Goal: Complete application form

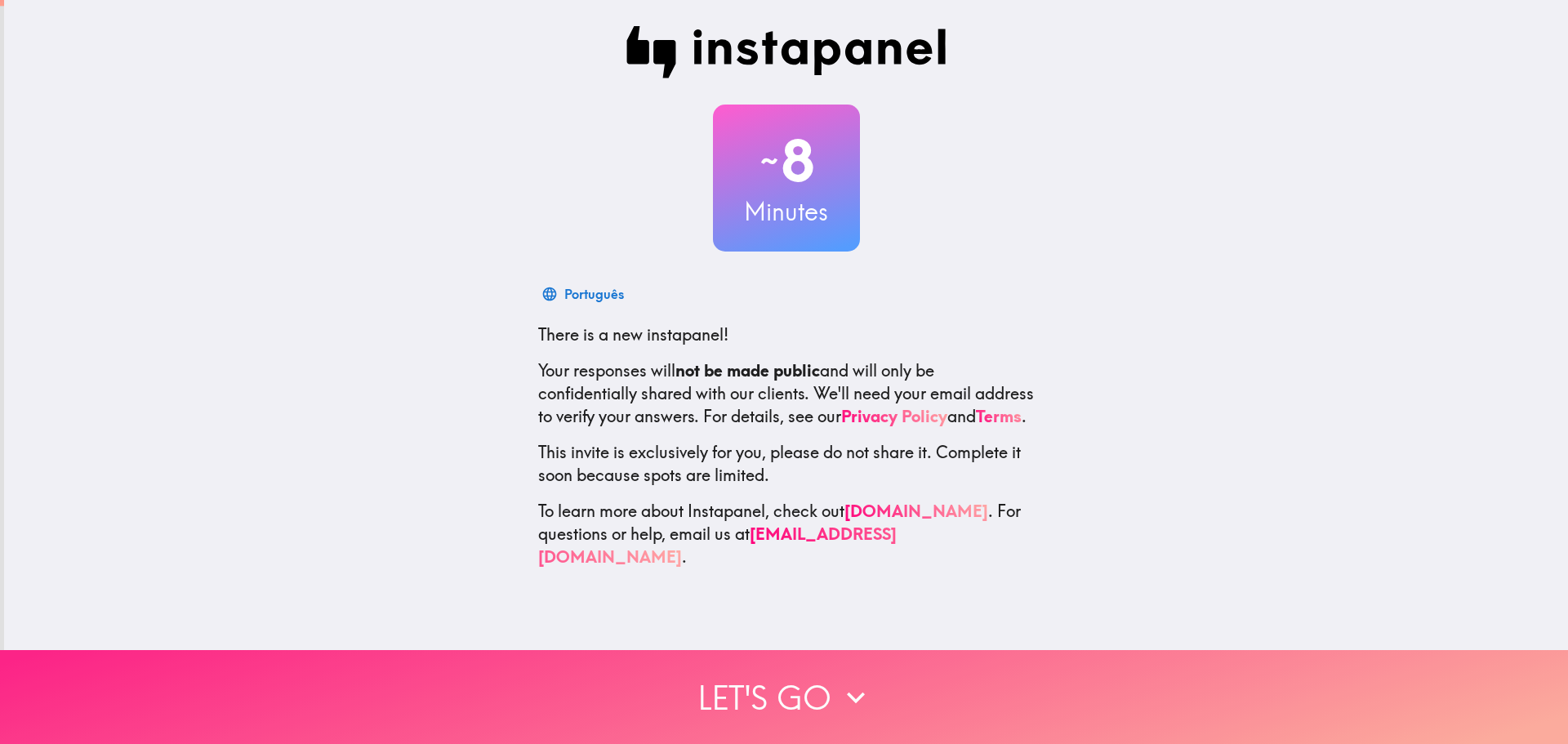
click at [764, 674] on button "Let's go" at bounding box center [784, 696] width 1568 height 94
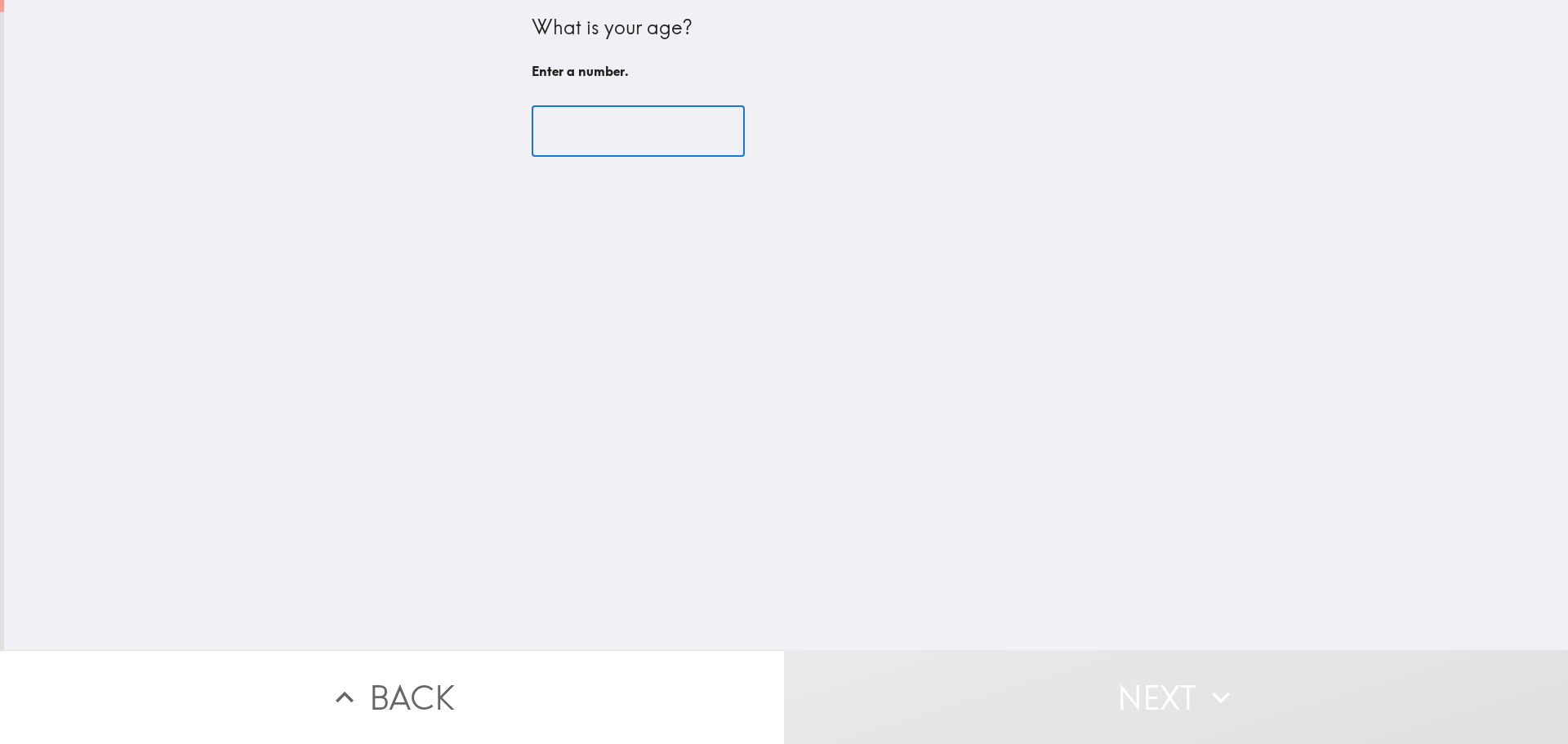
drag, startPoint x: 633, startPoint y: 128, endPoint x: 638, endPoint y: 140, distance: 13.0
click at [638, 140] on input "number" at bounding box center [638, 131] width 213 height 50
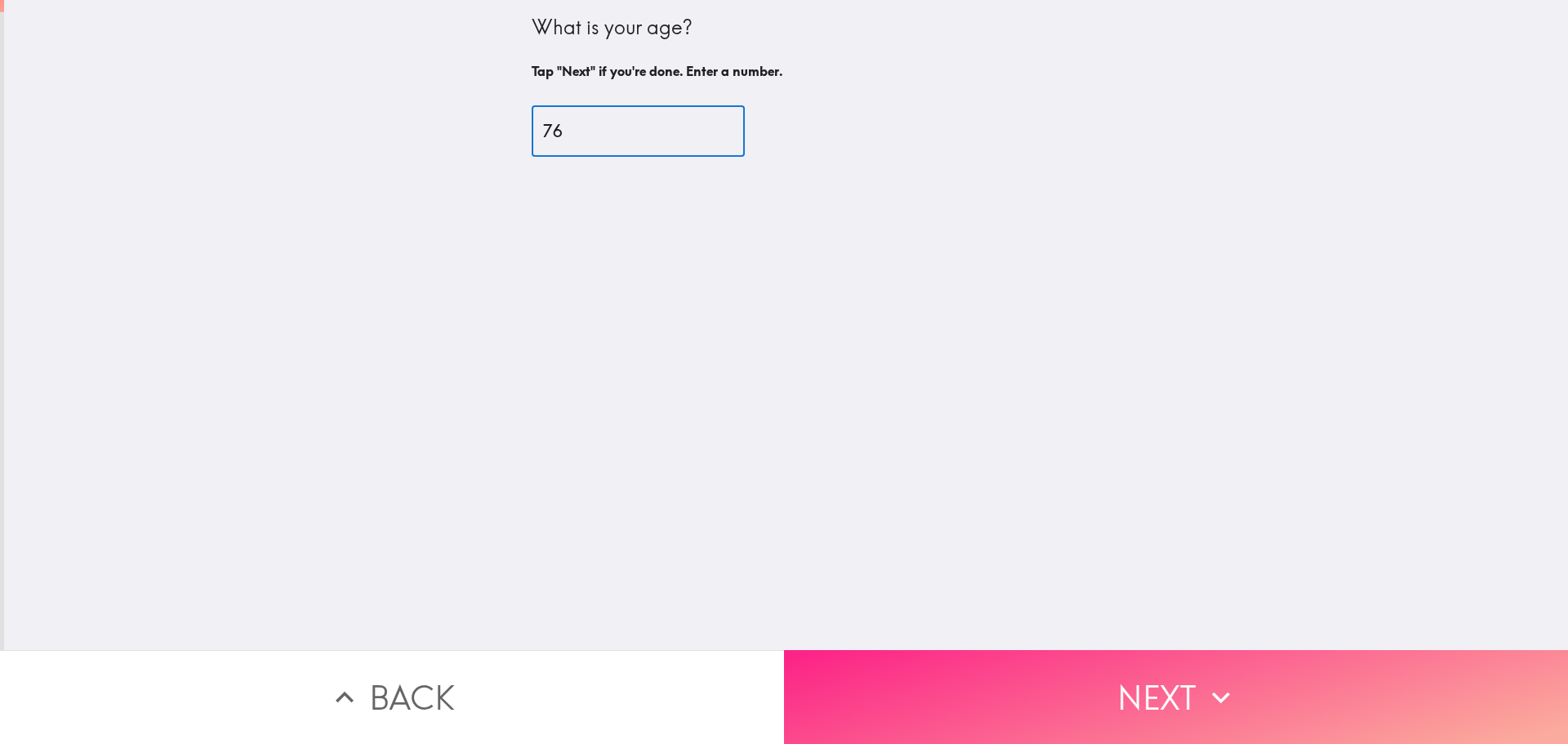
type input "76"
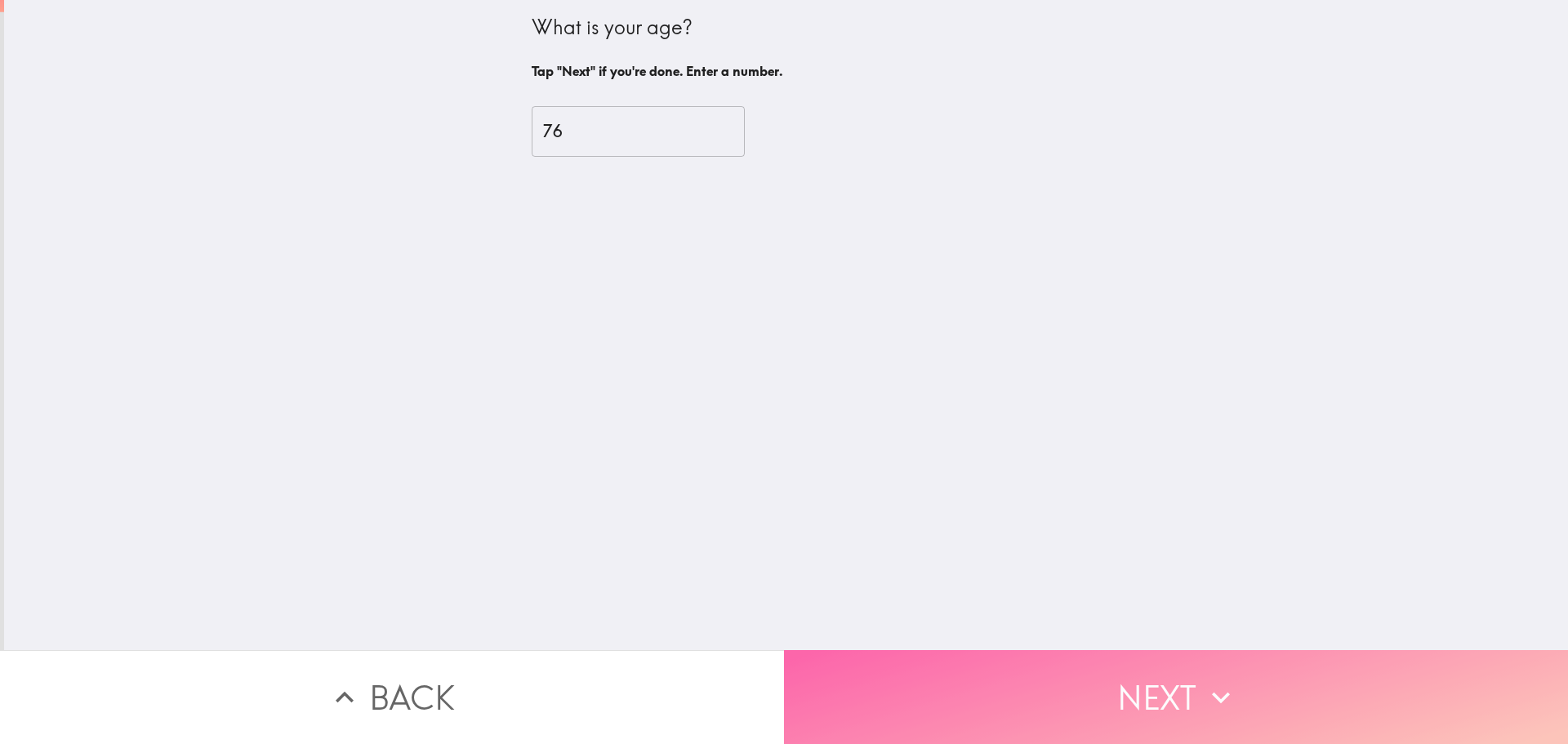
click at [1106, 676] on button "Next" at bounding box center [1176, 696] width 784 height 94
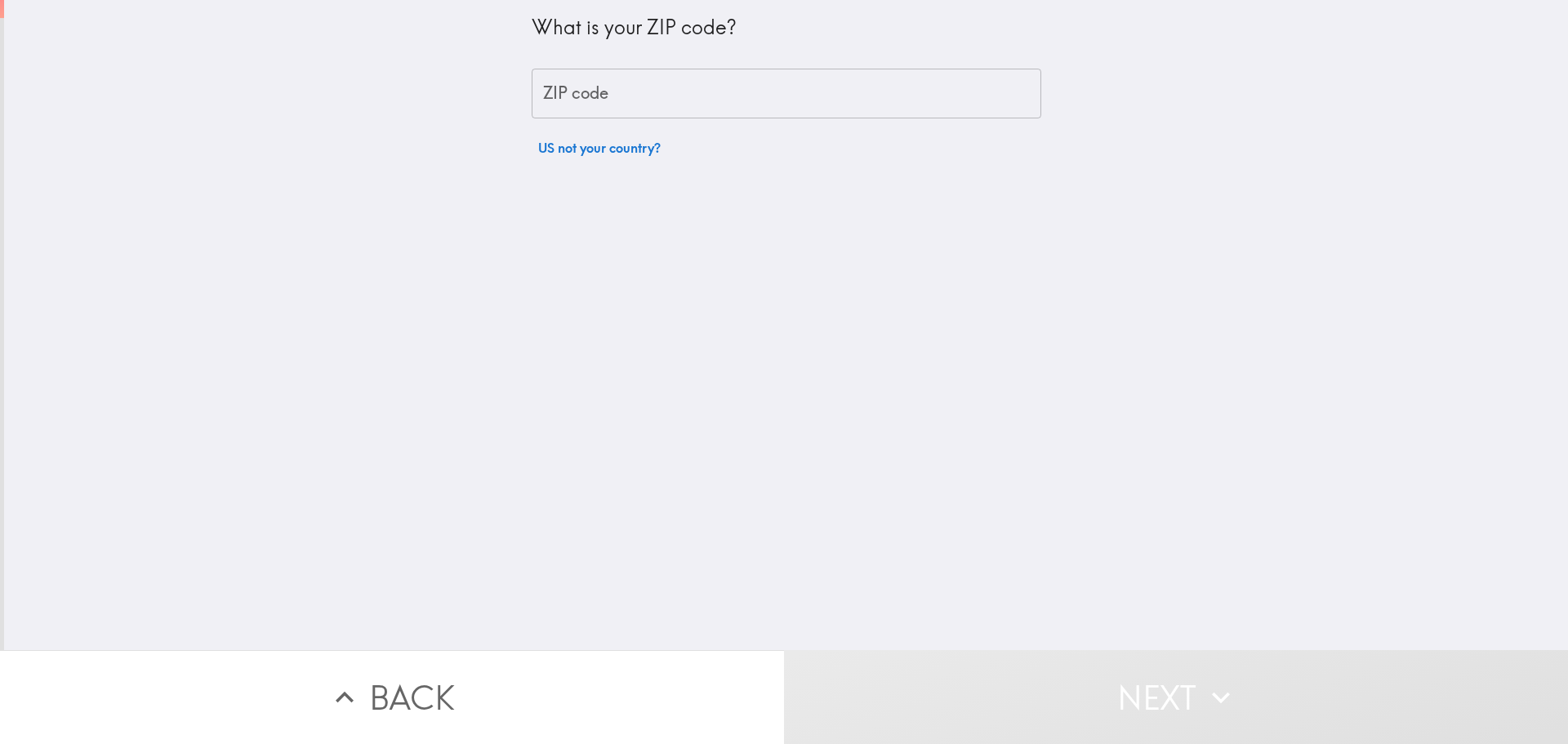
click at [708, 93] on input "ZIP code" at bounding box center [786, 93] width 510 height 50
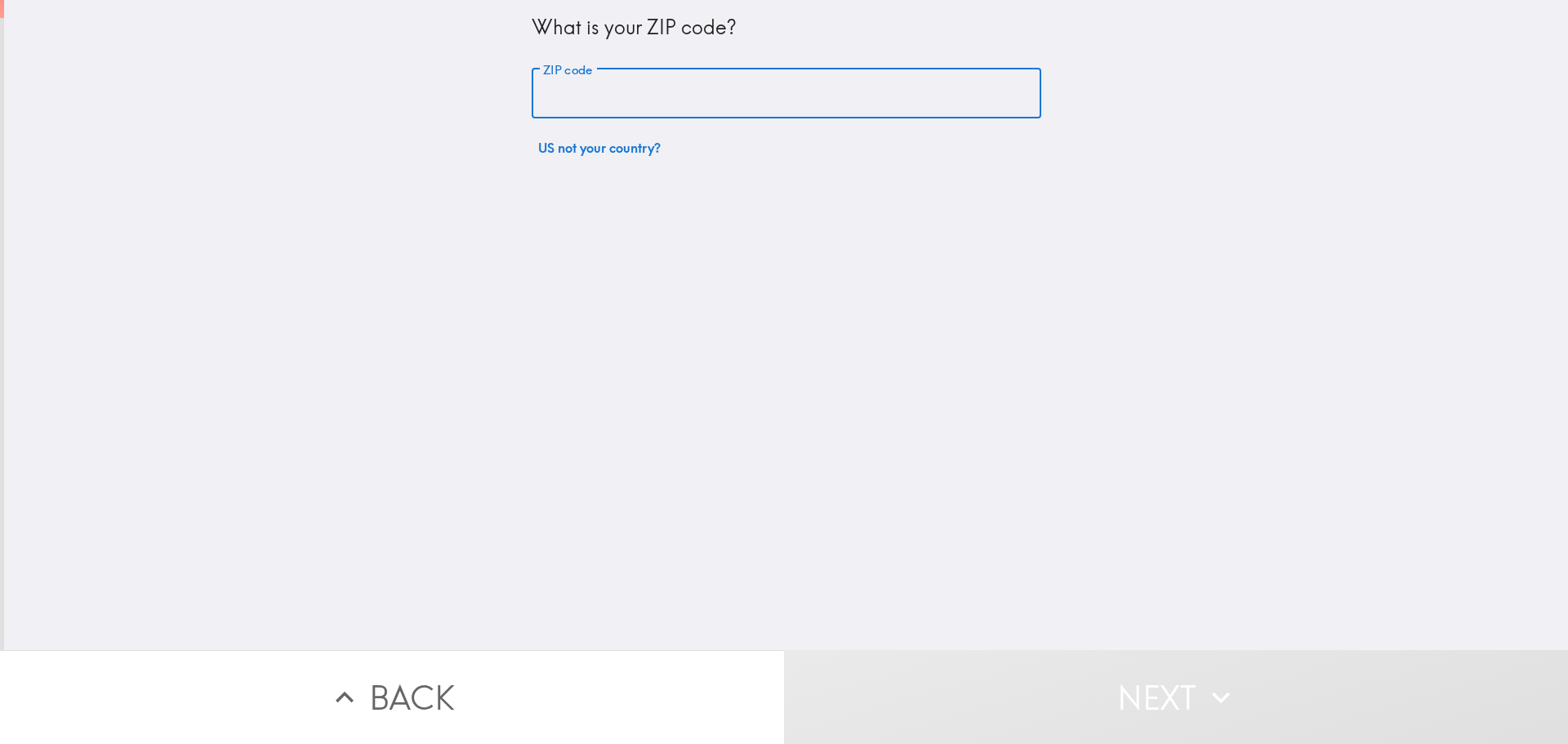
type input "32550"
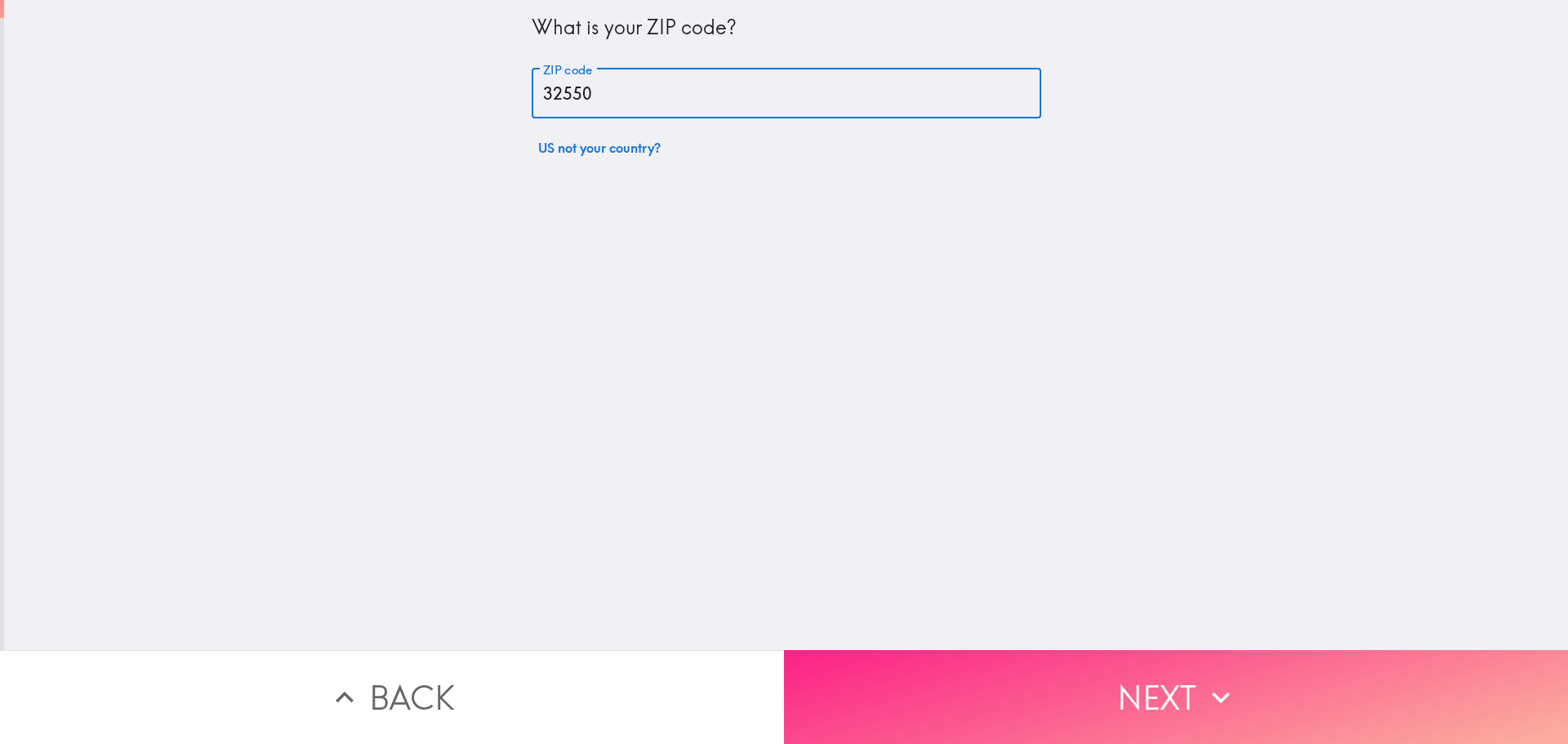
click at [1208, 679] on icon "button" at bounding box center [1220, 696] width 36 height 36
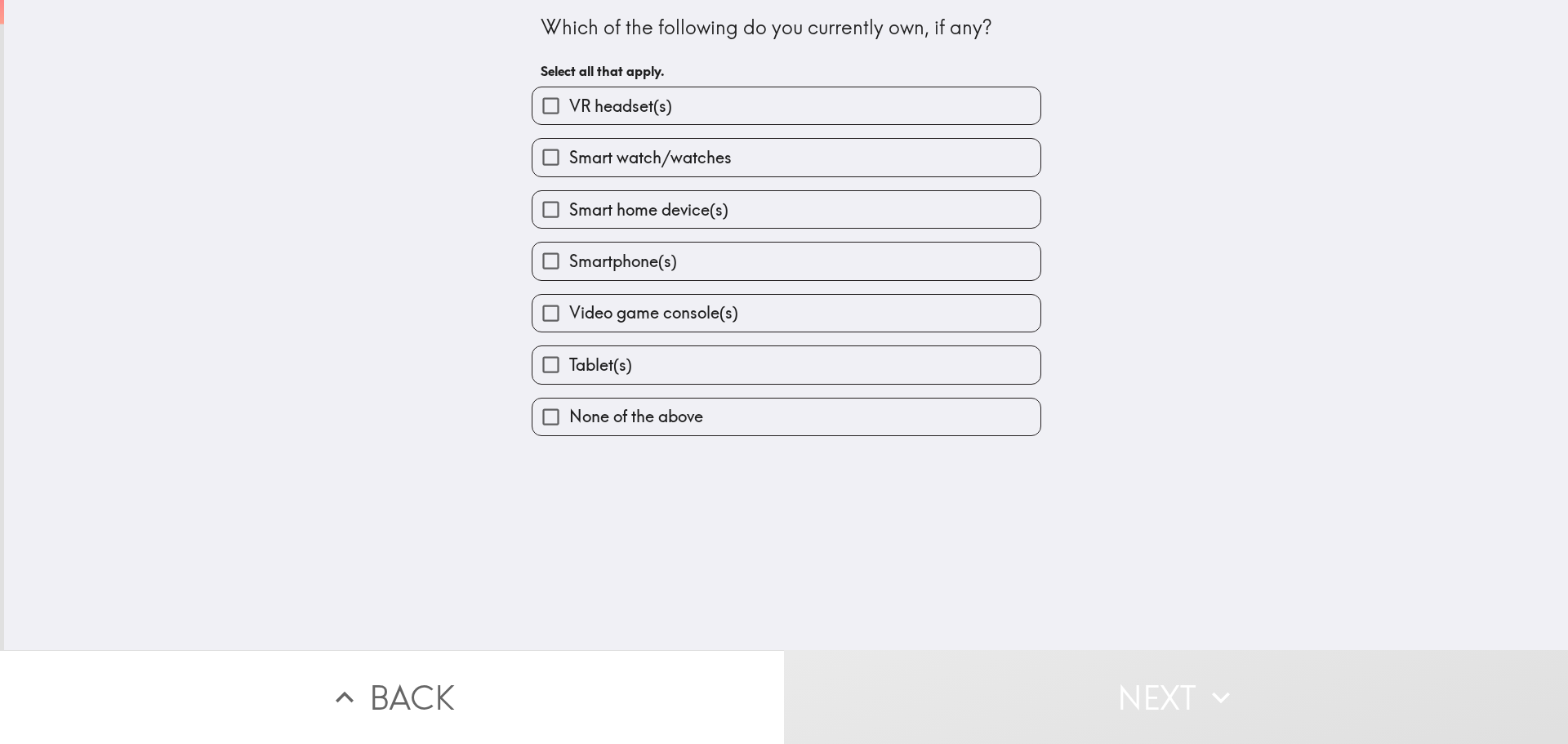
click at [968, 262] on label "Smartphone(s)" at bounding box center [786, 261] width 508 height 37
click at [569, 262] on input "Smartphone(s)" at bounding box center [551, 261] width 37 height 37
checkbox input "true"
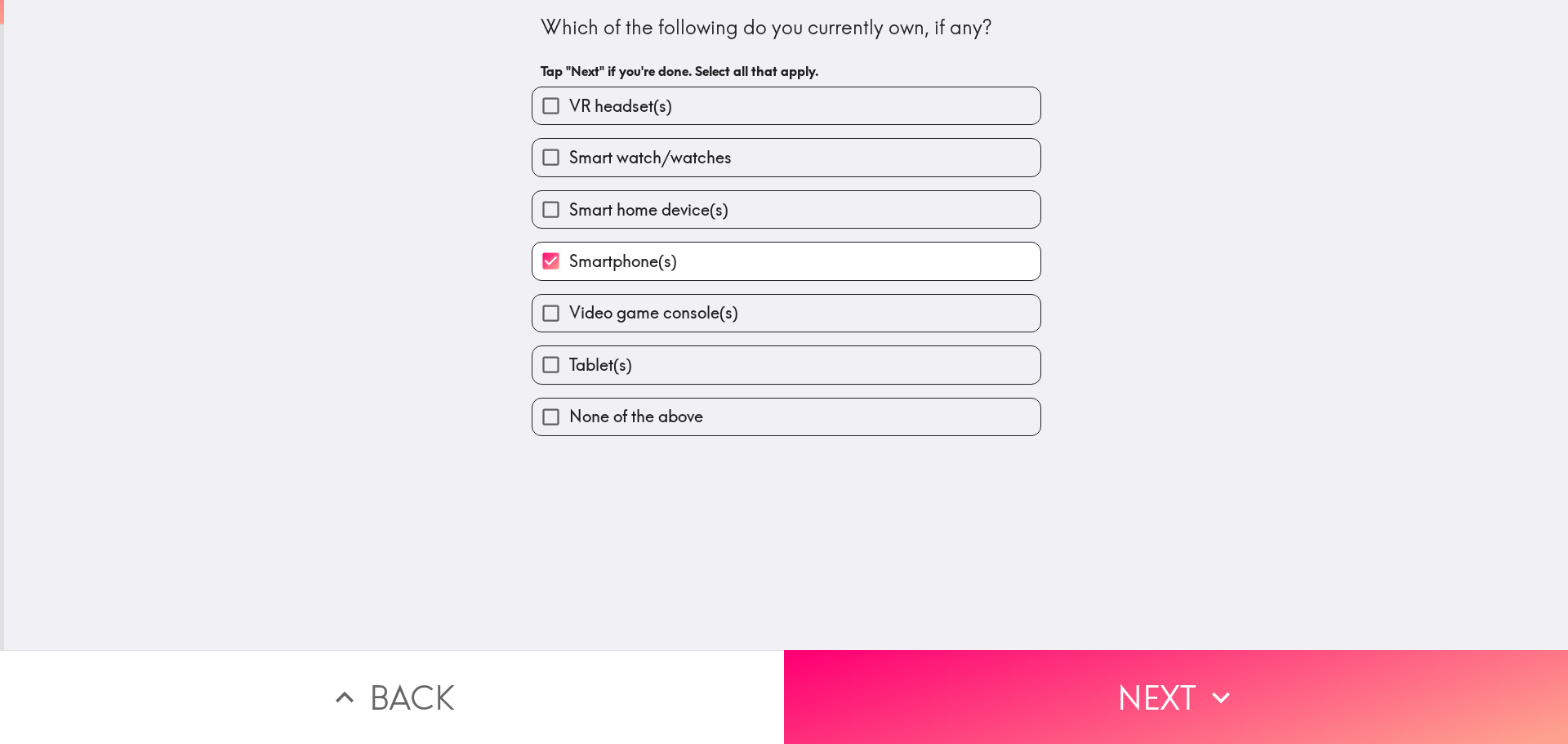
click at [921, 368] on label "Tablet(s)" at bounding box center [786, 364] width 508 height 37
click at [569, 368] on input "Tablet(s)" at bounding box center [551, 364] width 37 height 37
checkbox input "true"
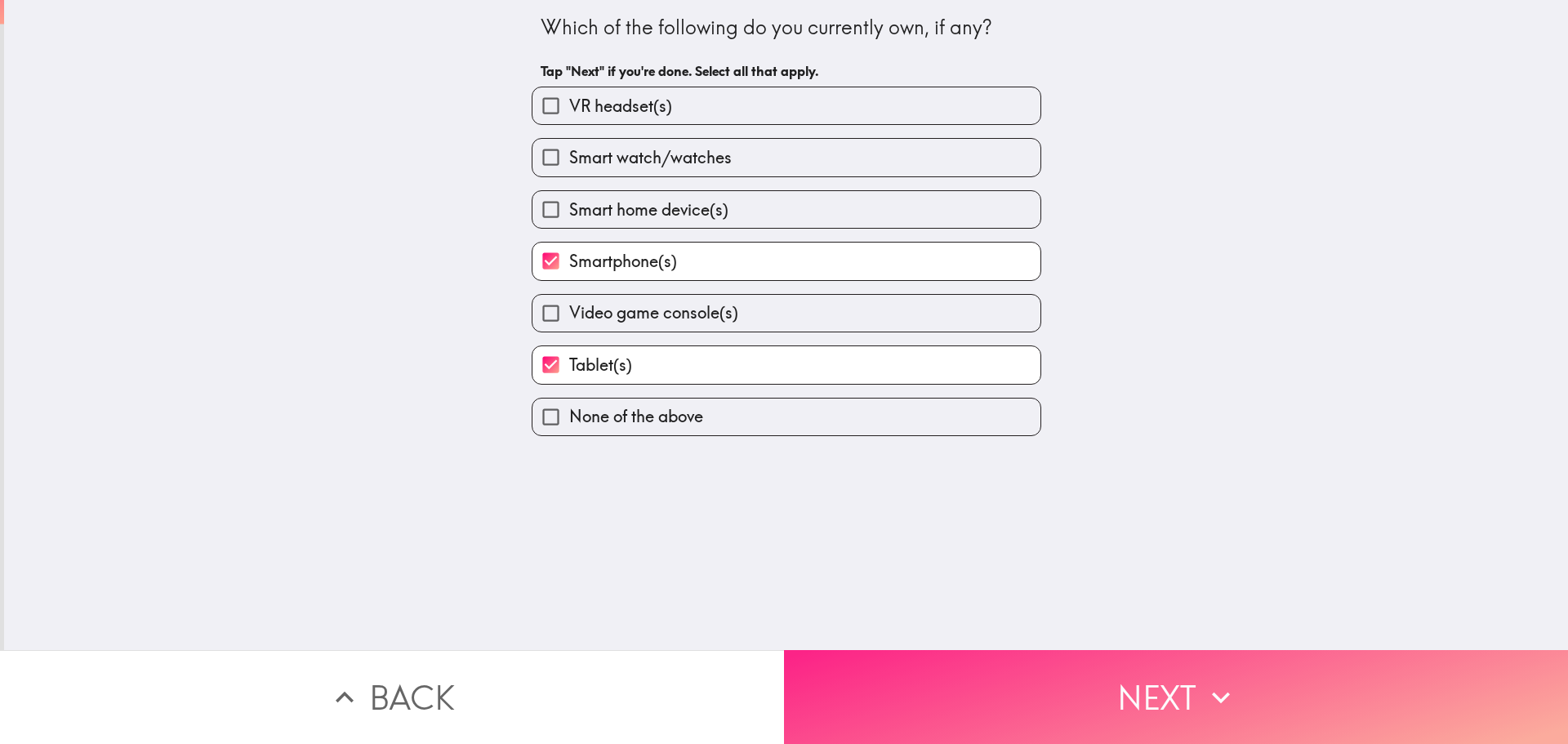
click at [1208, 679] on icon "button" at bounding box center [1220, 696] width 36 height 36
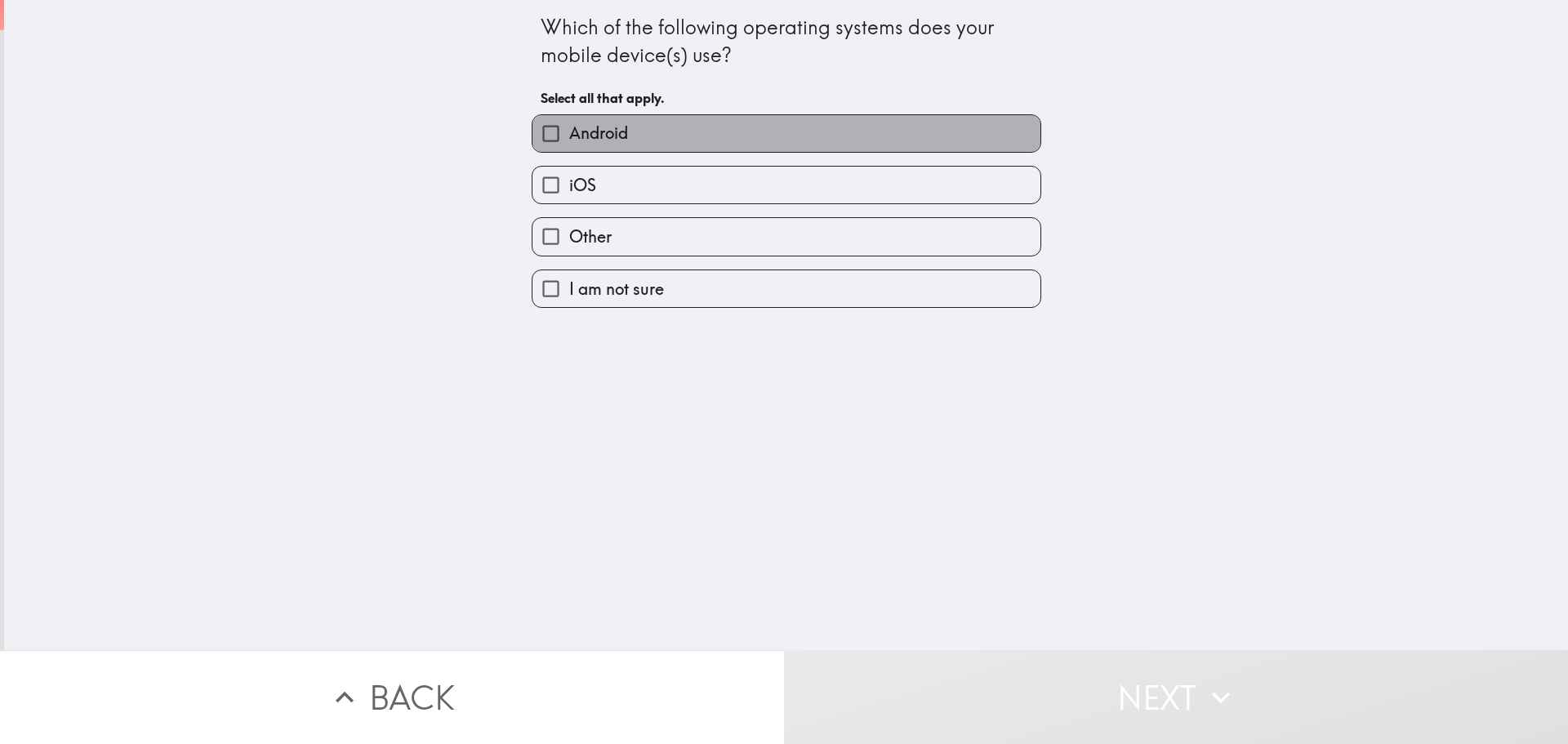
click at [611, 132] on span "Android" at bounding box center [599, 133] width 59 height 23
click at [569, 132] on input "Android" at bounding box center [551, 134] width 37 height 37
checkbox input "true"
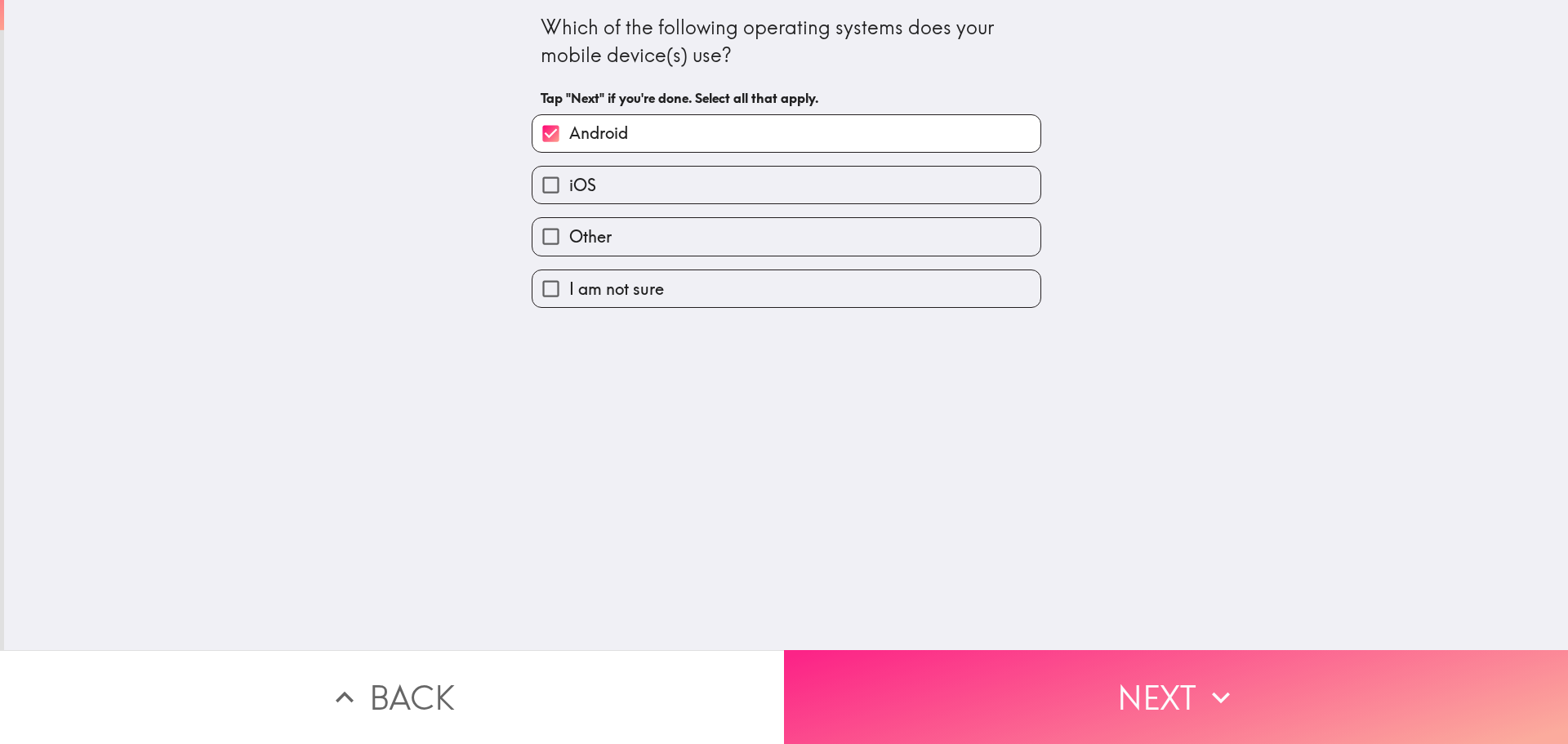
click at [1145, 686] on button "Next" at bounding box center [1176, 696] width 784 height 94
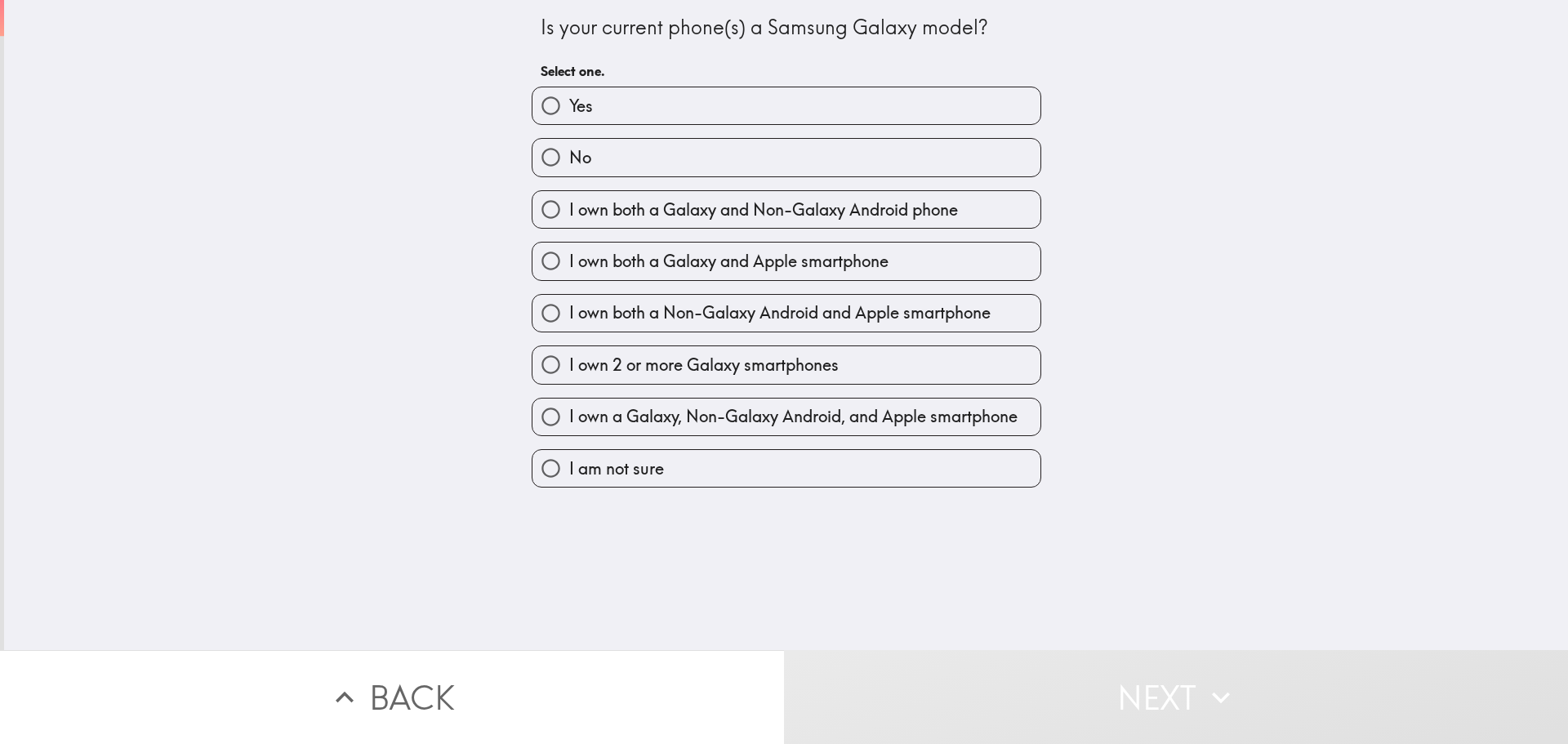
click at [595, 153] on label "No" at bounding box center [786, 157] width 508 height 37
click at [569, 153] on input "No" at bounding box center [551, 157] width 37 height 37
radio input "true"
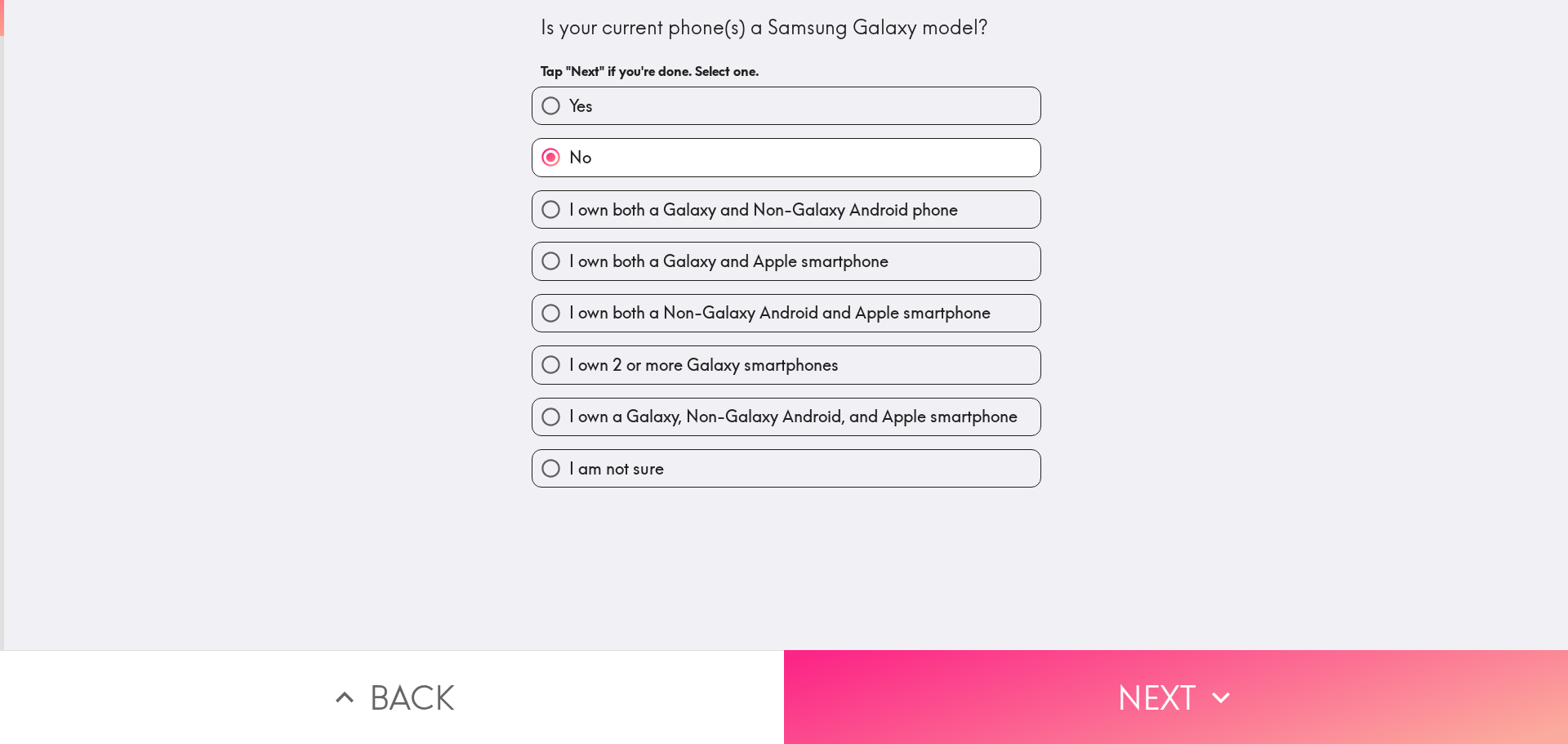
click at [1151, 661] on button "Next" at bounding box center [1176, 696] width 784 height 94
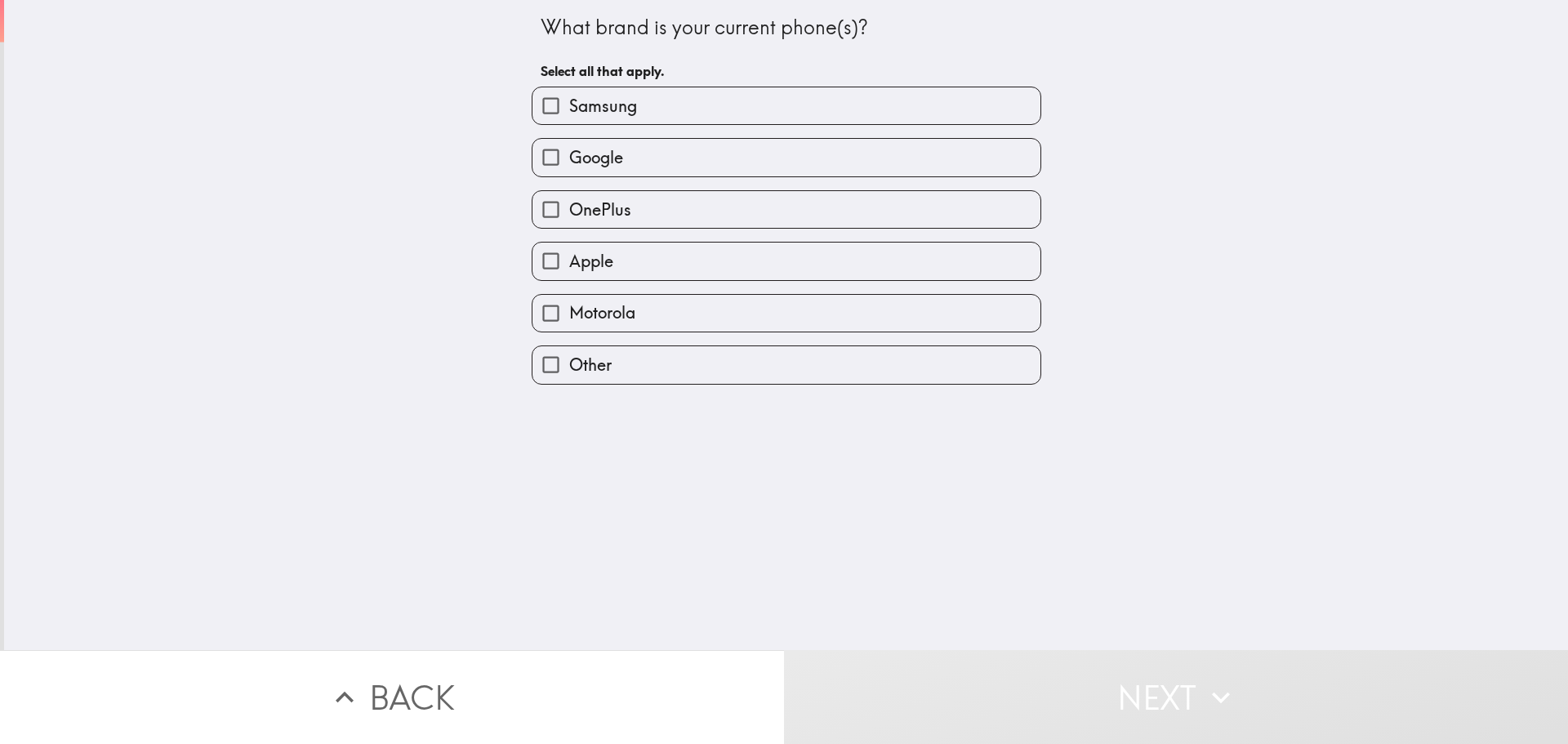
click at [717, 315] on label "Motorola" at bounding box center [786, 313] width 508 height 37
click at [569, 315] on input "Motorola" at bounding box center [551, 313] width 37 height 37
checkbox input "true"
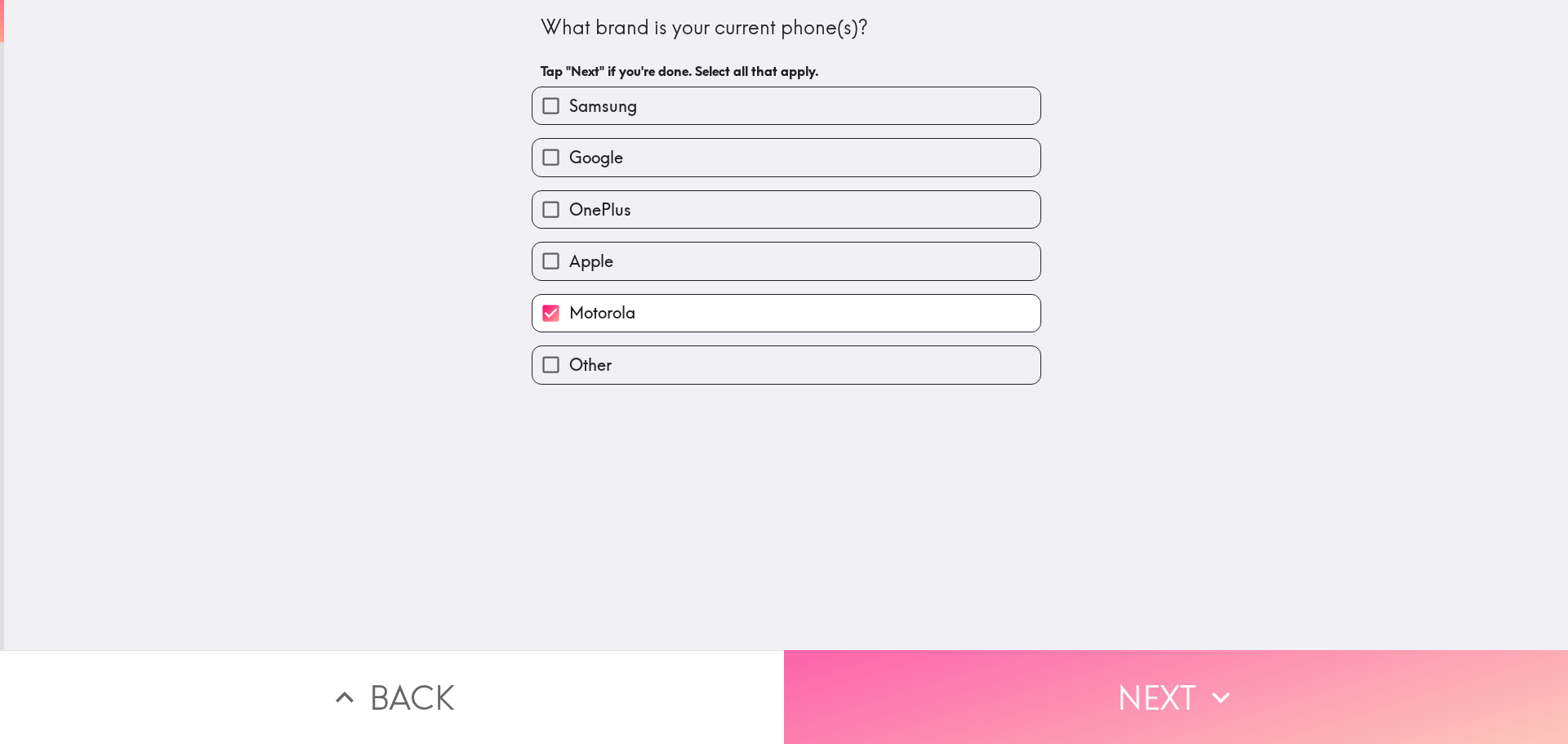
click at [1130, 680] on button "Next" at bounding box center [1176, 696] width 784 height 94
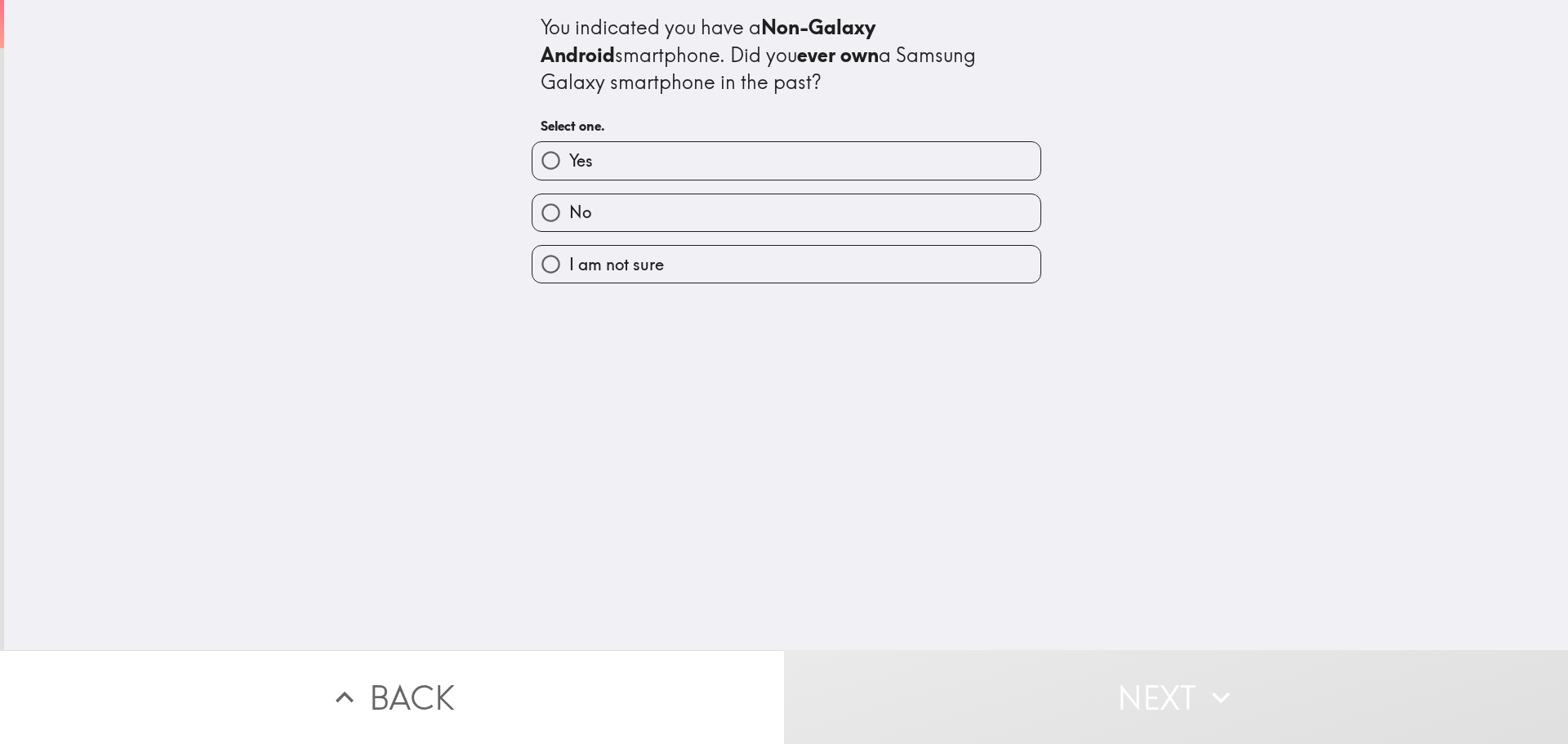
click at [569, 209] on span "No" at bounding box center [580, 211] width 22 height 23
click at [564, 209] on input "No" at bounding box center [551, 212] width 37 height 37
radio input "true"
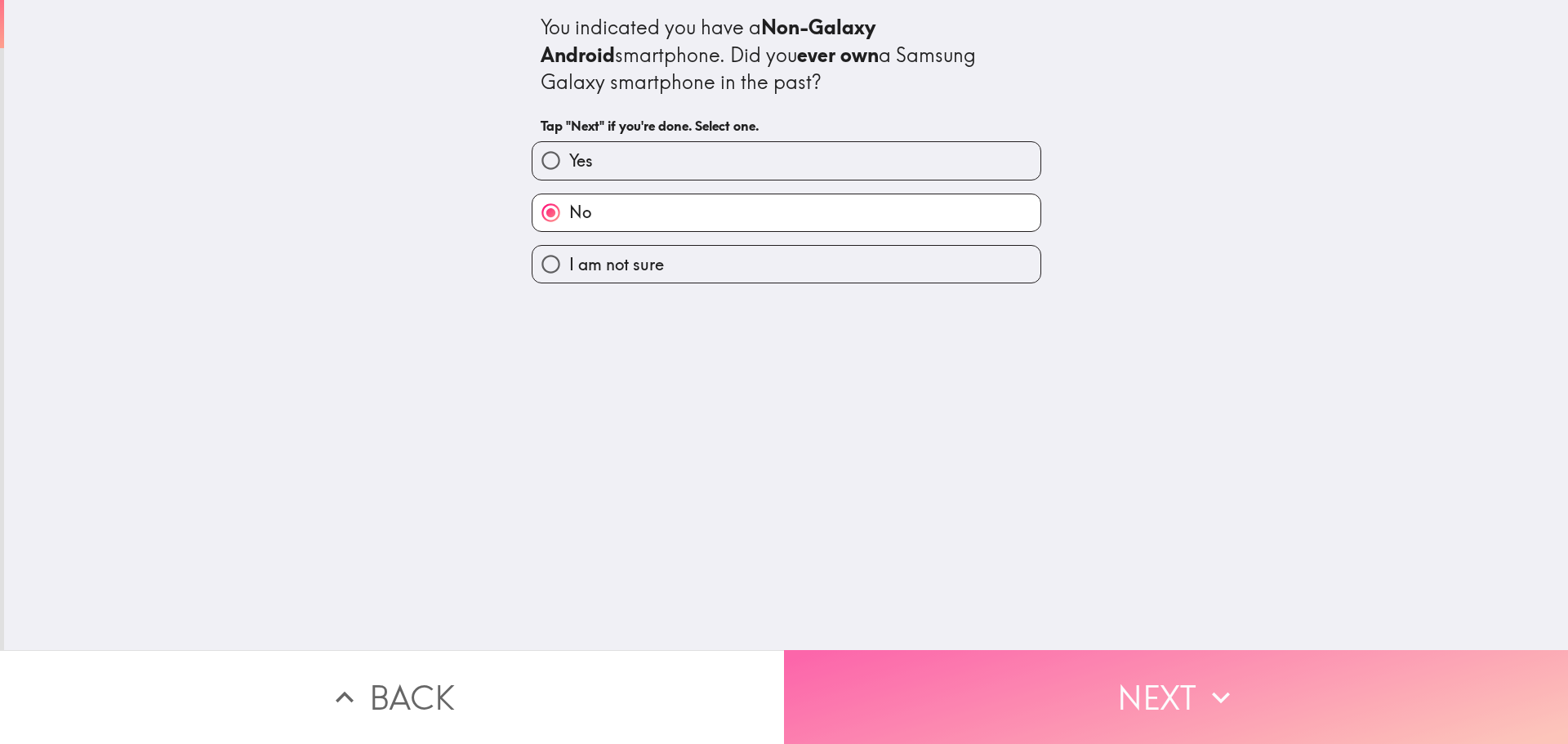
click at [1119, 685] on button "Next" at bounding box center [1176, 696] width 784 height 94
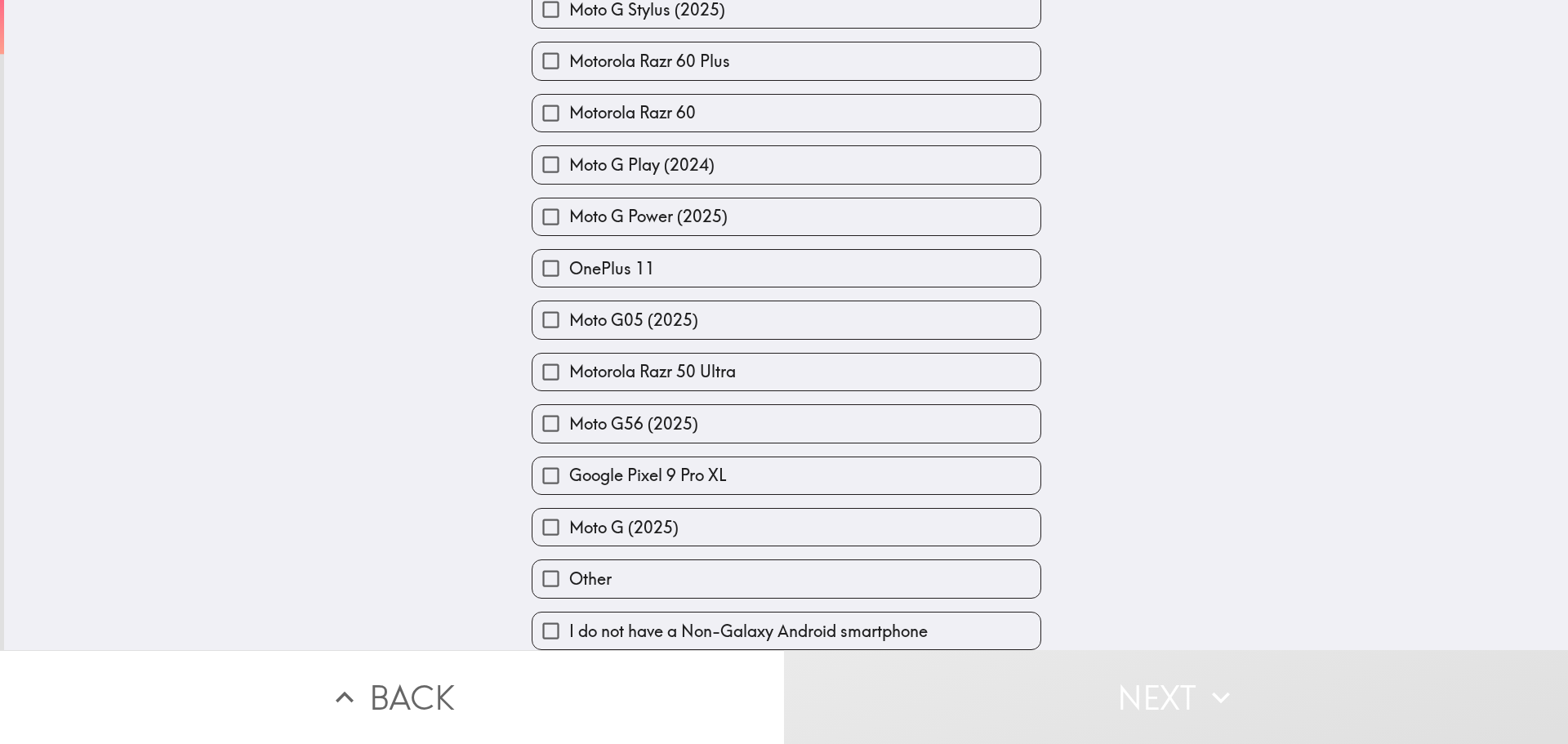
scroll to position [1638, 0]
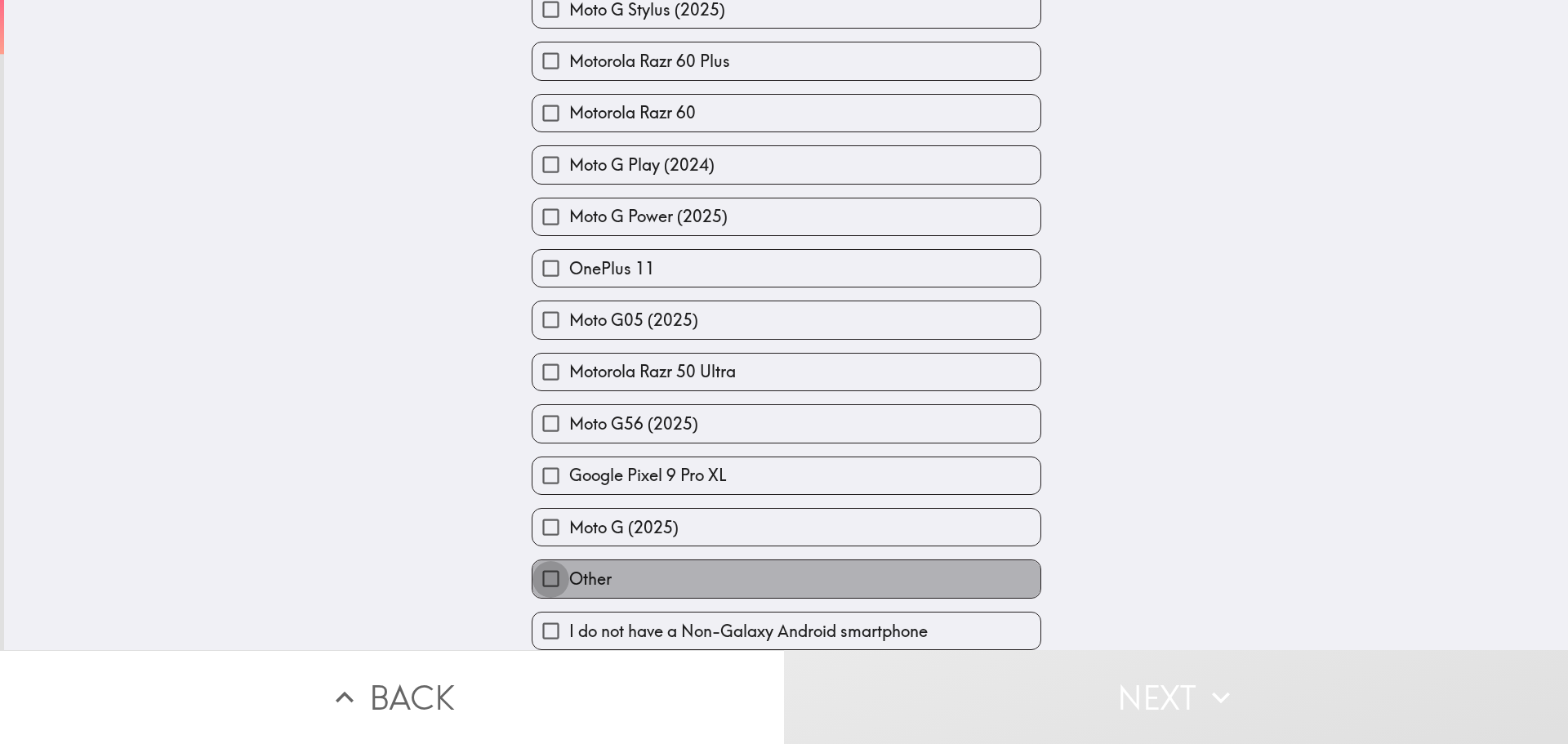
click at [542, 568] on input "Other" at bounding box center [551, 578] width 37 height 37
checkbox input "true"
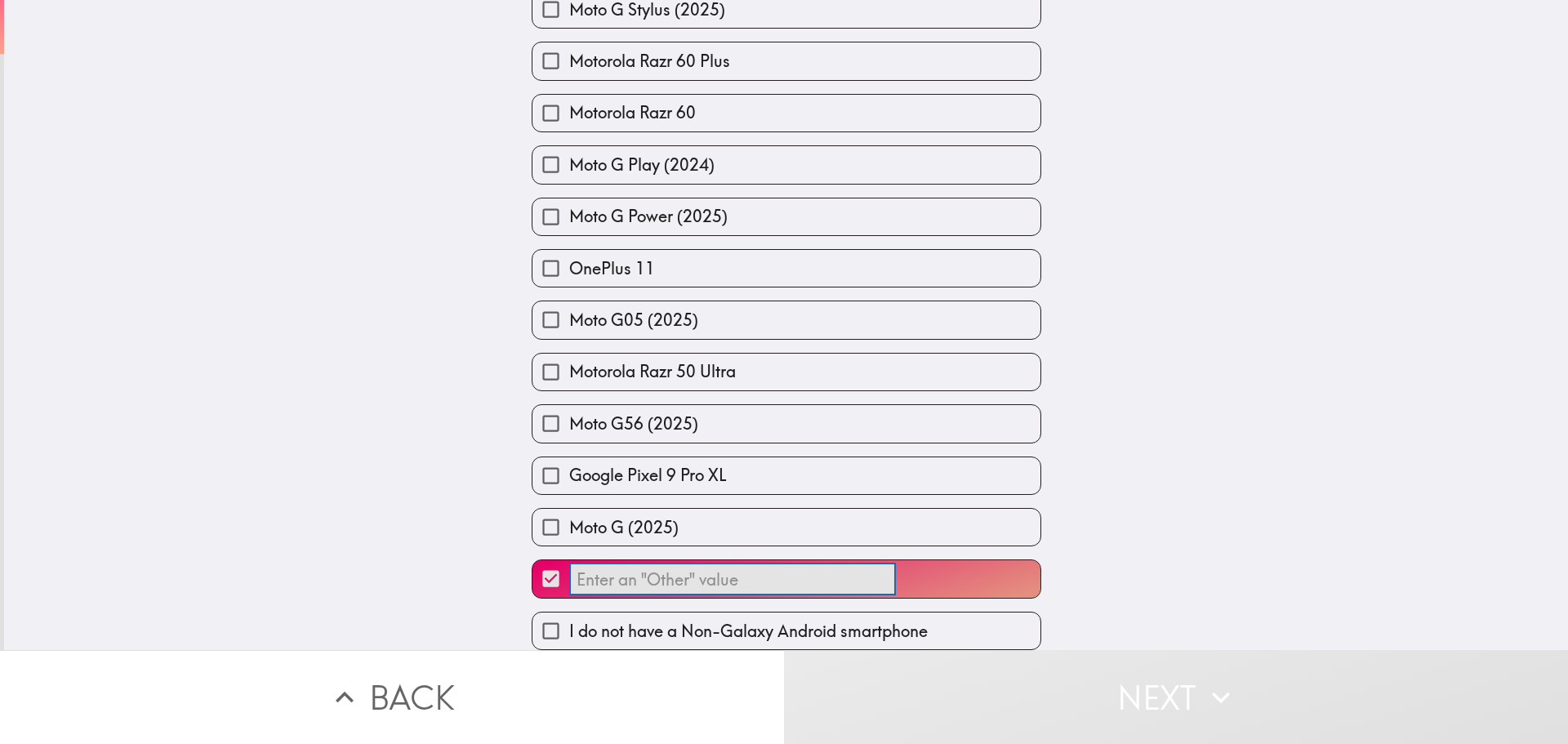
click at [822, 565] on input "​" at bounding box center [732, 579] width 327 height 32
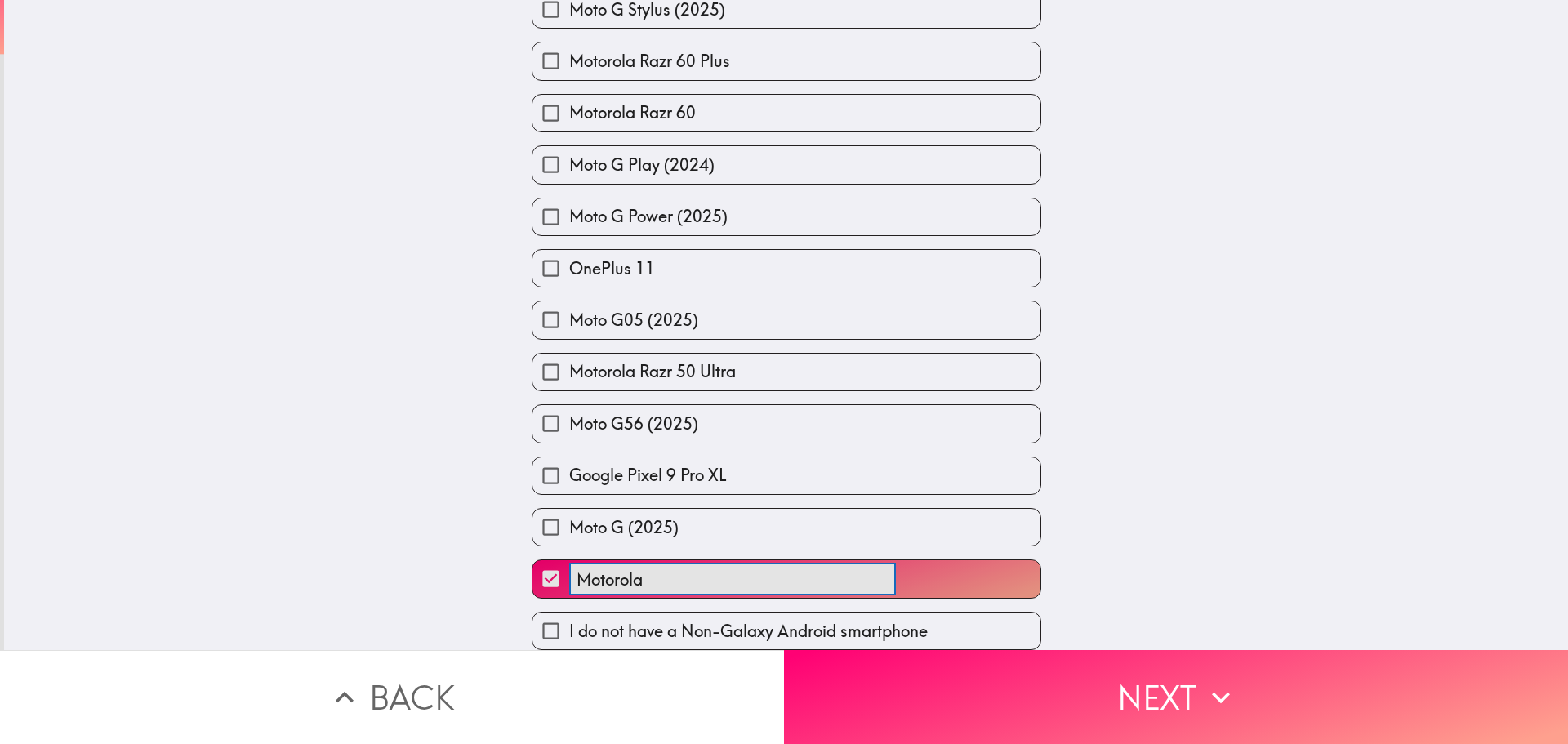
click at [533, 560] on button "Motorola ​" at bounding box center [786, 578] width 508 height 37
click at [533, 560] on button "Motorola Edge ​" at bounding box center [786, 578] width 508 height 37
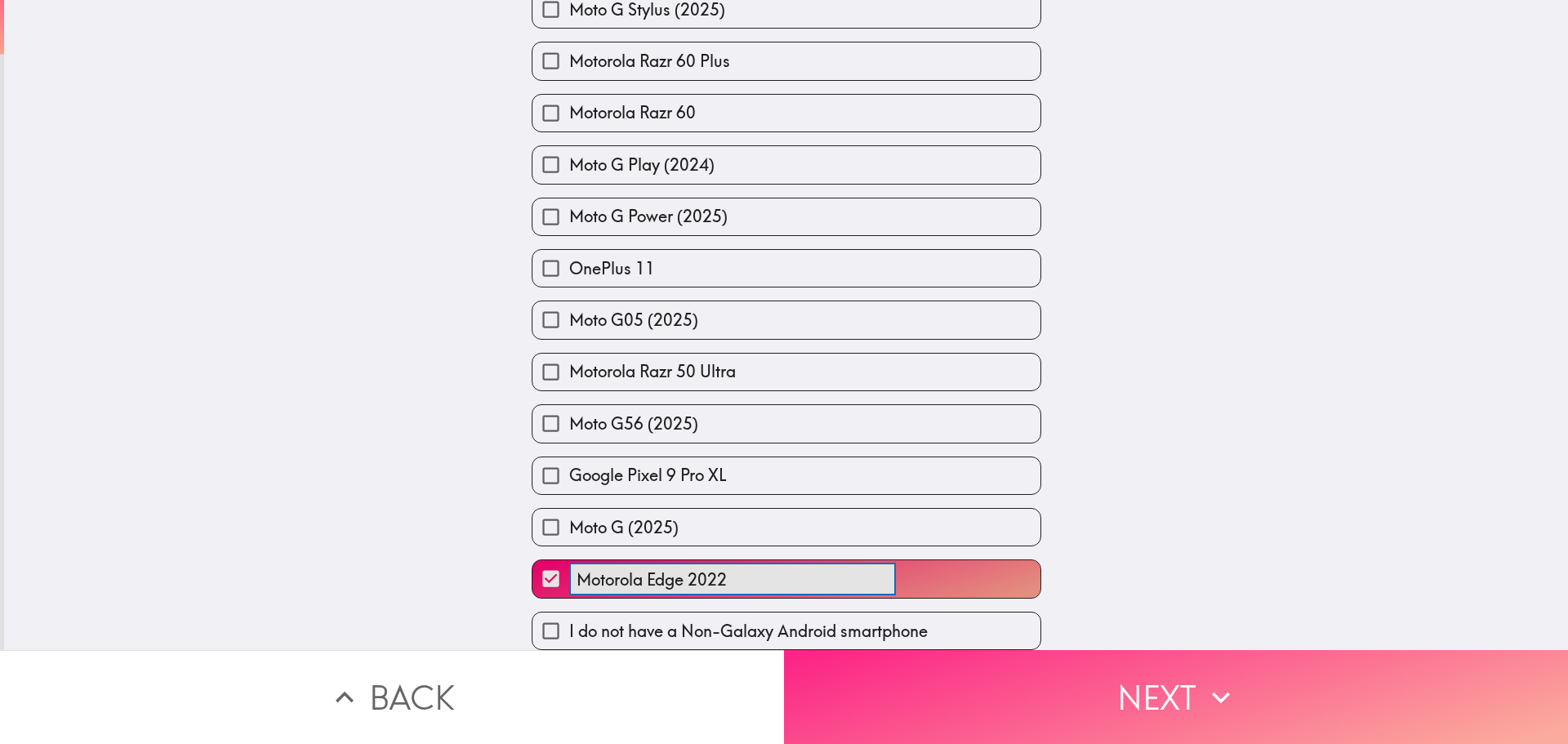
type input "Motorola Edge 2022"
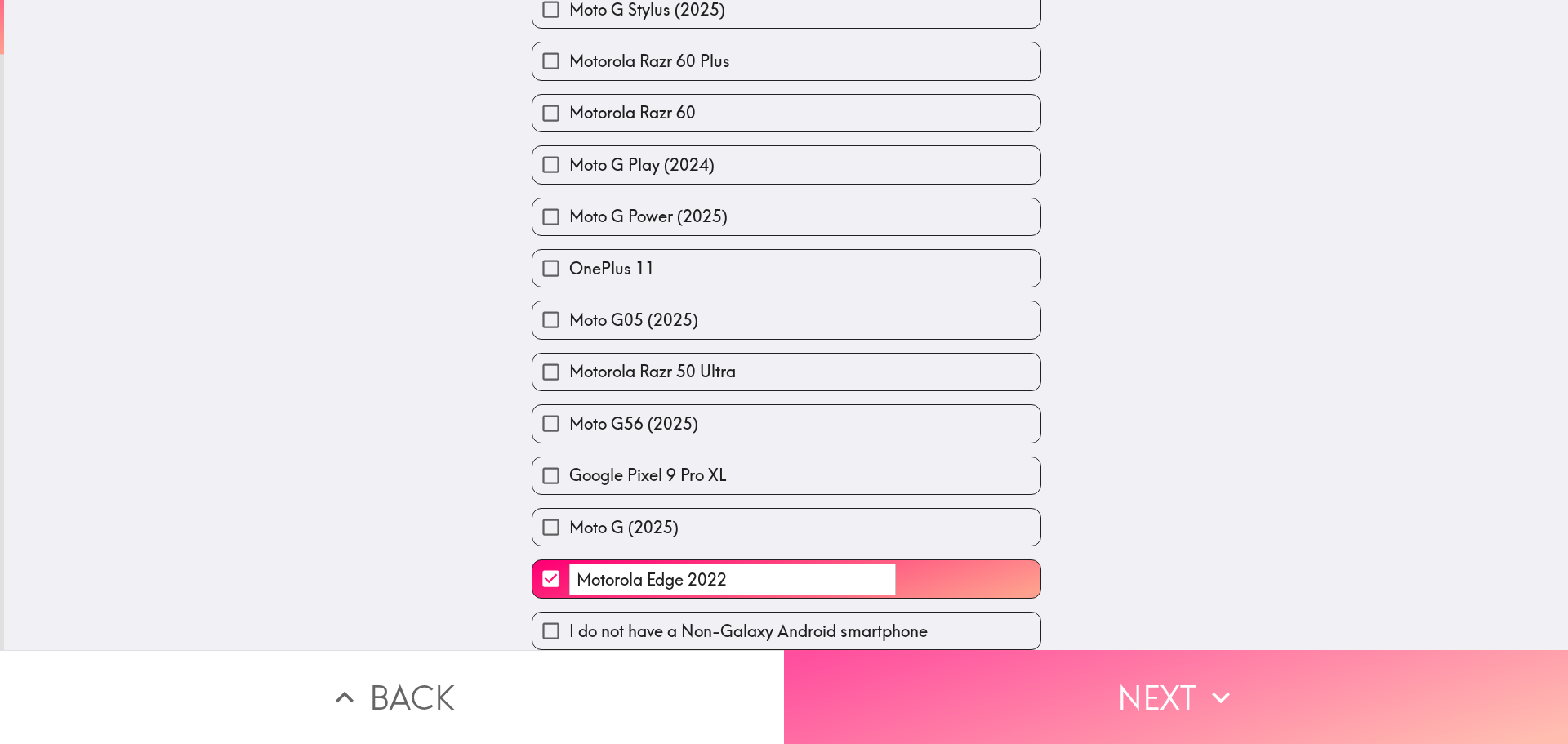
click at [1207, 679] on icon "button" at bounding box center [1220, 696] width 36 height 36
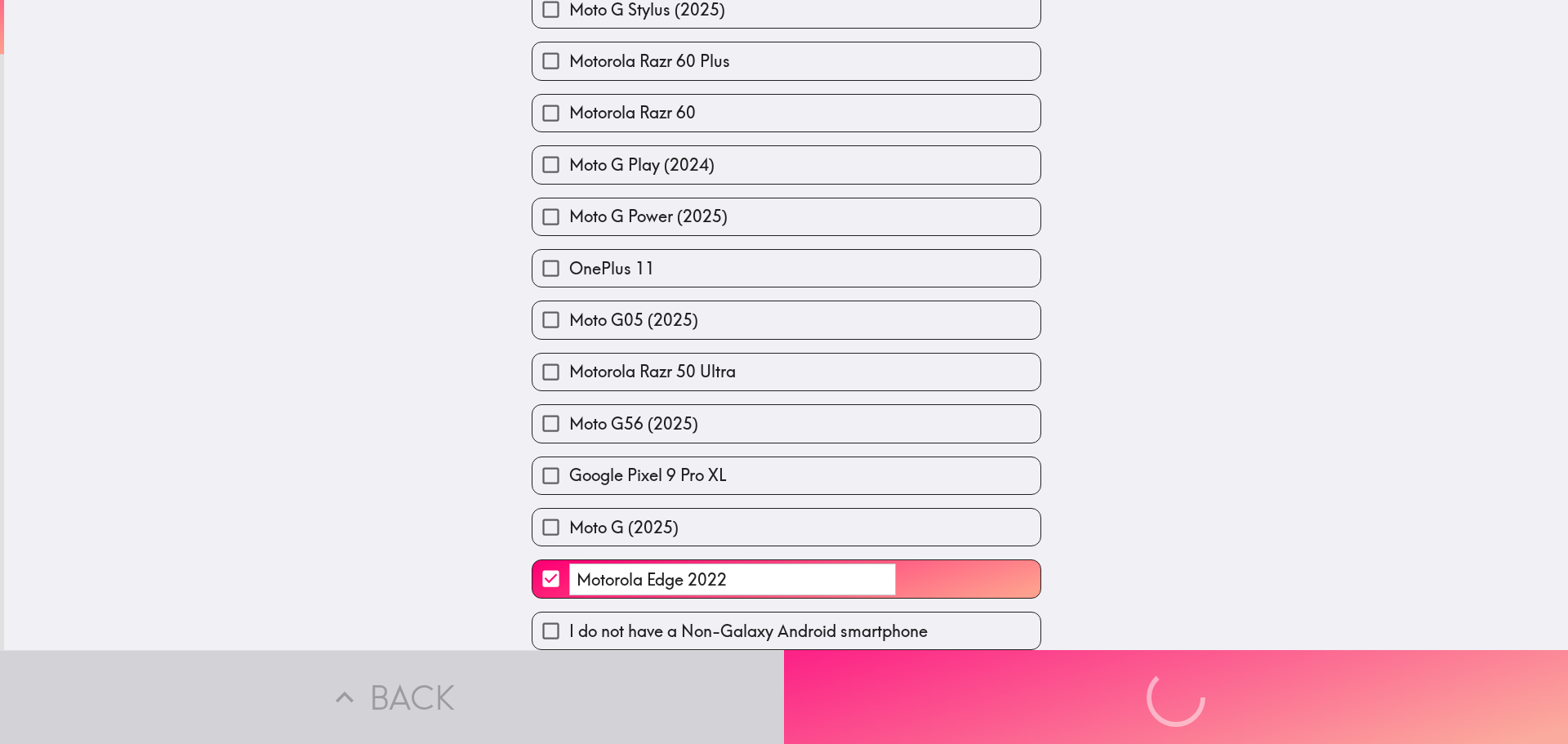
scroll to position [0, 0]
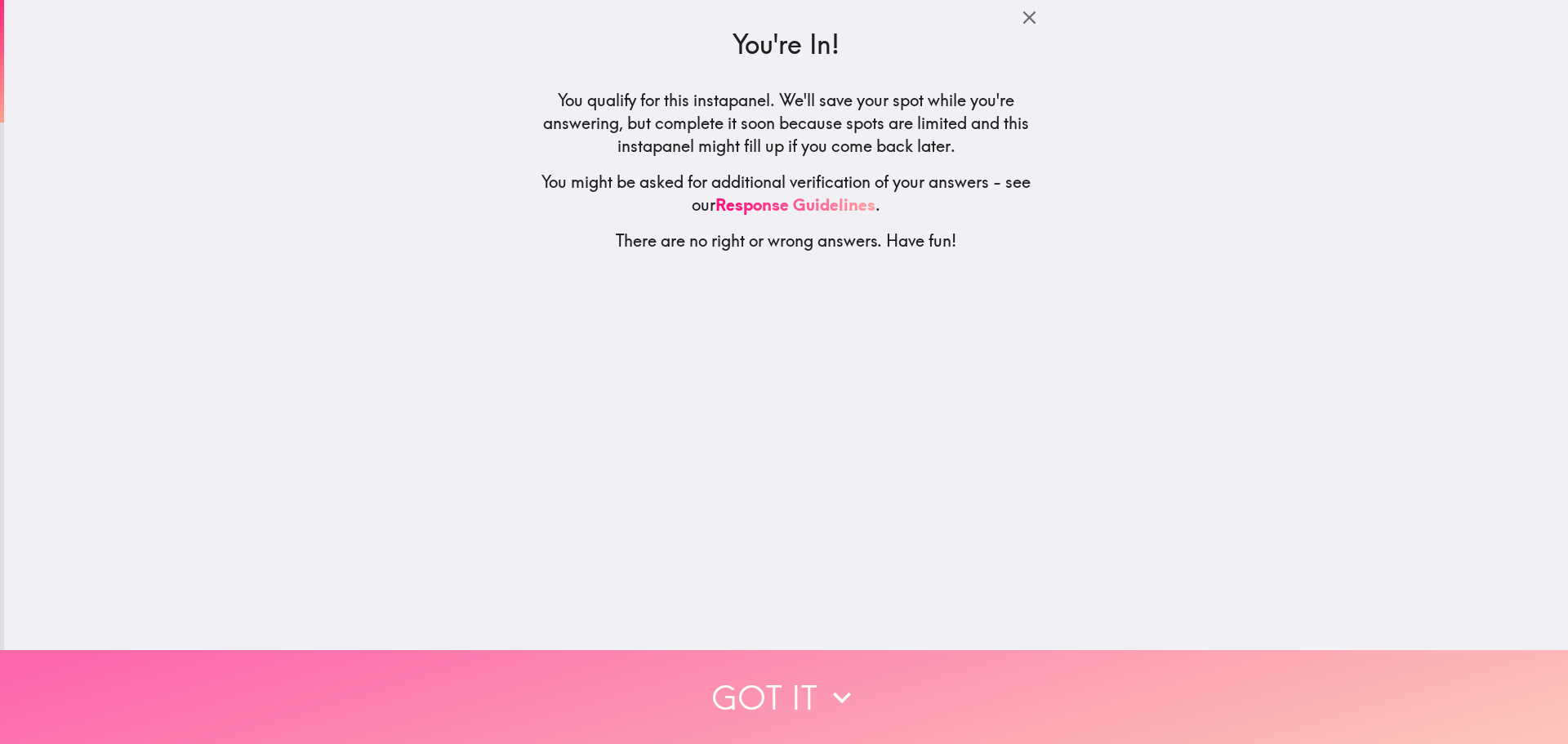
click at [981, 693] on button "Got it" at bounding box center [784, 696] width 1568 height 94
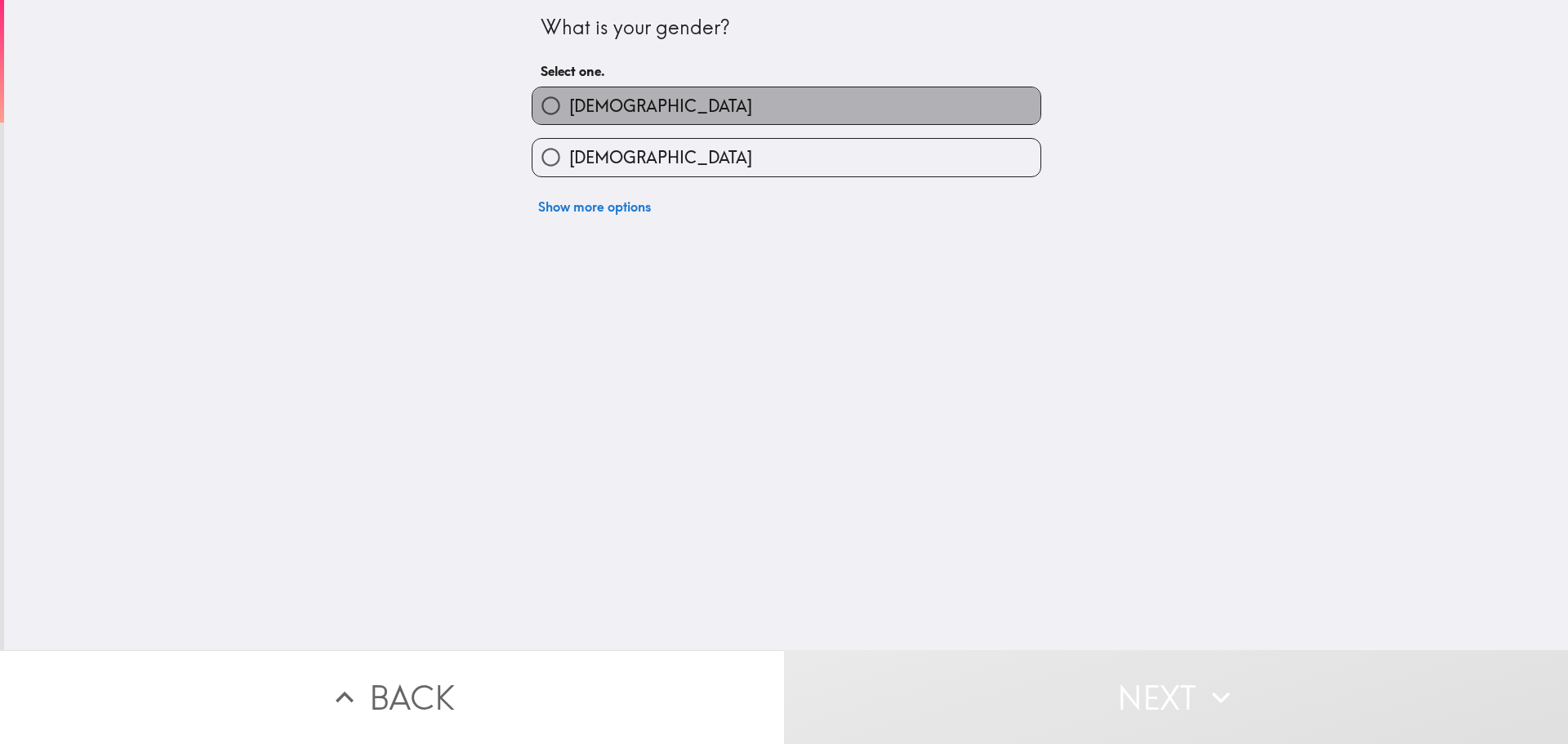
click at [595, 102] on label "[DEMOGRAPHIC_DATA]" at bounding box center [786, 105] width 508 height 37
click at [569, 102] on input "[DEMOGRAPHIC_DATA]" at bounding box center [551, 105] width 37 height 37
radio input "true"
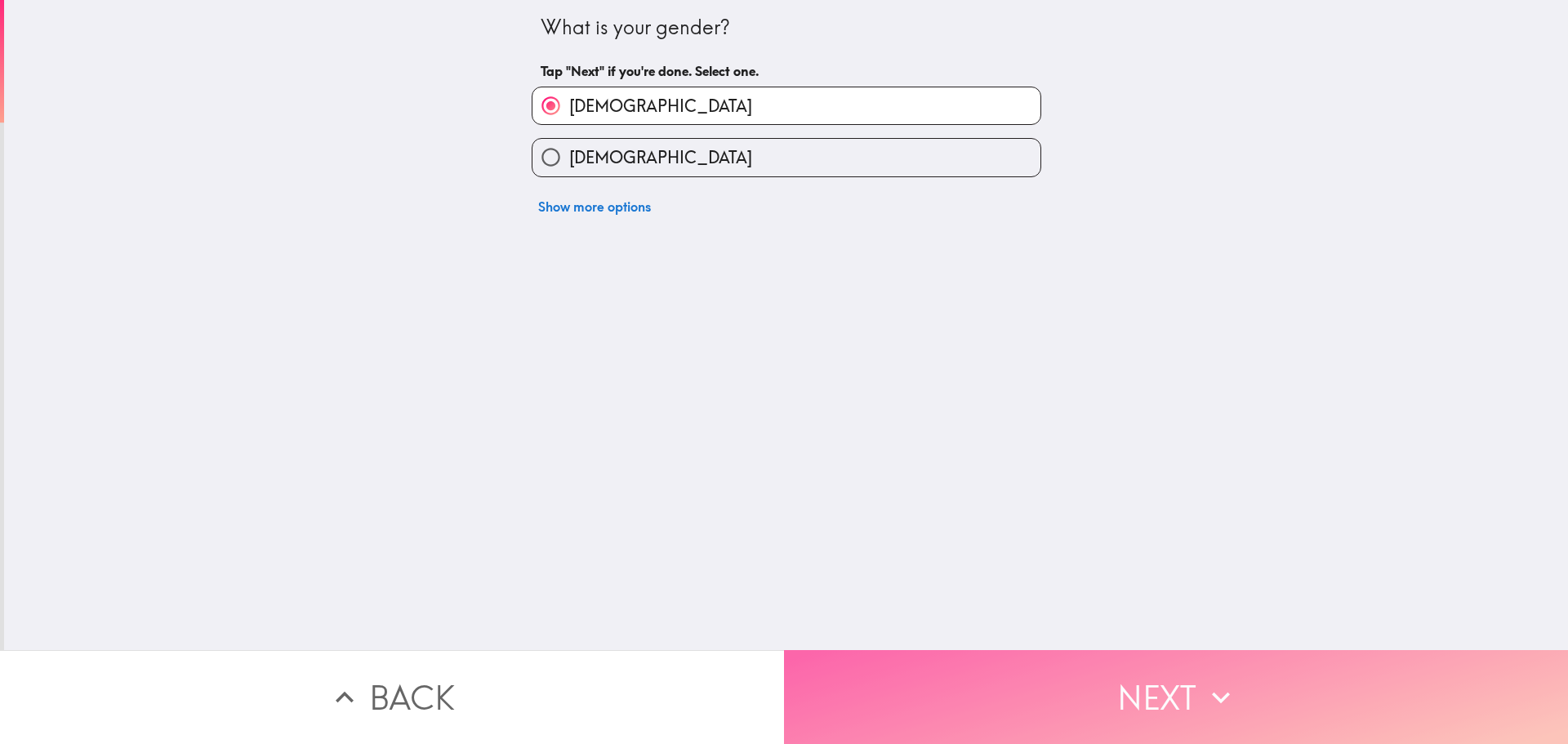
click at [1130, 683] on button "Next" at bounding box center [1176, 696] width 784 height 94
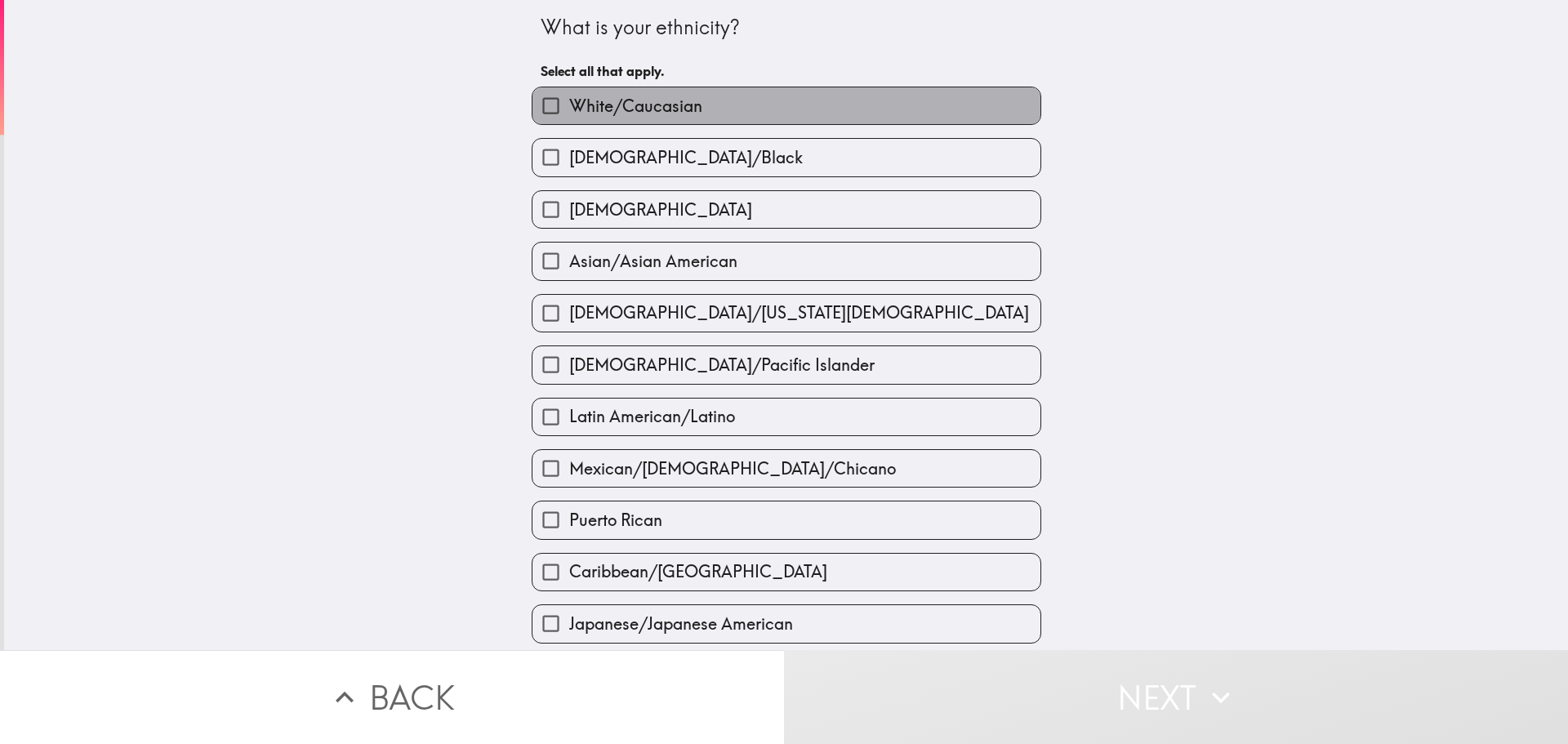
click at [784, 99] on label "White/Caucasian" at bounding box center [786, 105] width 508 height 37
click at [569, 99] on input "White/Caucasian" at bounding box center [551, 105] width 37 height 37
checkbox input "true"
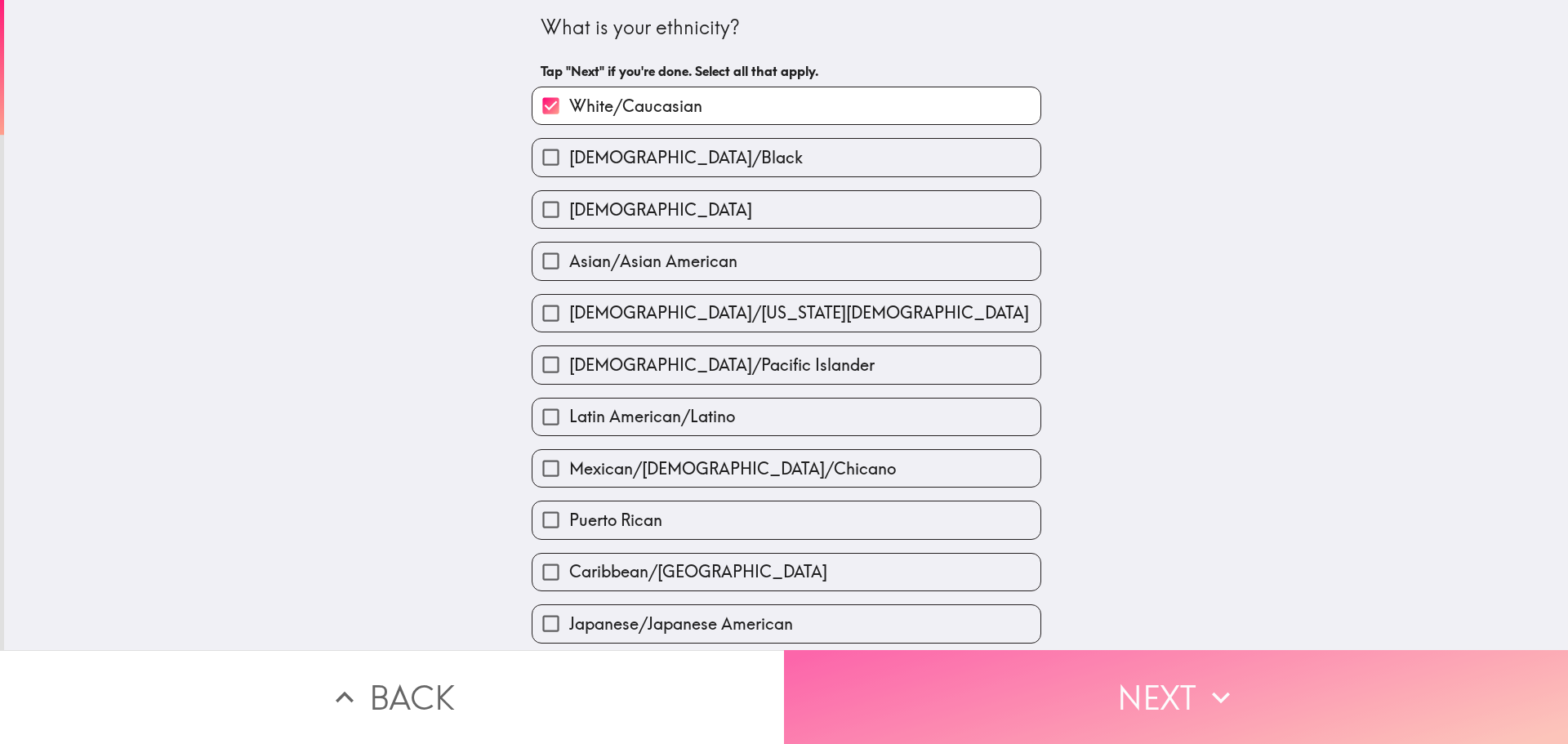
click at [1186, 685] on button "Next" at bounding box center [1176, 696] width 784 height 94
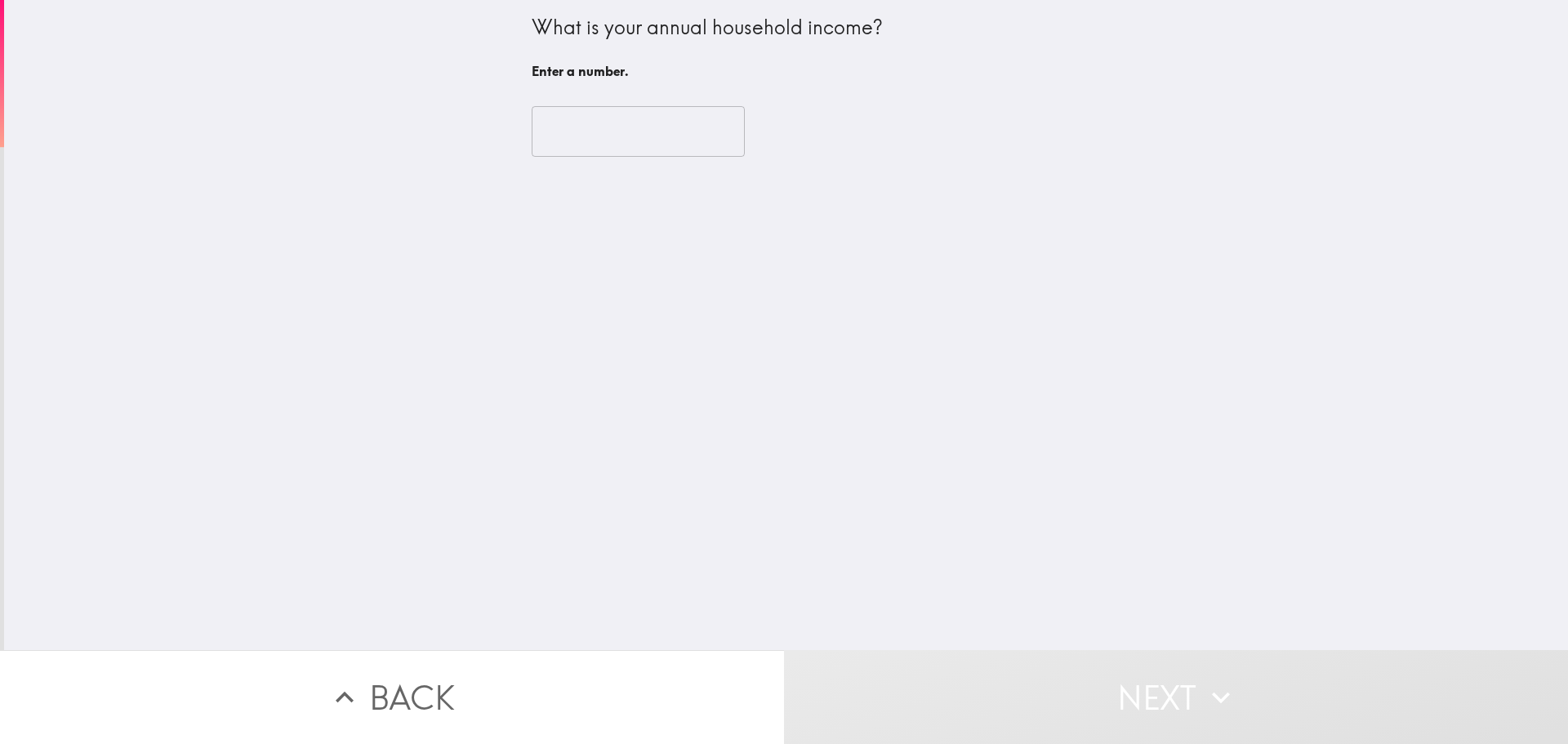
click at [611, 131] on input "number" at bounding box center [638, 131] width 213 height 50
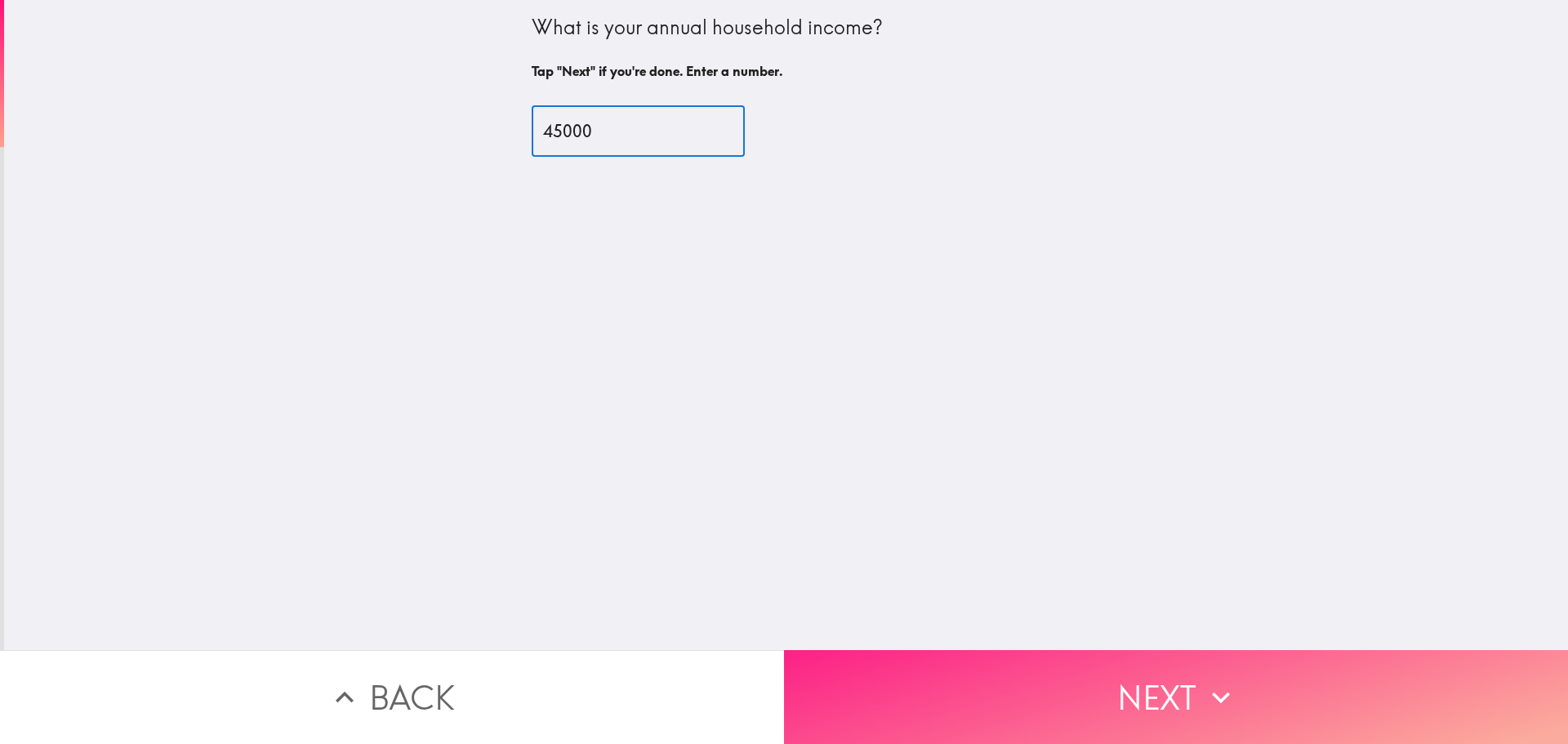
type input "45000"
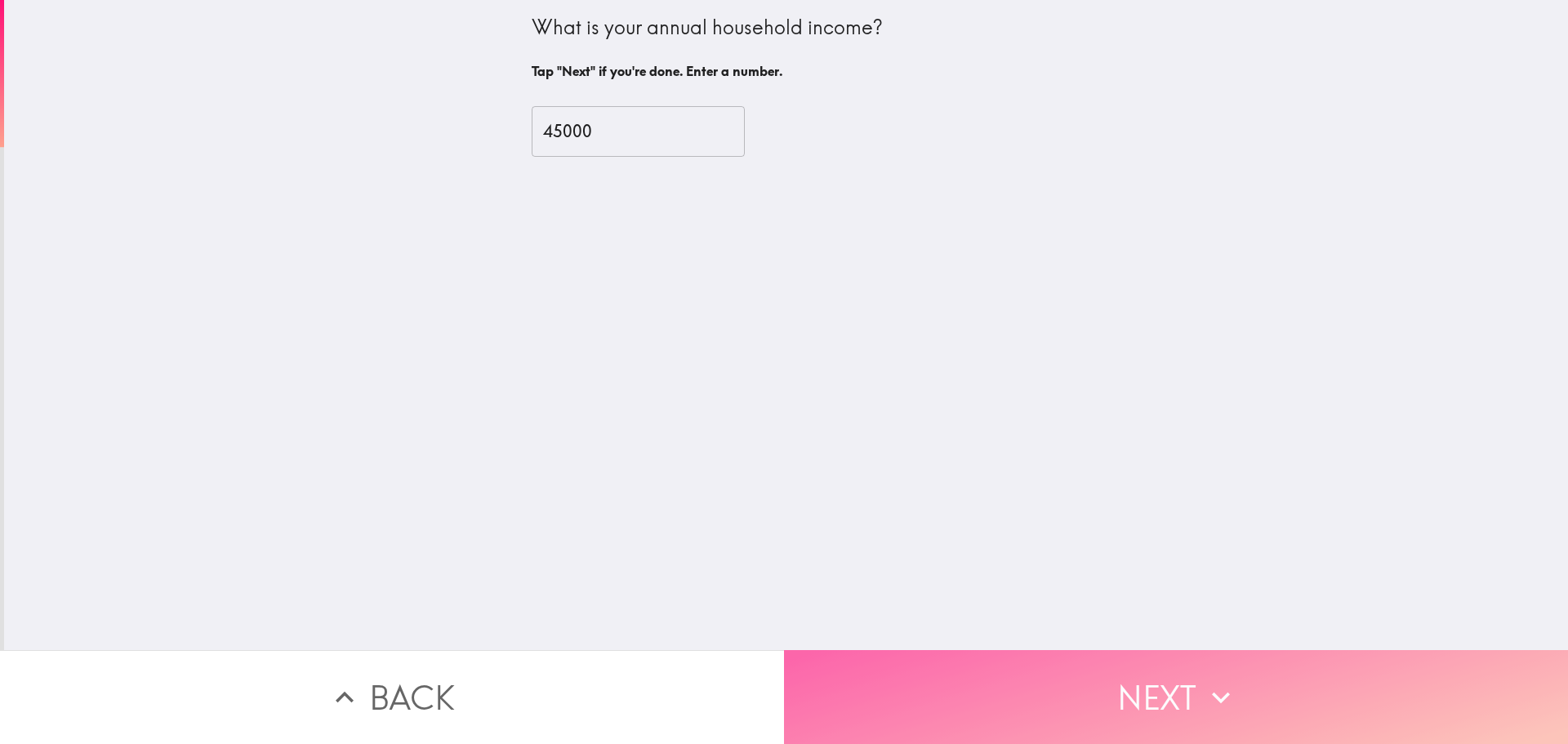
click at [1157, 693] on button "Next" at bounding box center [1176, 696] width 784 height 94
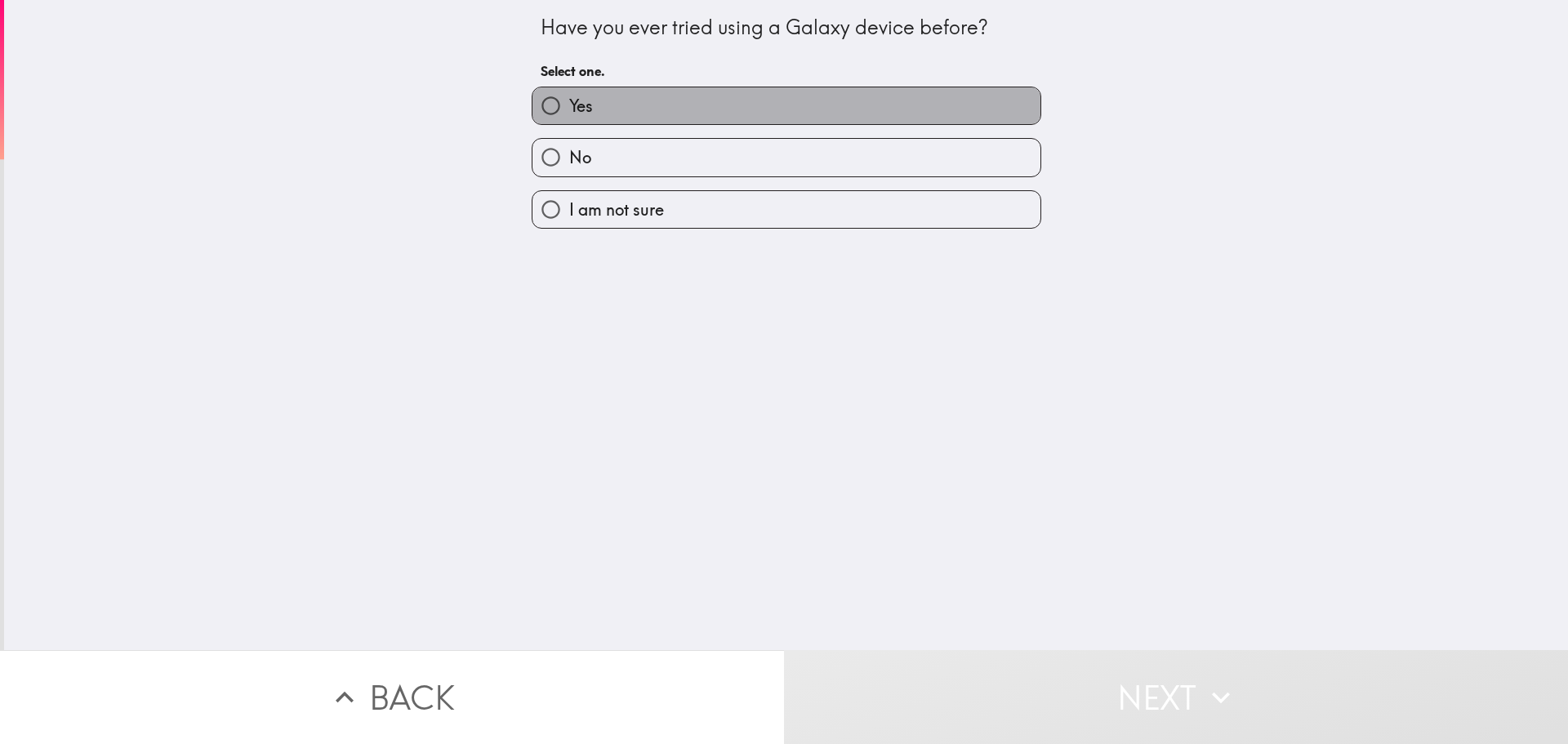
click at [698, 107] on label "Yes" at bounding box center [786, 105] width 508 height 37
click at [569, 107] on input "Yes" at bounding box center [551, 105] width 37 height 37
radio input "true"
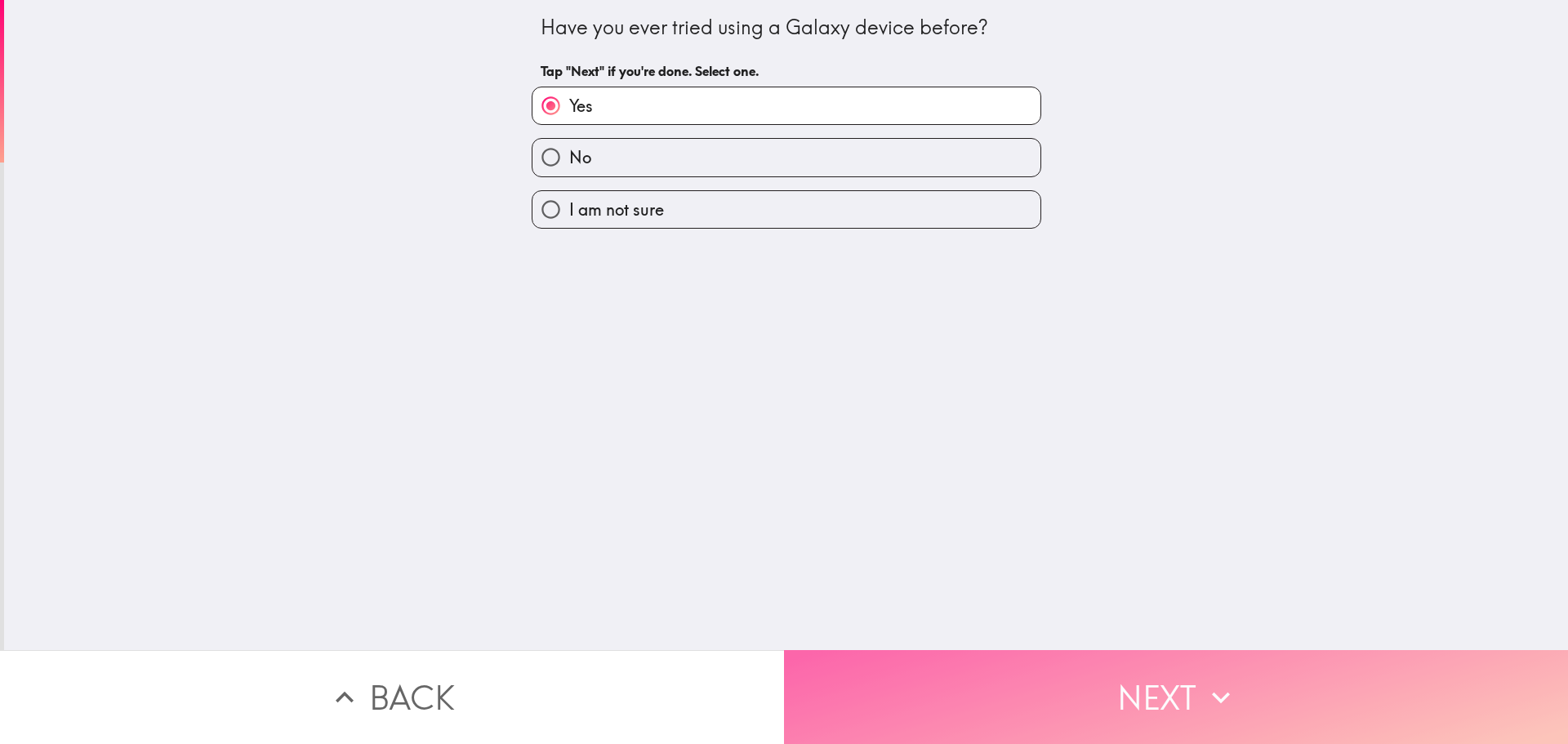
click at [1203, 691] on icon "button" at bounding box center [1220, 696] width 36 height 36
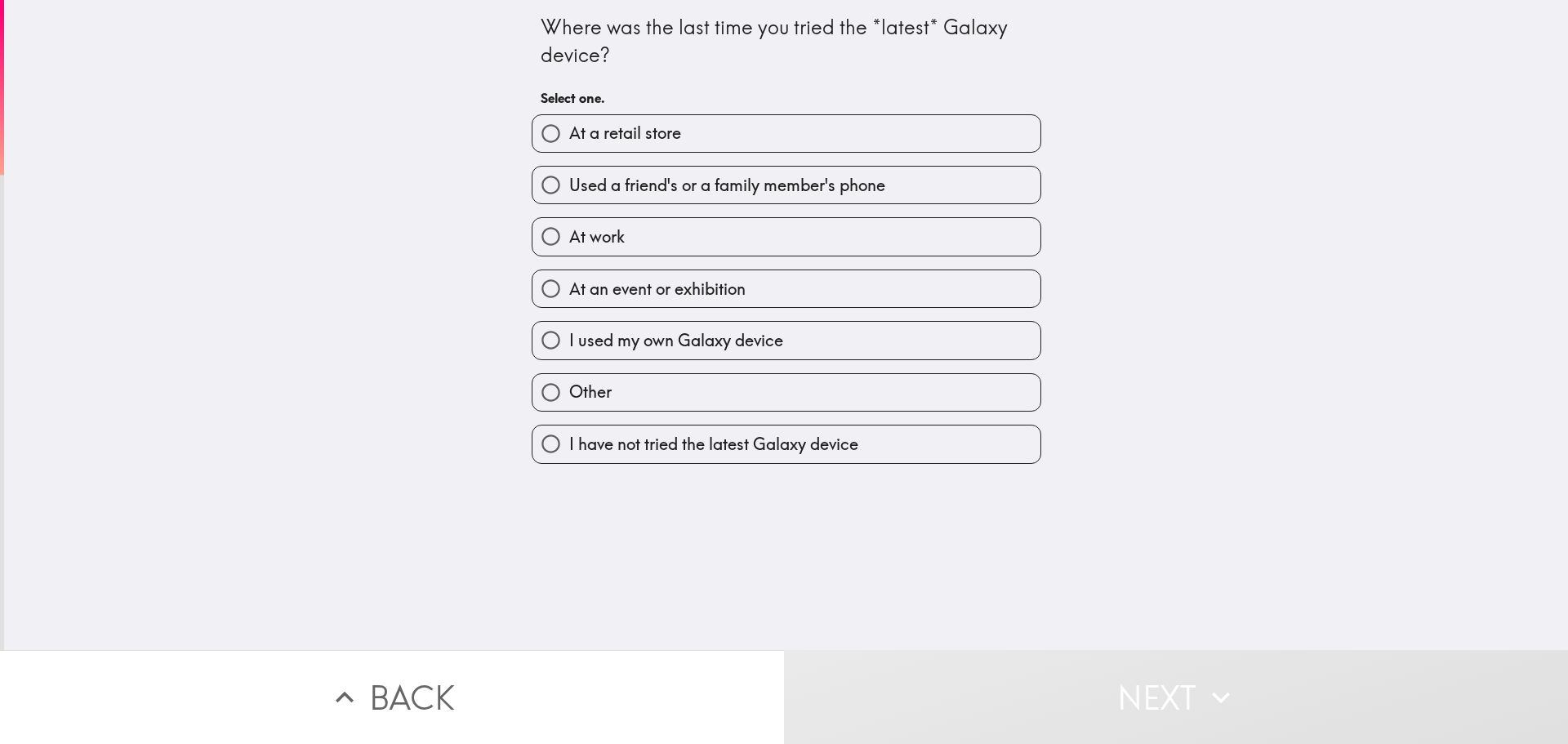
click at [537, 441] on input "I have not tried the latest Galaxy device" at bounding box center [551, 444] width 37 height 37
radio input "true"
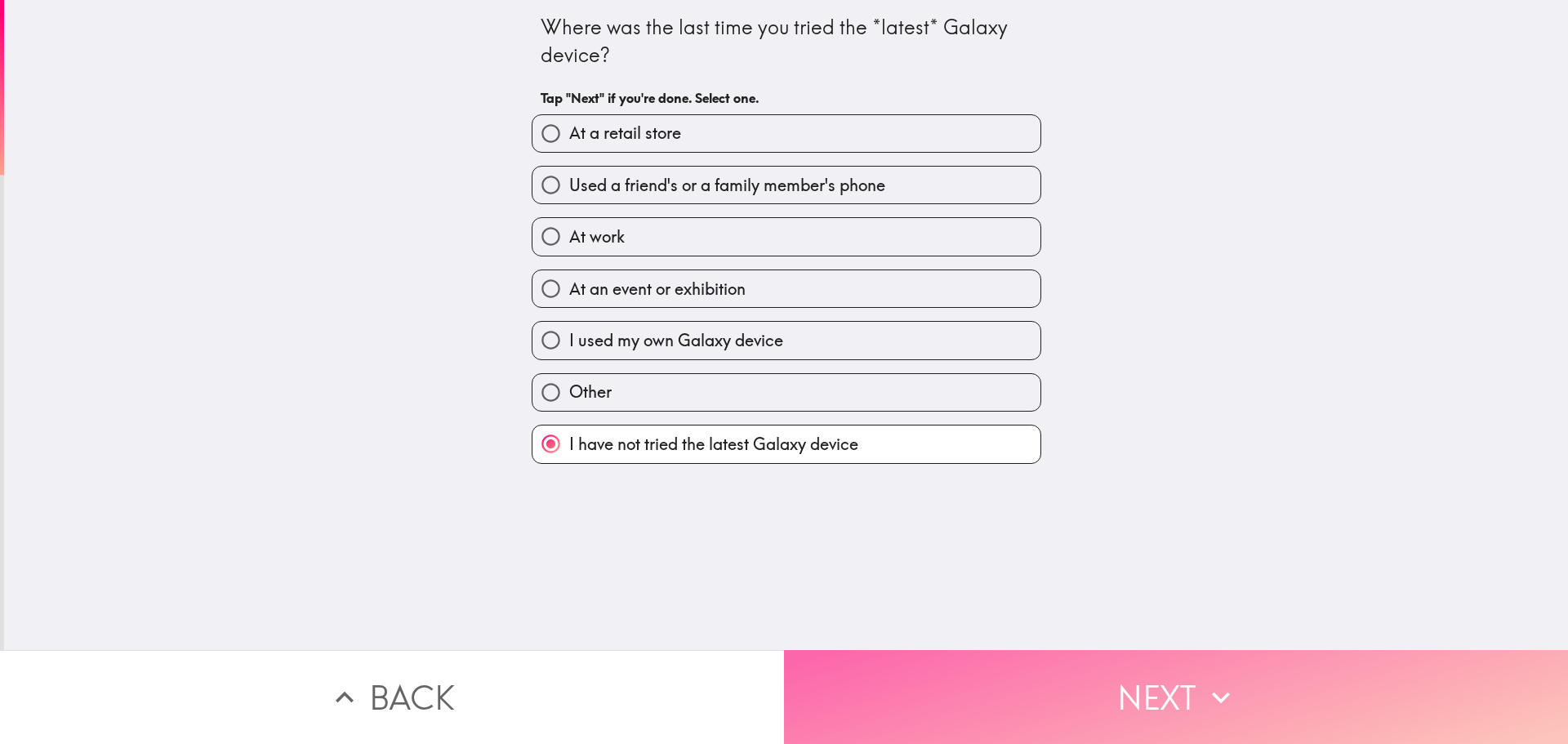
click at [1169, 689] on button "Next" at bounding box center [1176, 696] width 784 height 94
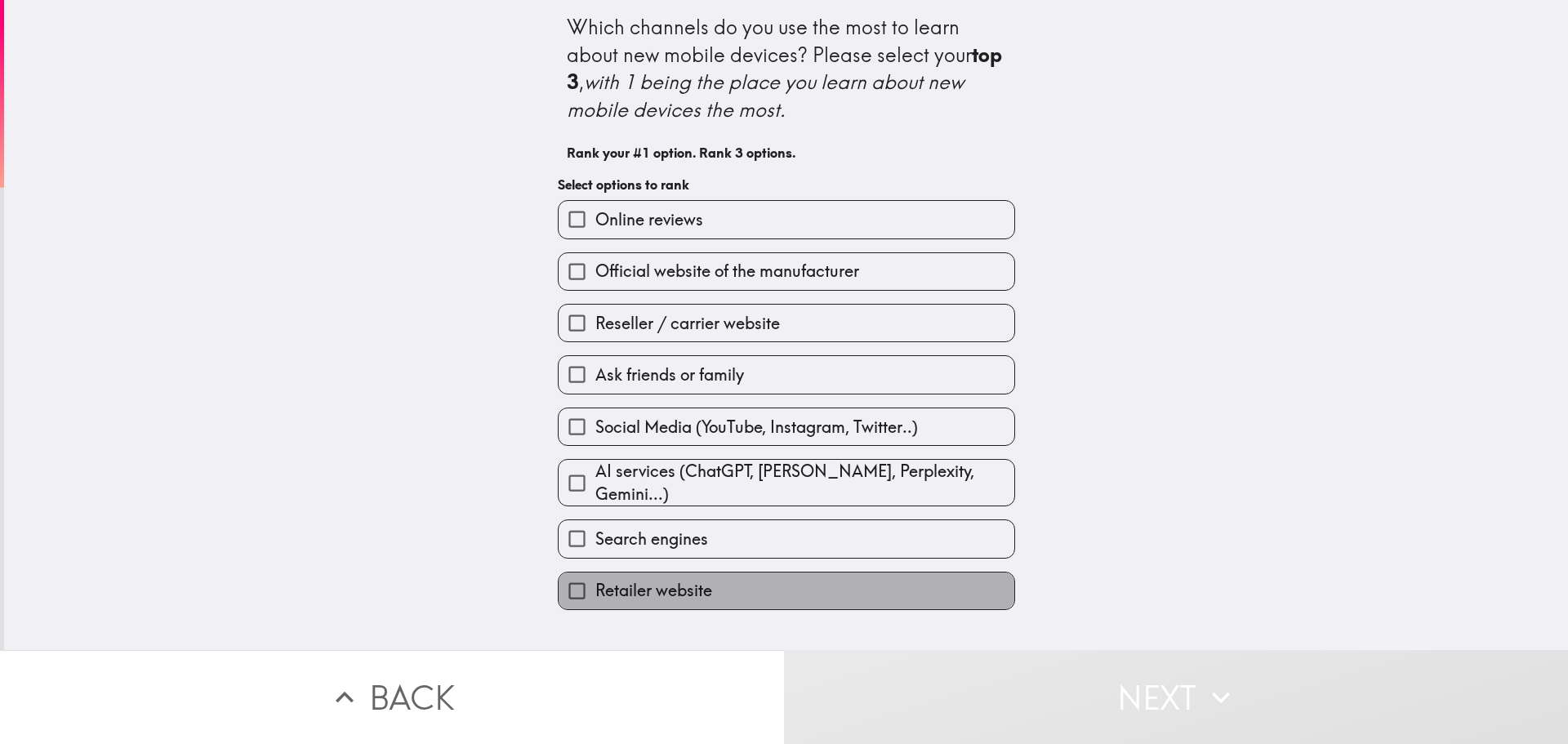
click at [848, 587] on label "Retailer website" at bounding box center [786, 590] width 456 height 37
click at [595, 587] on input "Retailer website" at bounding box center [577, 590] width 37 height 37
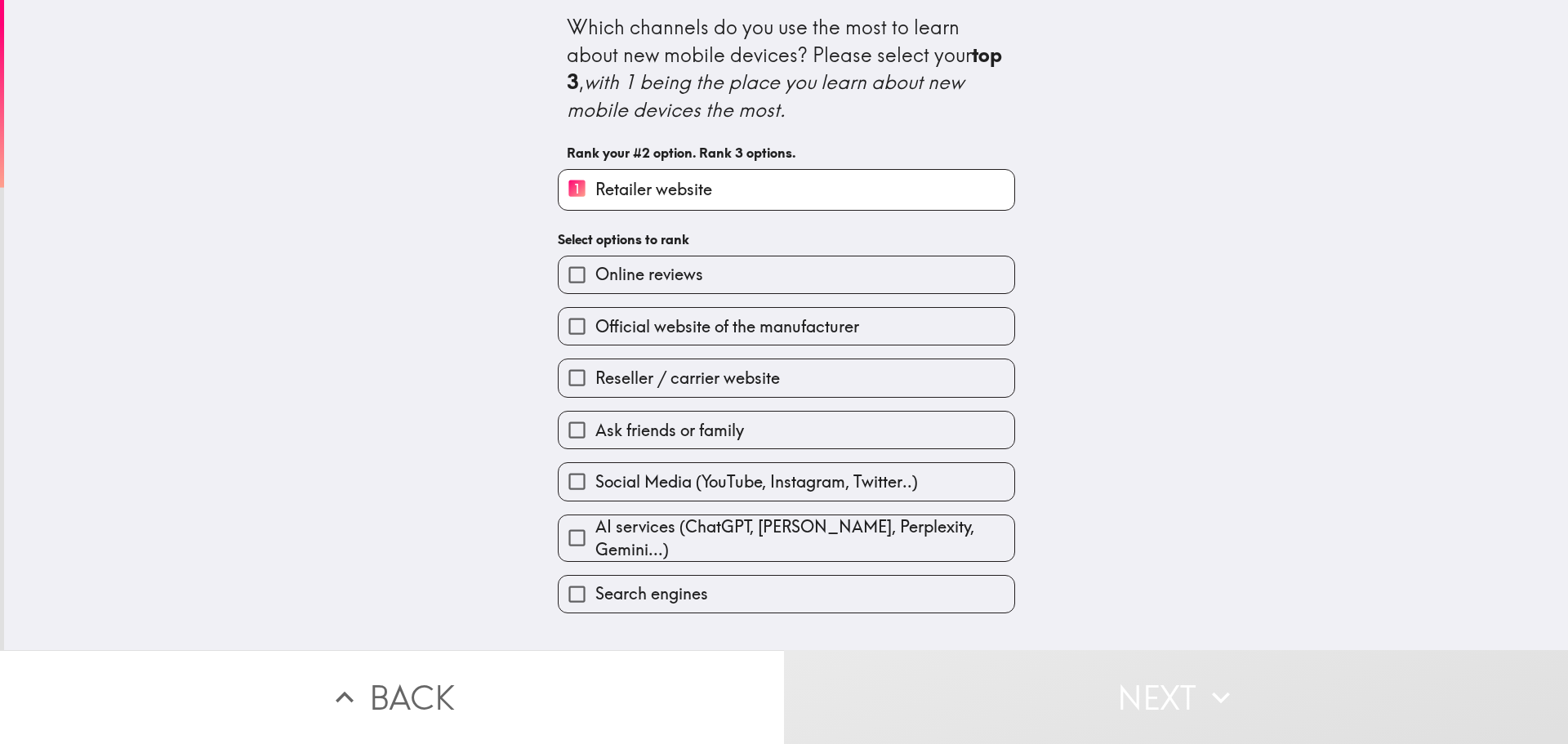
click at [930, 324] on label "Official website of the manufacturer" at bounding box center [786, 326] width 456 height 37
click at [595, 324] on input "Official website of the manufacturer" at bounding box center [577, 326] width 37 height 37
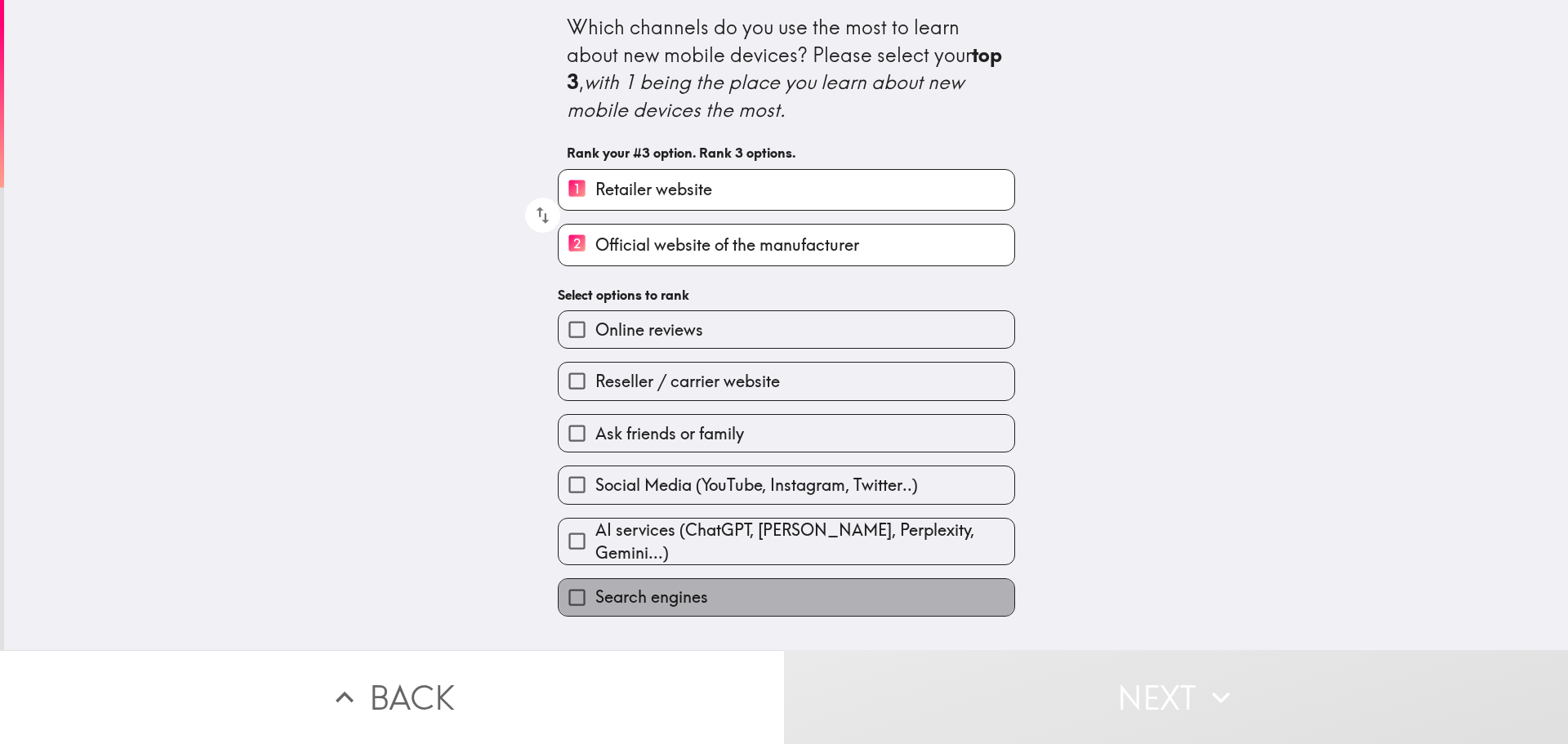
click at [860, 591] on label "Search engines" at bounding box center [786, 598] width 456 height 37
click at [595, 591] on input "Search engines" at bounding box center [577, 598] width 37 height 37
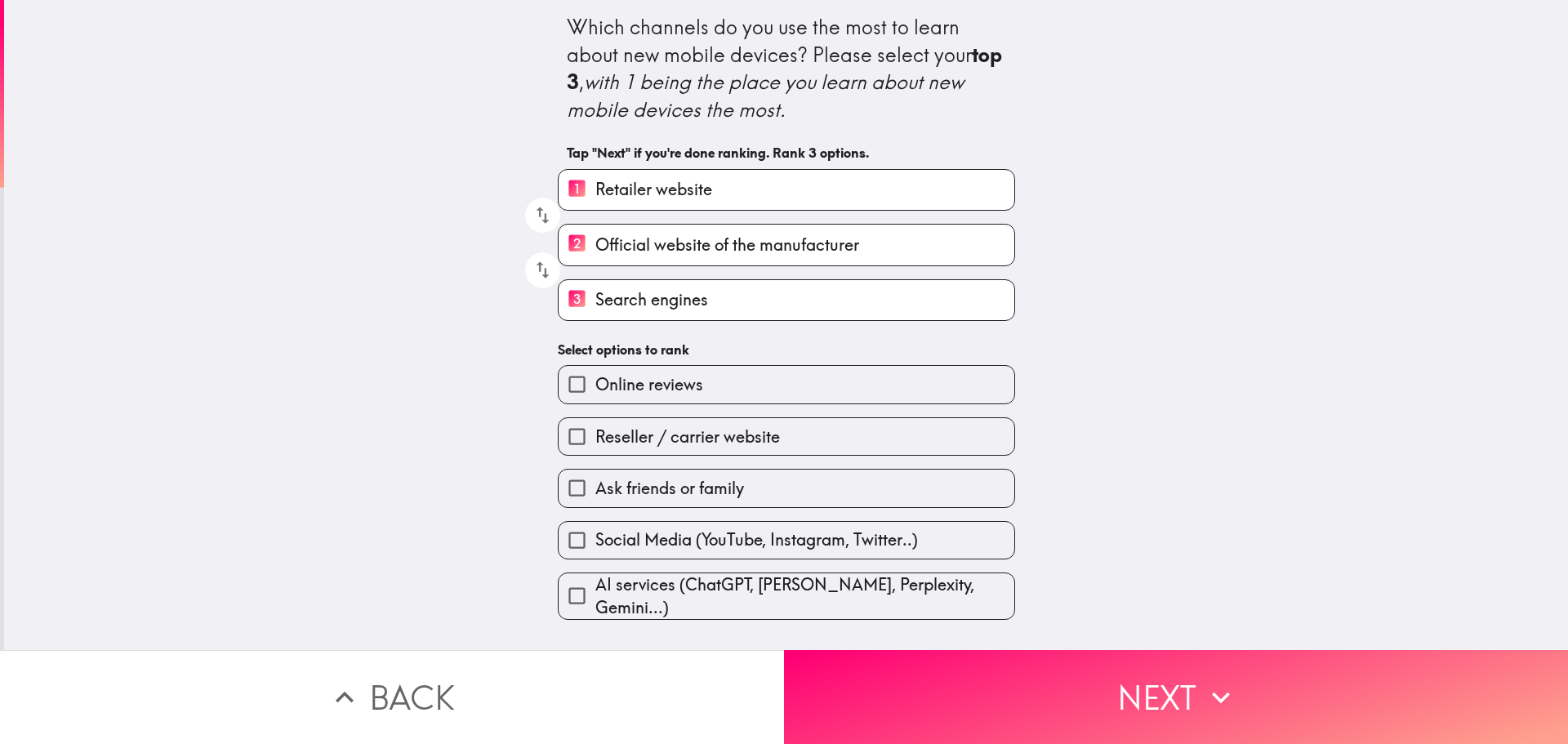
drag, startPoint x: 837, startPoint y: 240, endPoint x: 845, endPoint y: 217, distance: 24.4
click at [848, 178] on div "1 Retailer website 2 Official website of the manufacturer 3 Search engines" at bounding box center [780, 238] width 470 height 165
drag, startPoint x: 563, startPoint y: 243, endPoint x: 576, endPoint y: 179, distance: 65.3
click at [576, 179] on div "1 Retailer website 2 Official website of the manufacturer 3 Search engines" at bounding box center [780, 238] width 470 height 165
click at [532, 210] on icon "button" at bounding box center [543, 215] width 22 height 22
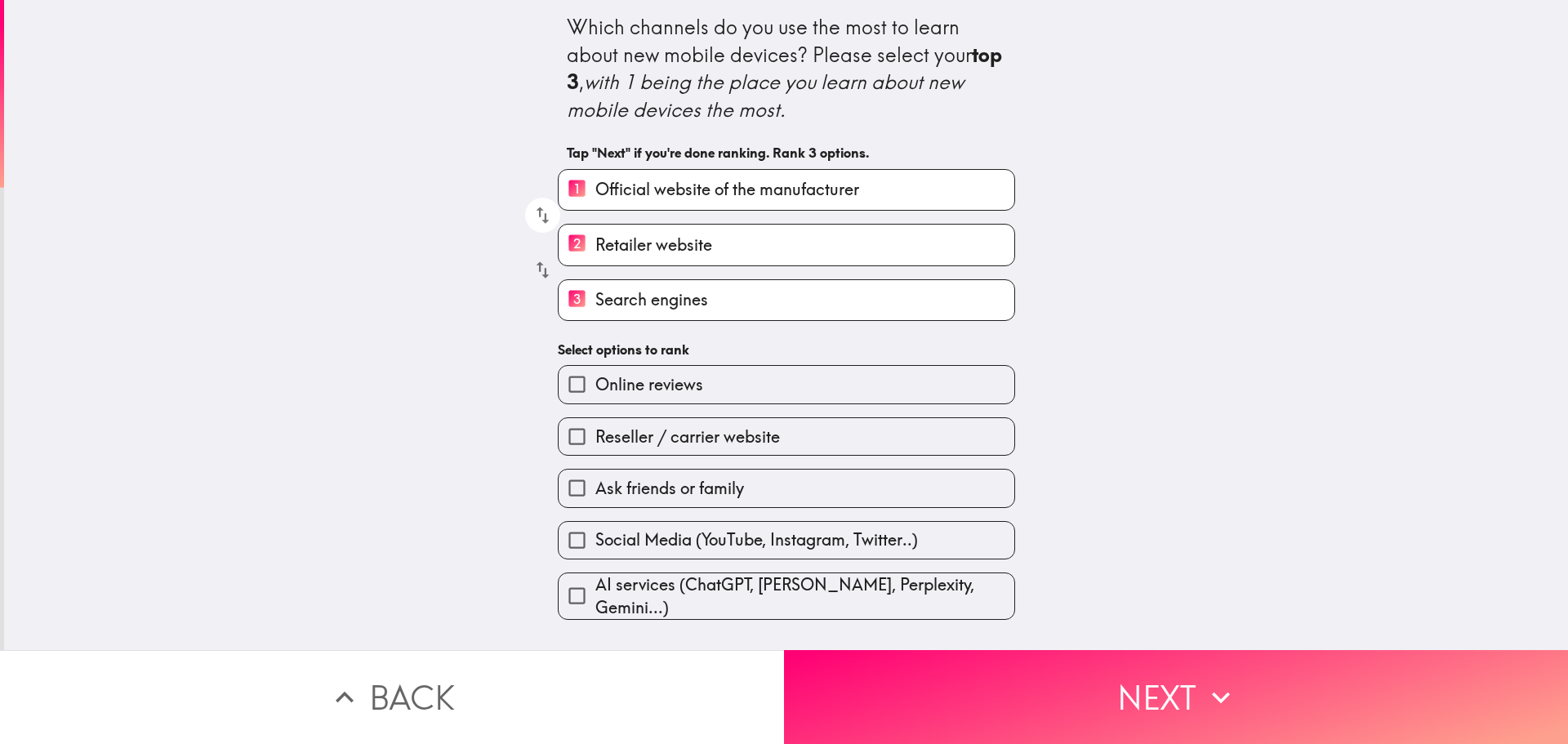
click at [532, 262] on icon "button" at bounding box center [543, 270] width 22 height 22
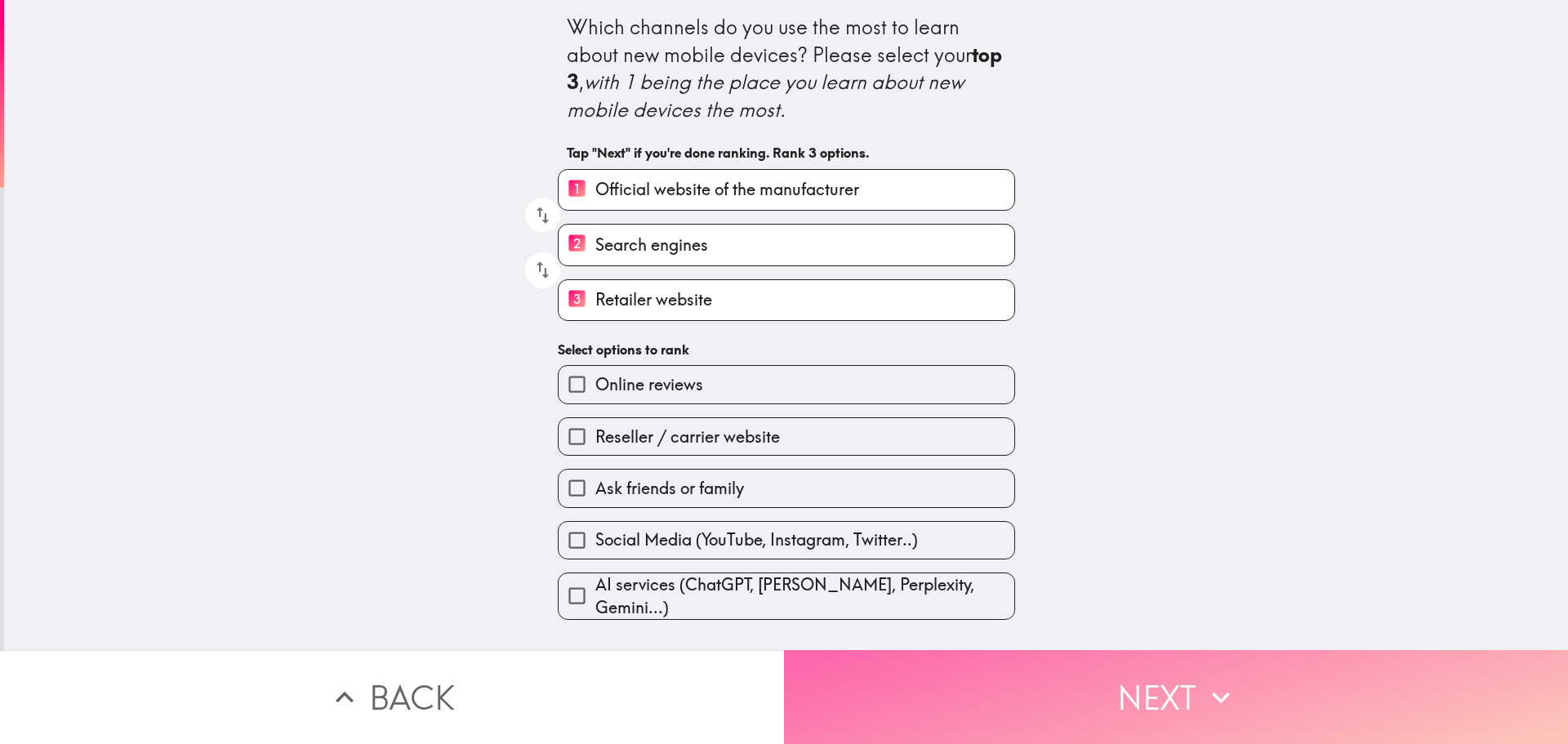
click at [1154, 687] on button "Next" at bounding box center [1176, 696] width 784 height 94
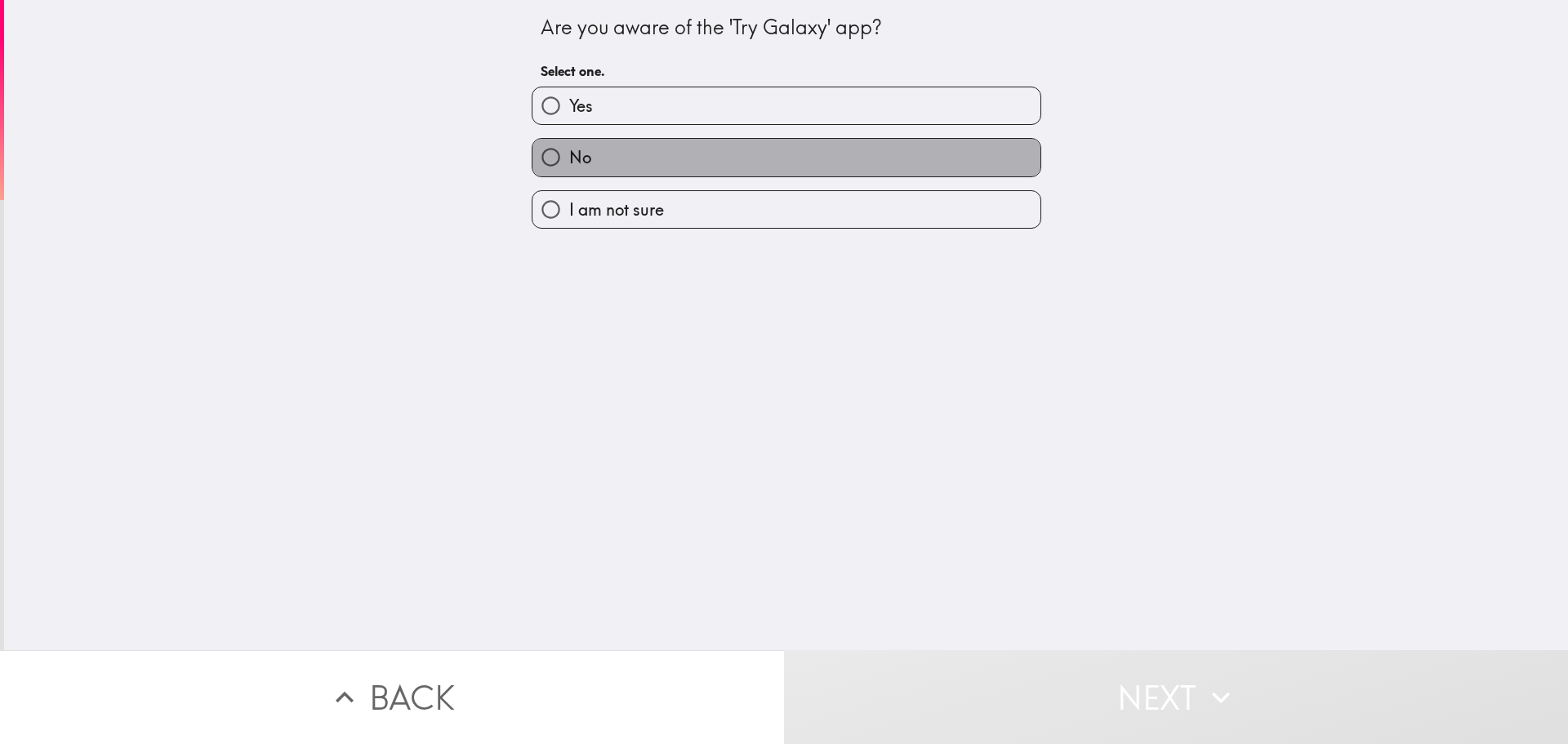
click at [686, 166] on label "No" at bounding box center [786, 157] width 508 height 37
click at [569, 166] on input "No" at bounding box center [551, 157] width 37 height 37
radio input "true"
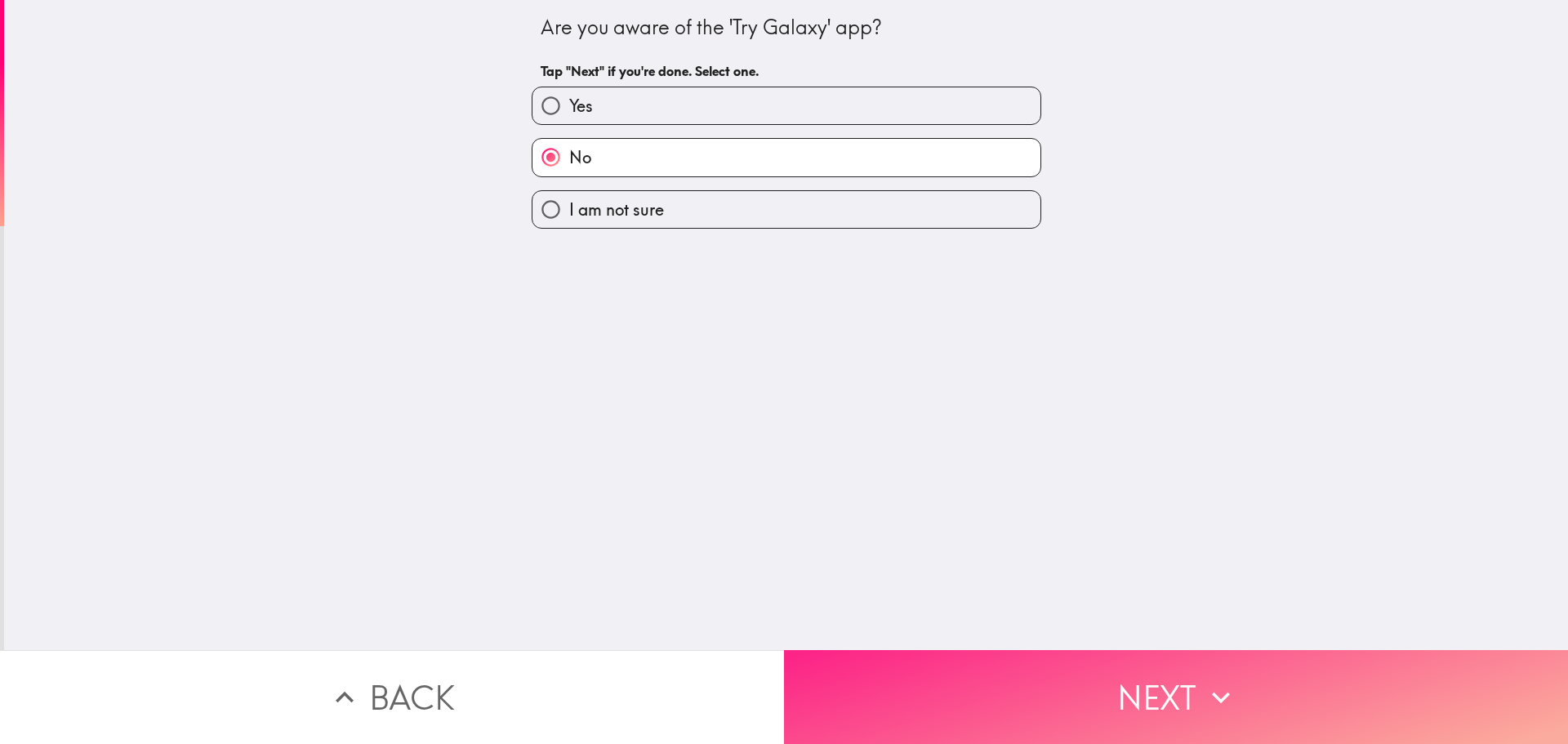
click at [1175, 691] on button "Next" at bounding box center [1176, 696] width 784 height 94
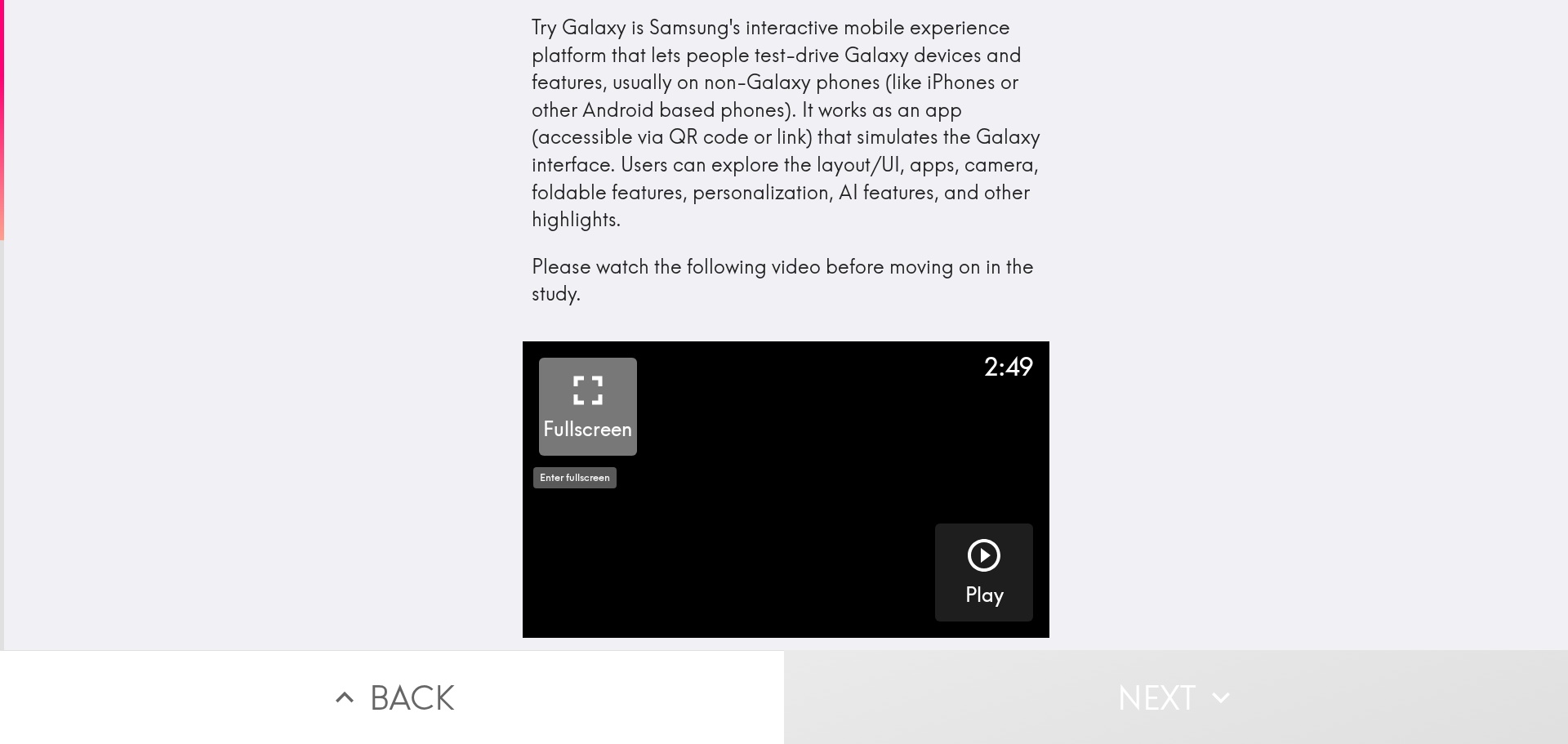
drag, startPoint x: 570, startPoint y: 394, endPoint x: 571, endPoint y: 492, distance: 98.0
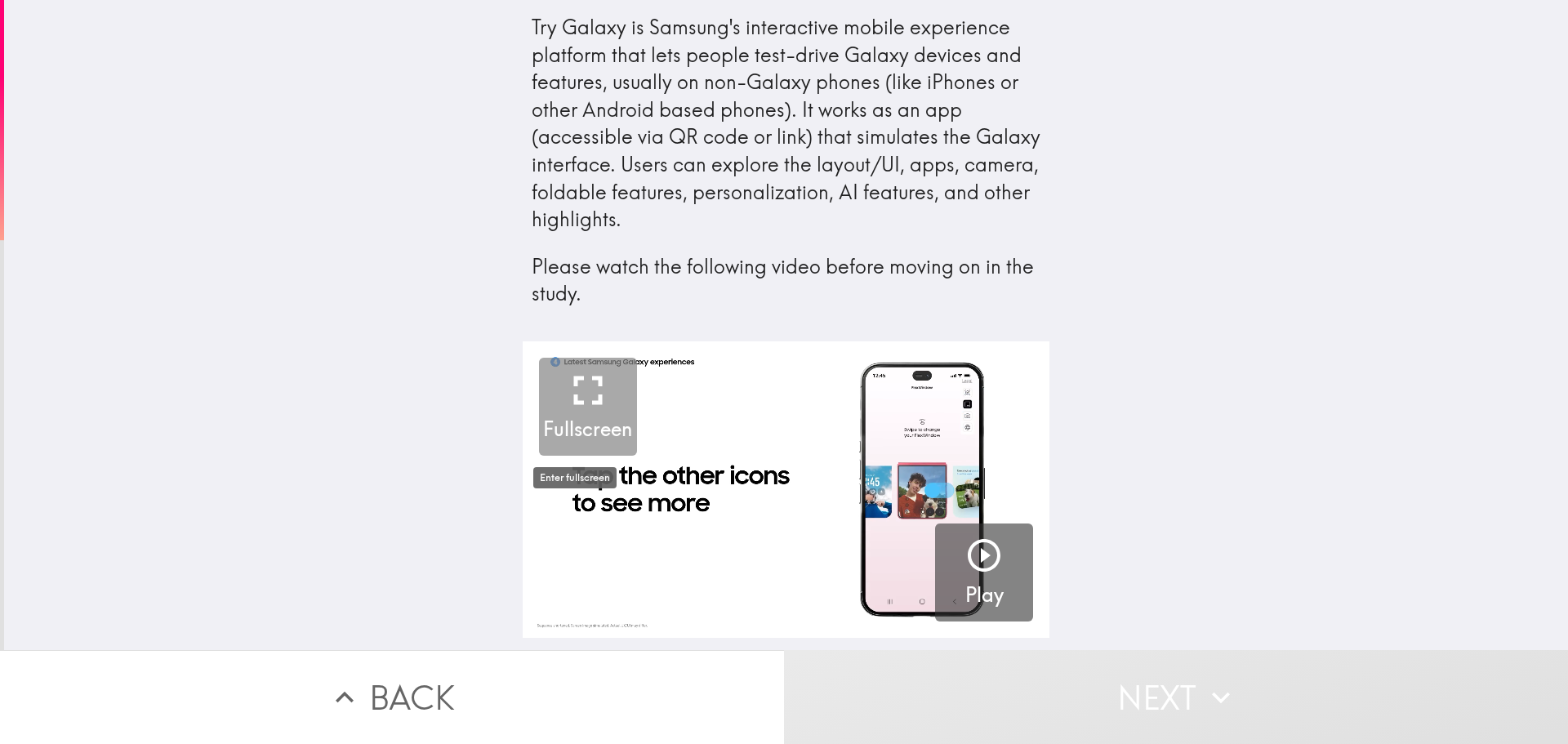
click at [571, 394] on icon "button" at bounding box center [589, 391] width 49 height 49
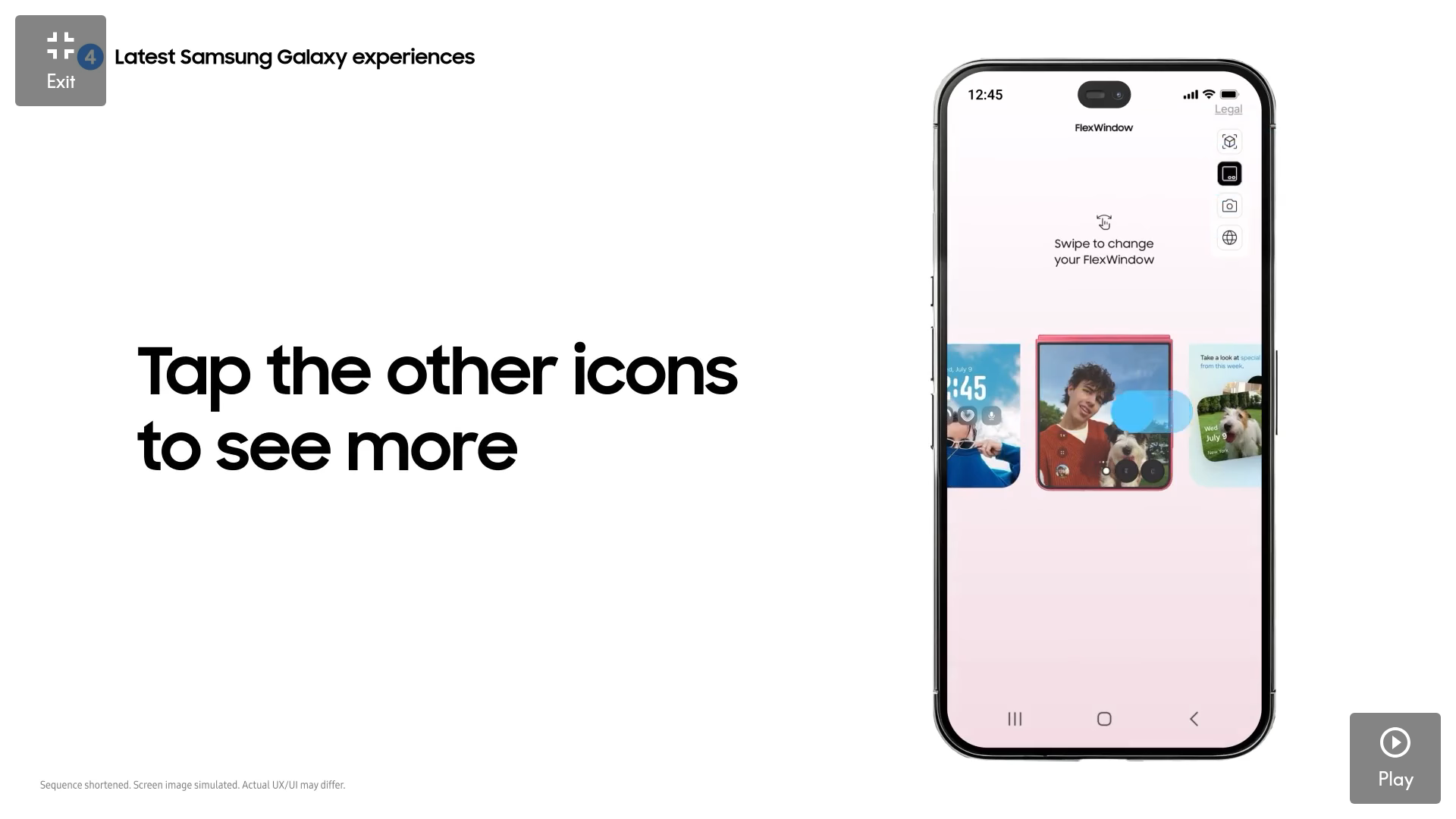
click at [1236, 438] on video "button" at bounding box center [728, 410] width 1456 height 819
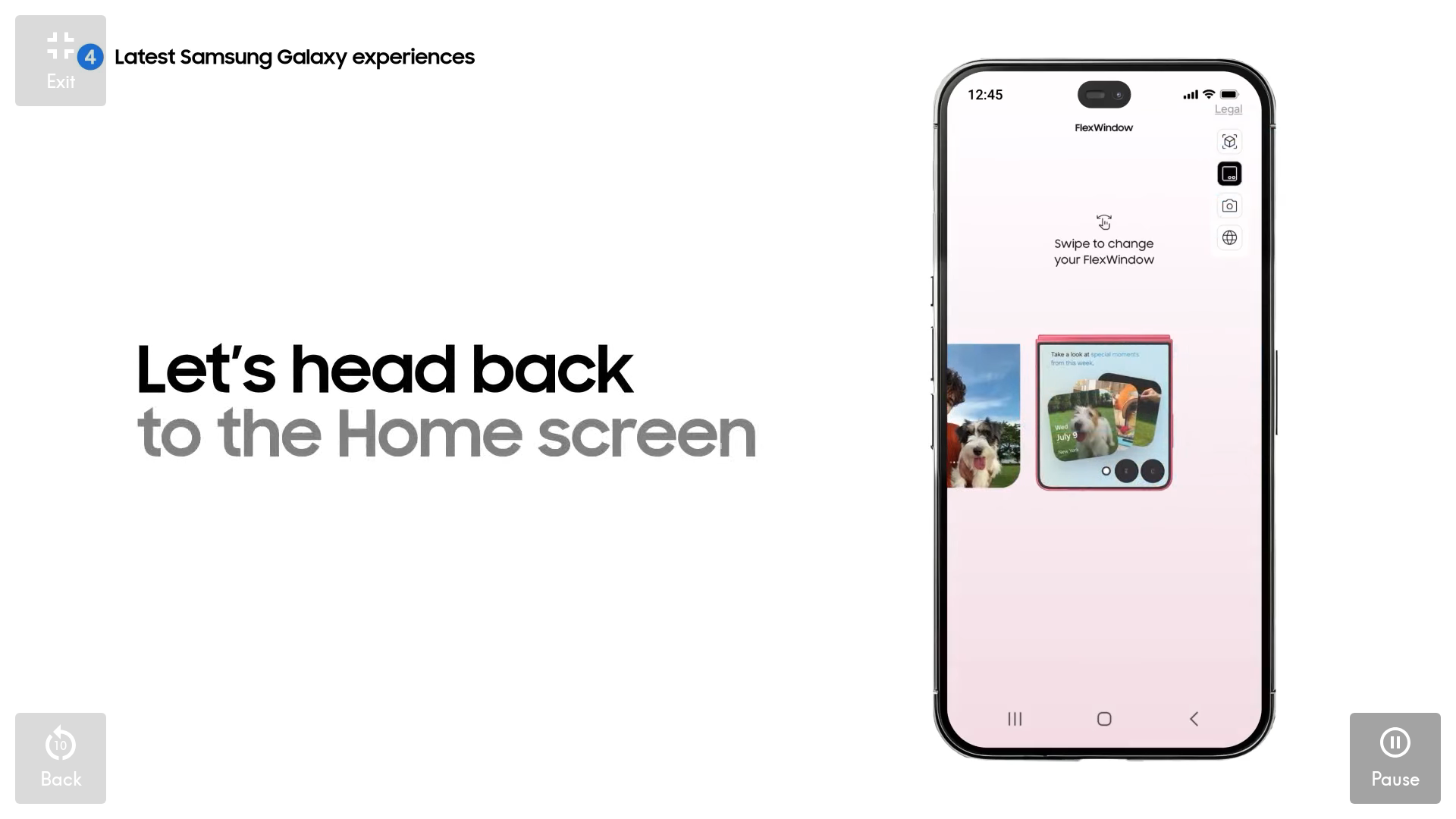
click at [1394, 690] on icon "button" at bounding box center [1396, 743] width 31 height 31
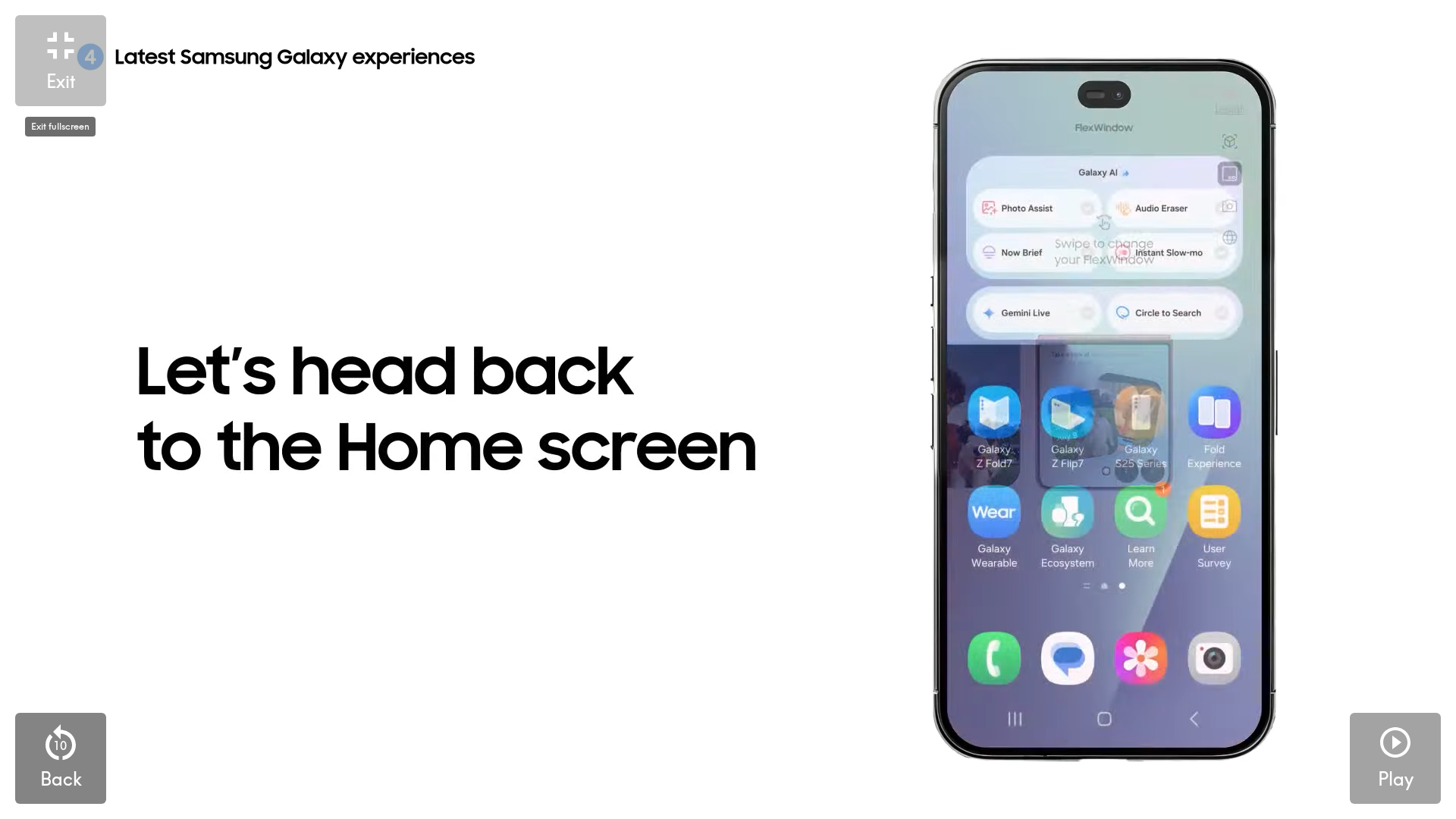
click at [60, 74] on h5 "Exit" at bounding box center [60, 82] width 29 height 25
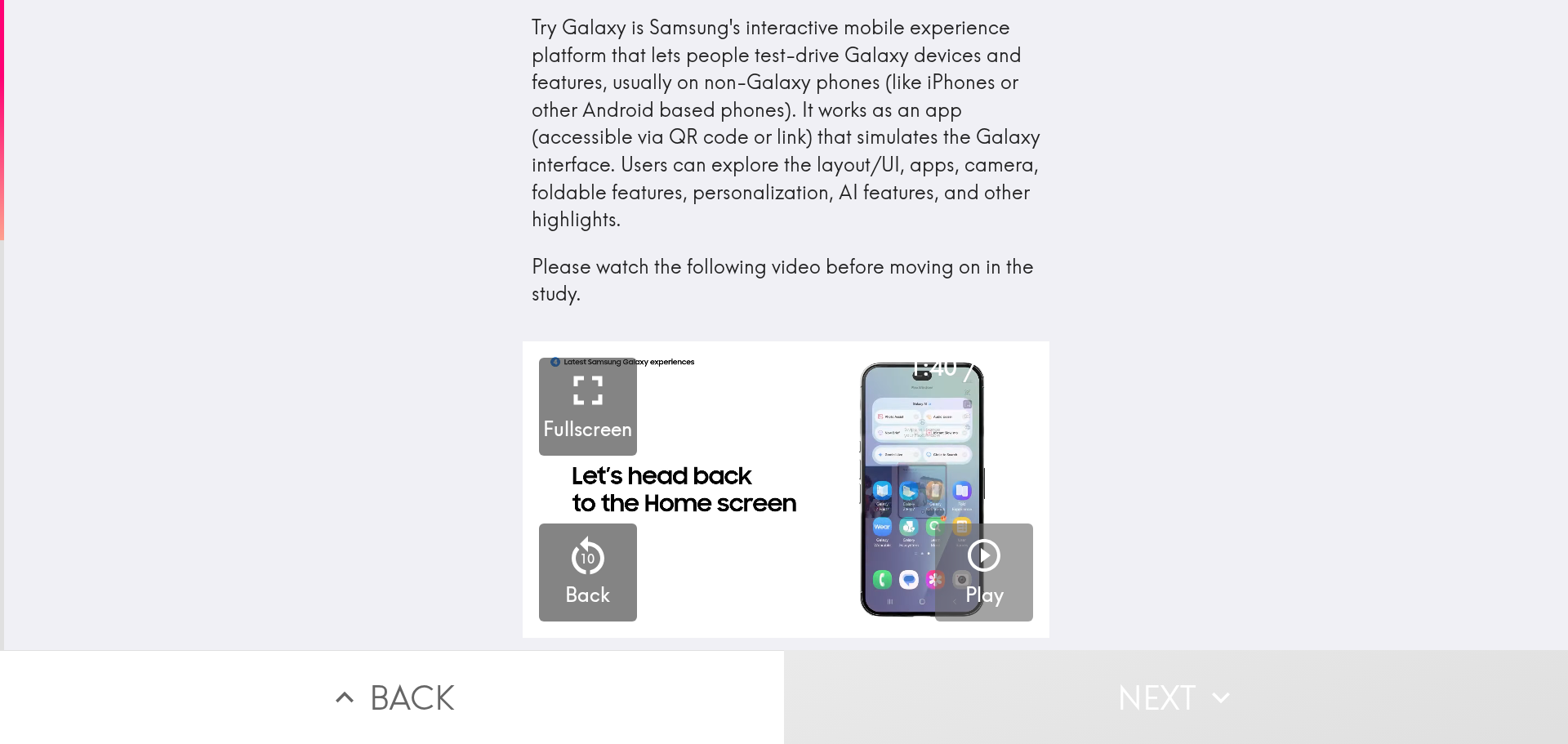
click at [1203, 687] on icon "button" at bounding box center [1220, 696] width 36 height 36
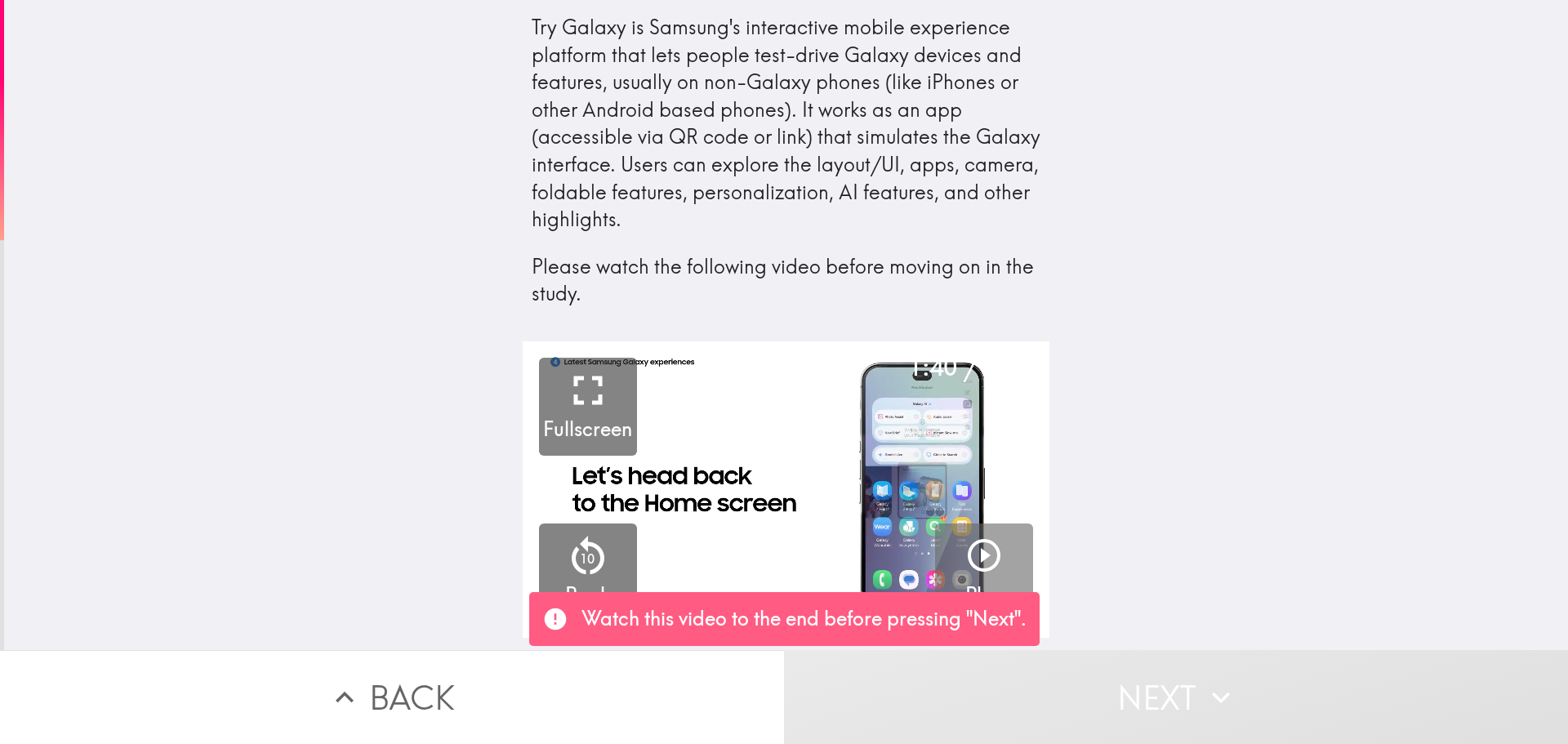
drag, startPoint x: 1238, startPoint y: 486, endPoint x: 1231, endPoint y: 459, distance: 27.9
click at [1238, 485] on div "1:40 / 2:49 Fullscreen 10 Back Play" at bounding box center [785, 495] width 1564 height 308
click at [979, 556] on icon "button" at bounding box center [984, 555] width 39 height 39
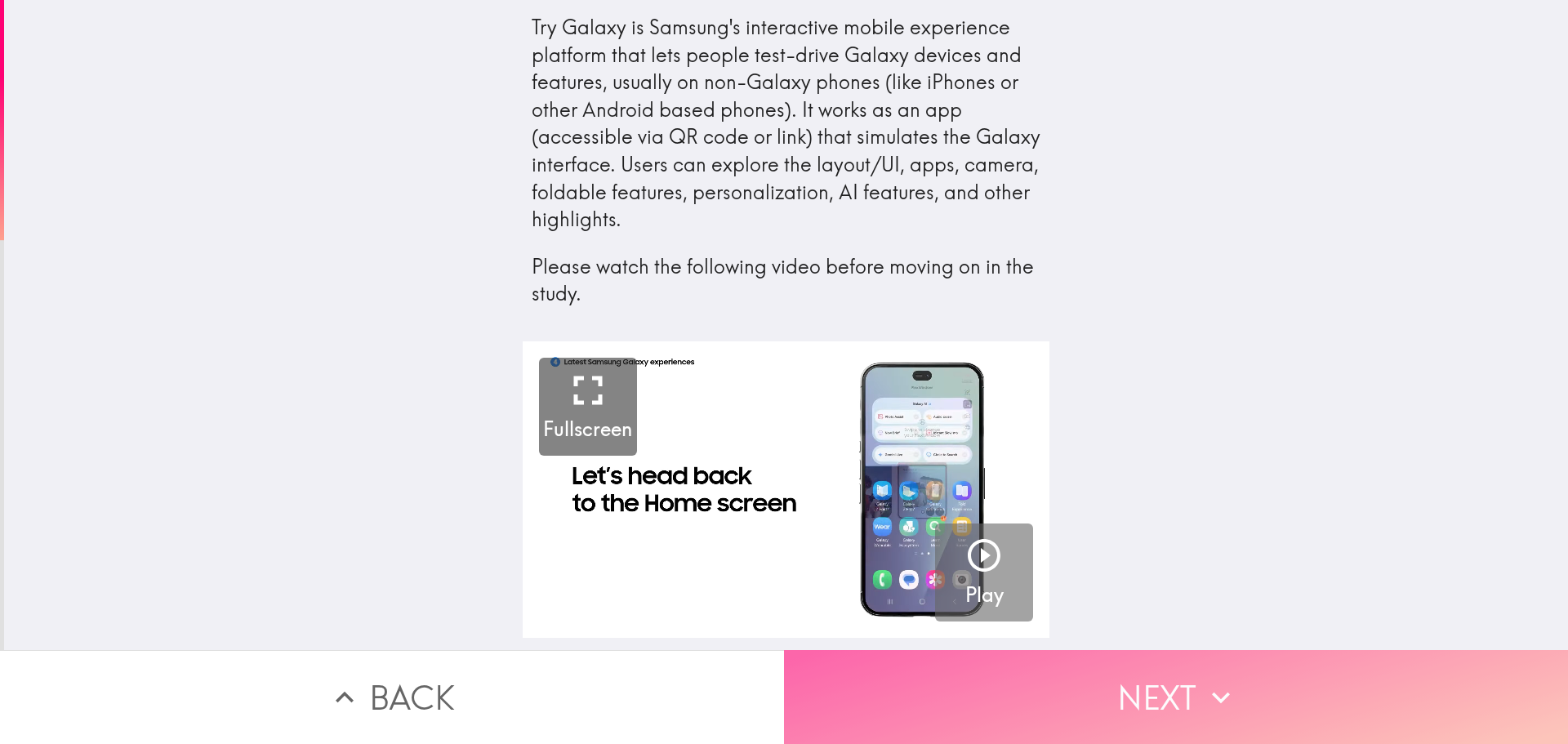
click at [1216, 692] on icon "button" at bounding box center [1221, 697] width 18 height 11
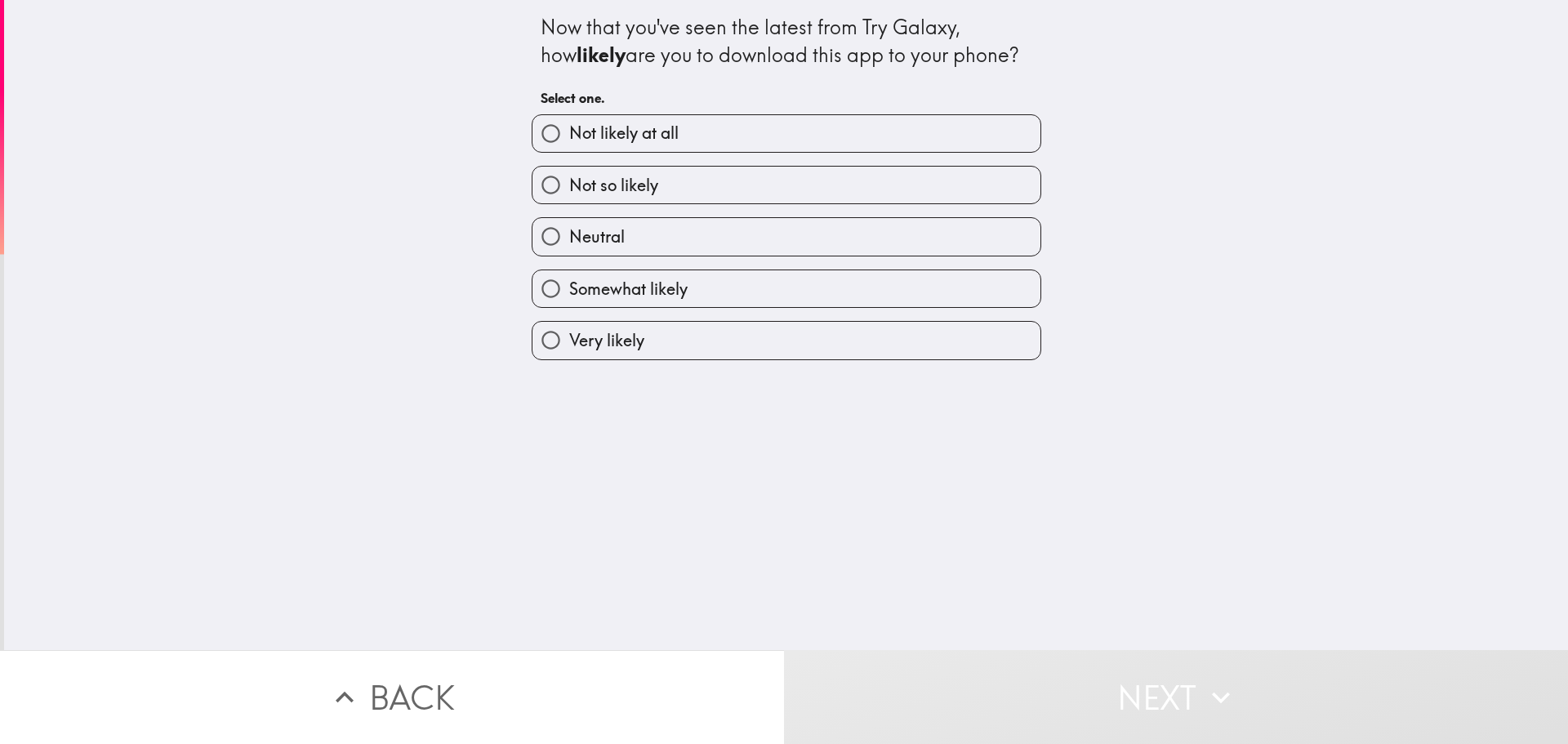
click at [759, 134] on label "Not likely at all" at bounding box center [786, 134] width 508 height 37
click at [569, 134] on input "Not likely at all" at bounding box center [551, 134] width 37 height 37
radio input "true"
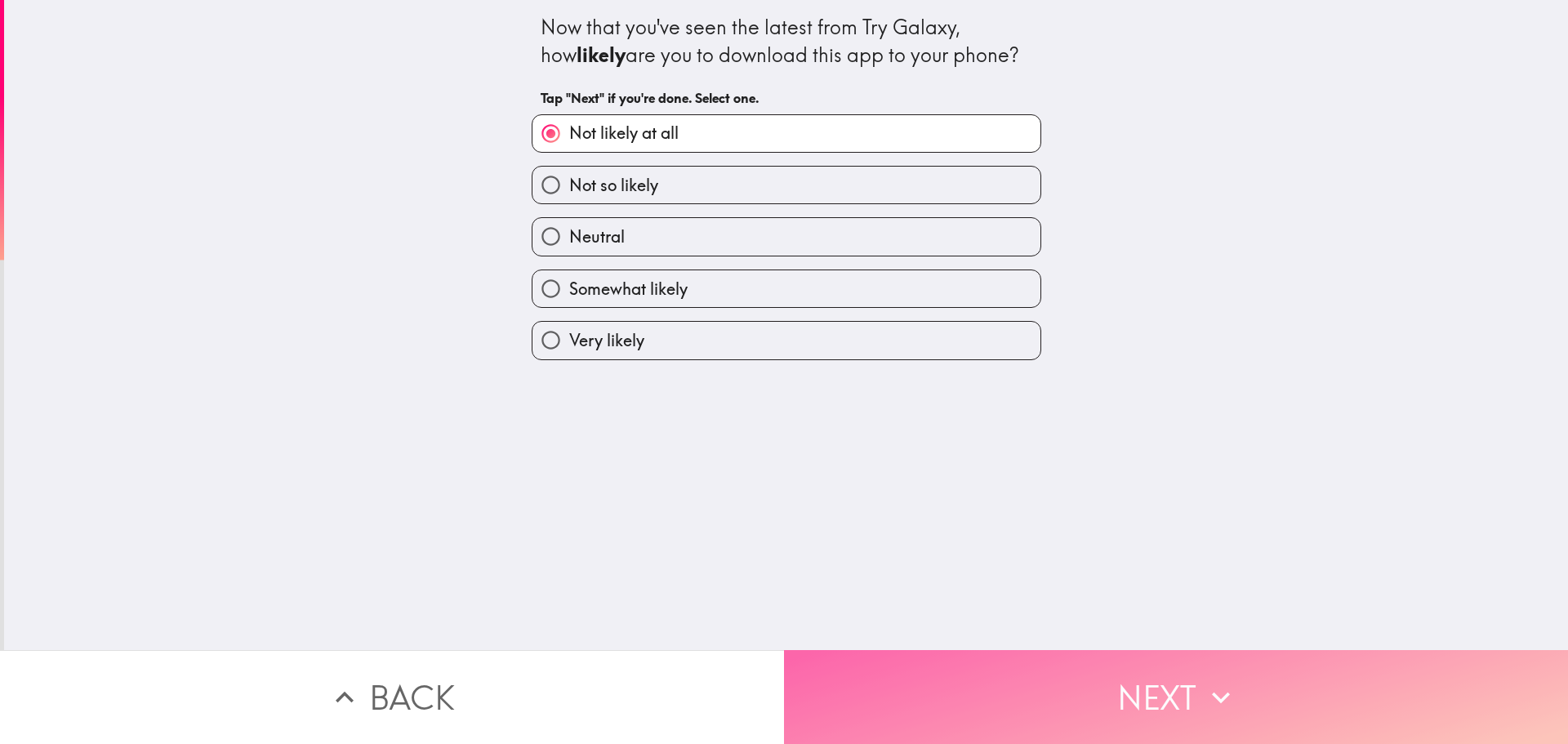
click at [1188, 688] on button "Next" at bounding box center [1176, 696] width 784 height 94
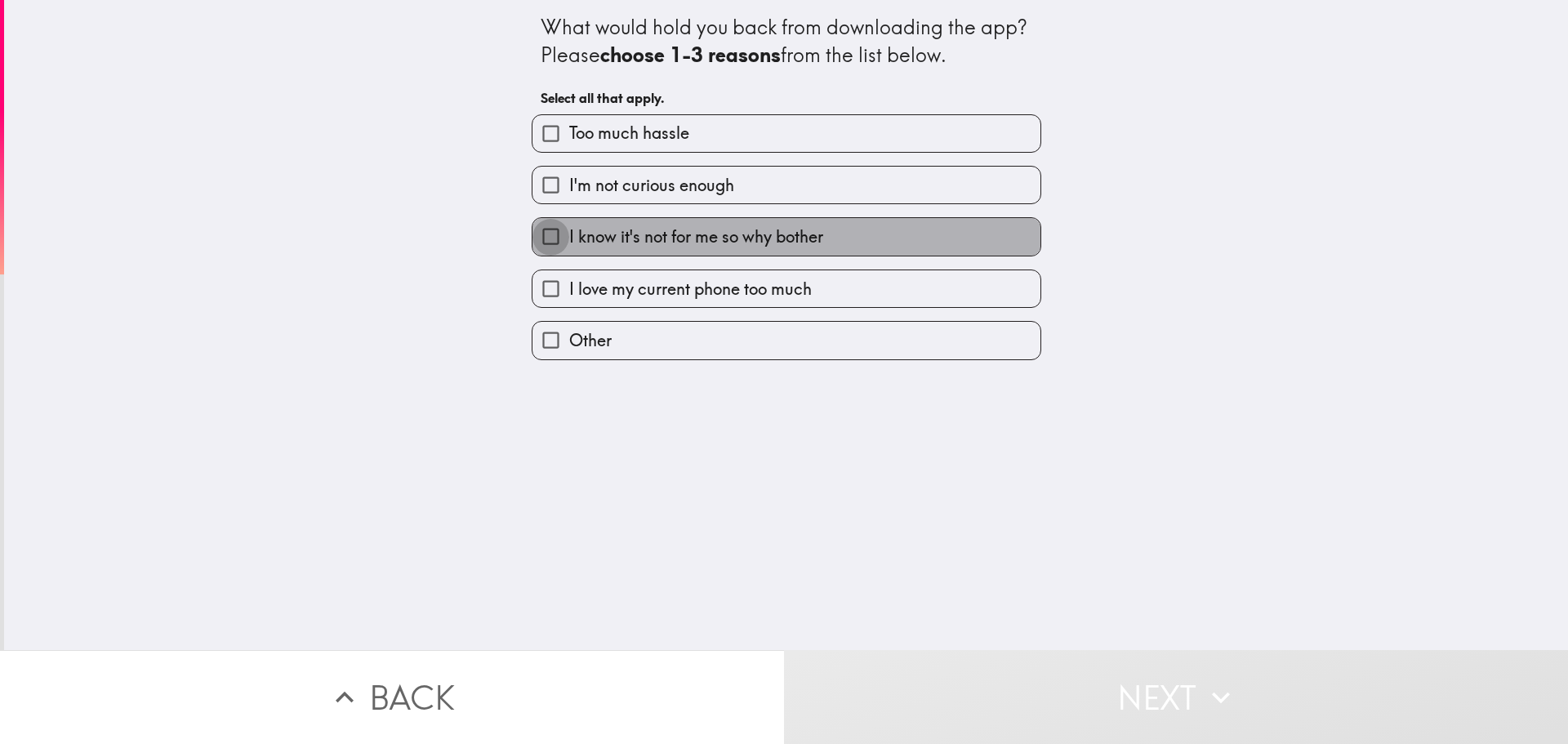
click at [549, 237] on input "I know it's not for me so why bother" at bounding box center [551, 236] width 37 height 37
checkbox input "true"
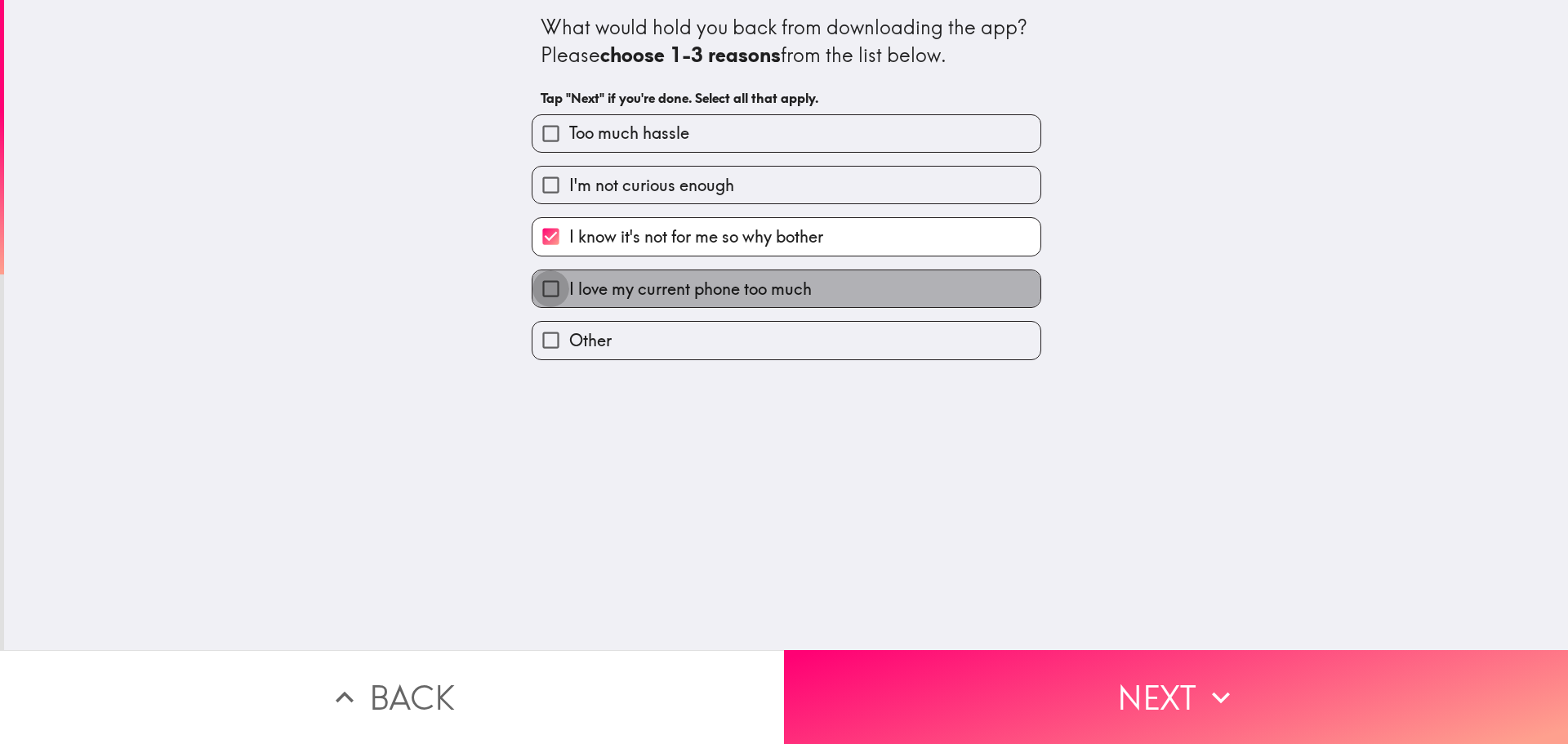
click at [544, 284] on input "I love my current phone too much" at bounding box center [551, 288] width 37 height 37
checkbox input "true"
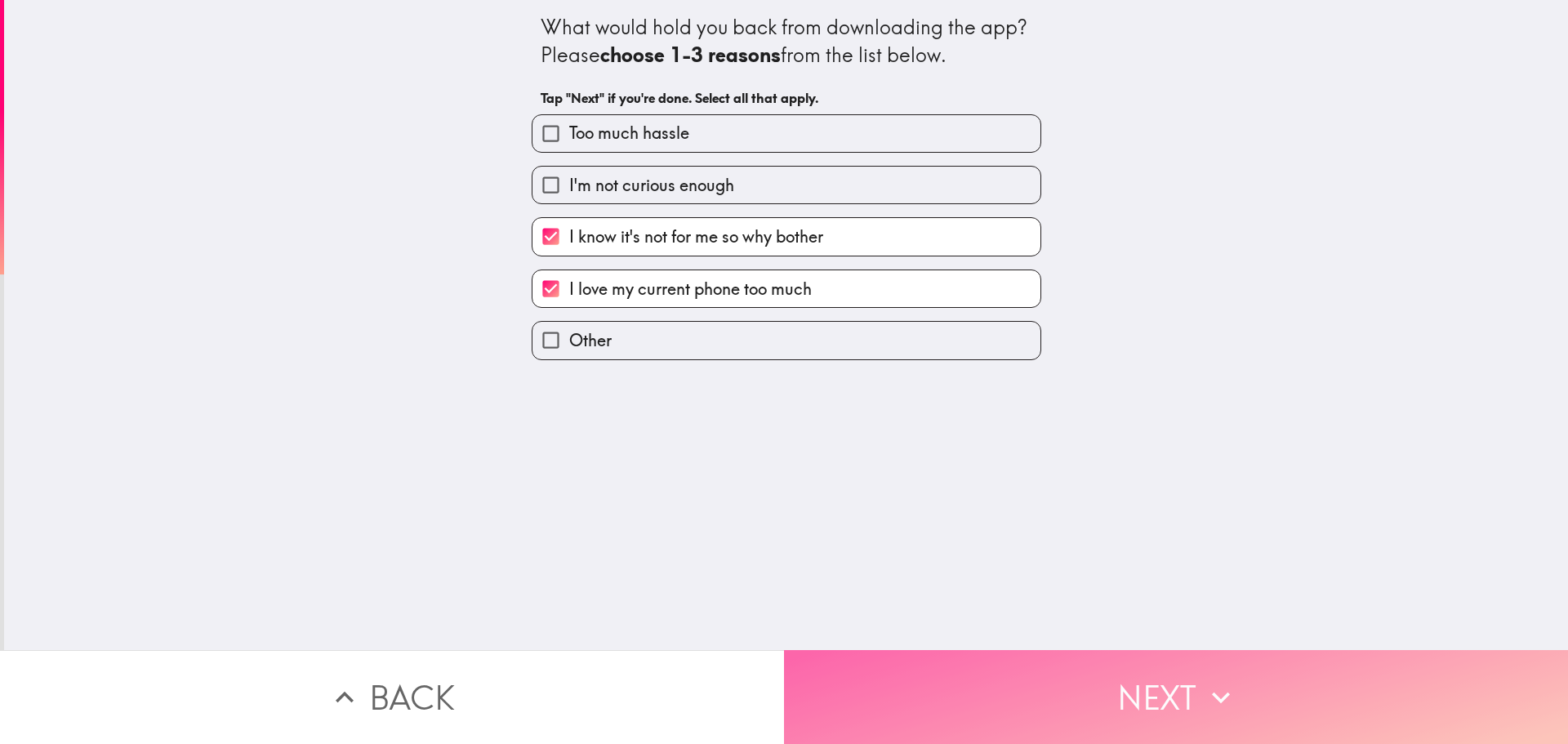
click at [1210, 682] on icon "button" at bounding box center [1220, 696] width 36 height 36
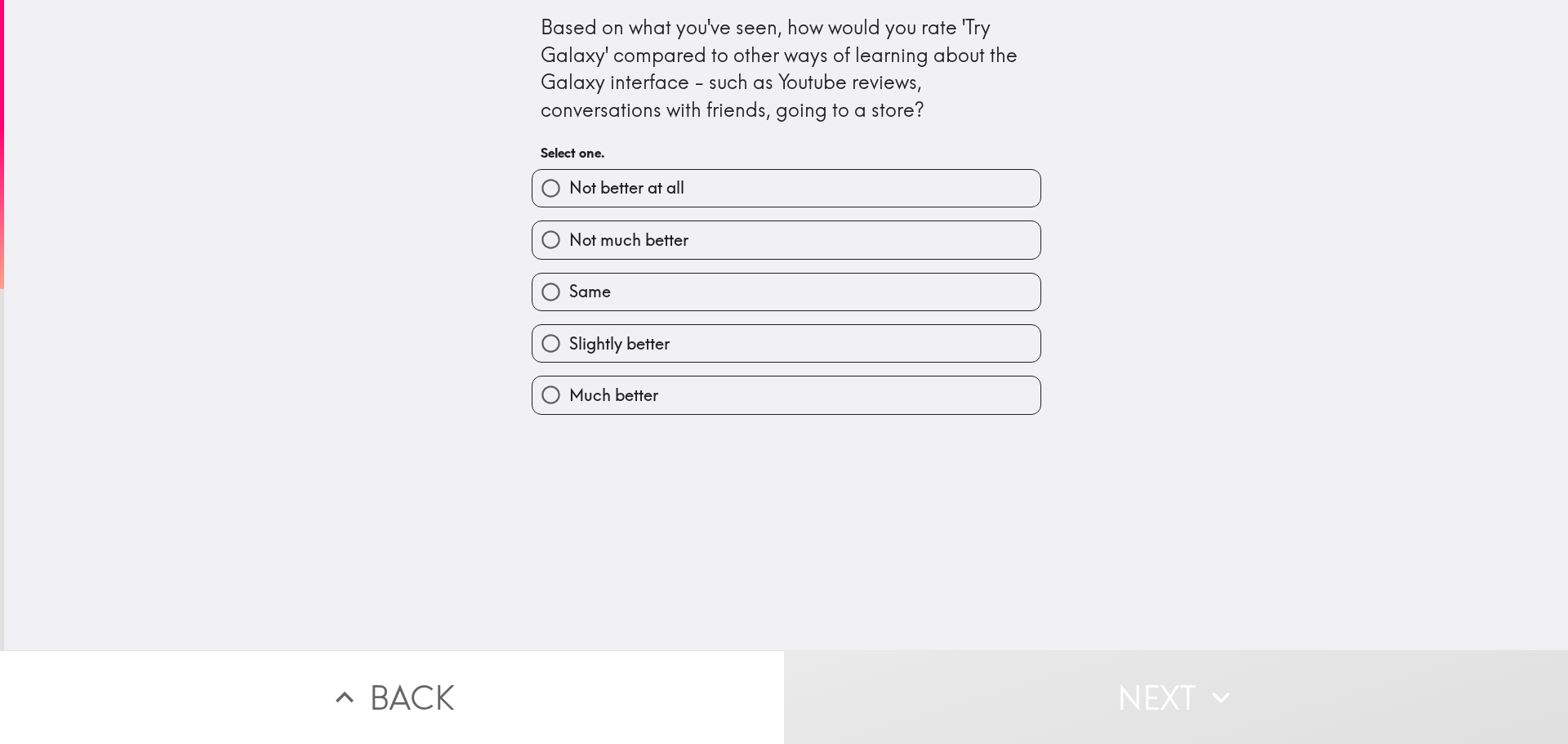
click at [909, 352] on label "Slightly better" at bounding box center [786, 343] width 508 height 37
click at [569, 352] on input "Slightly better" at bounding box center [551, 343] width 37 height 37
radio input "true"
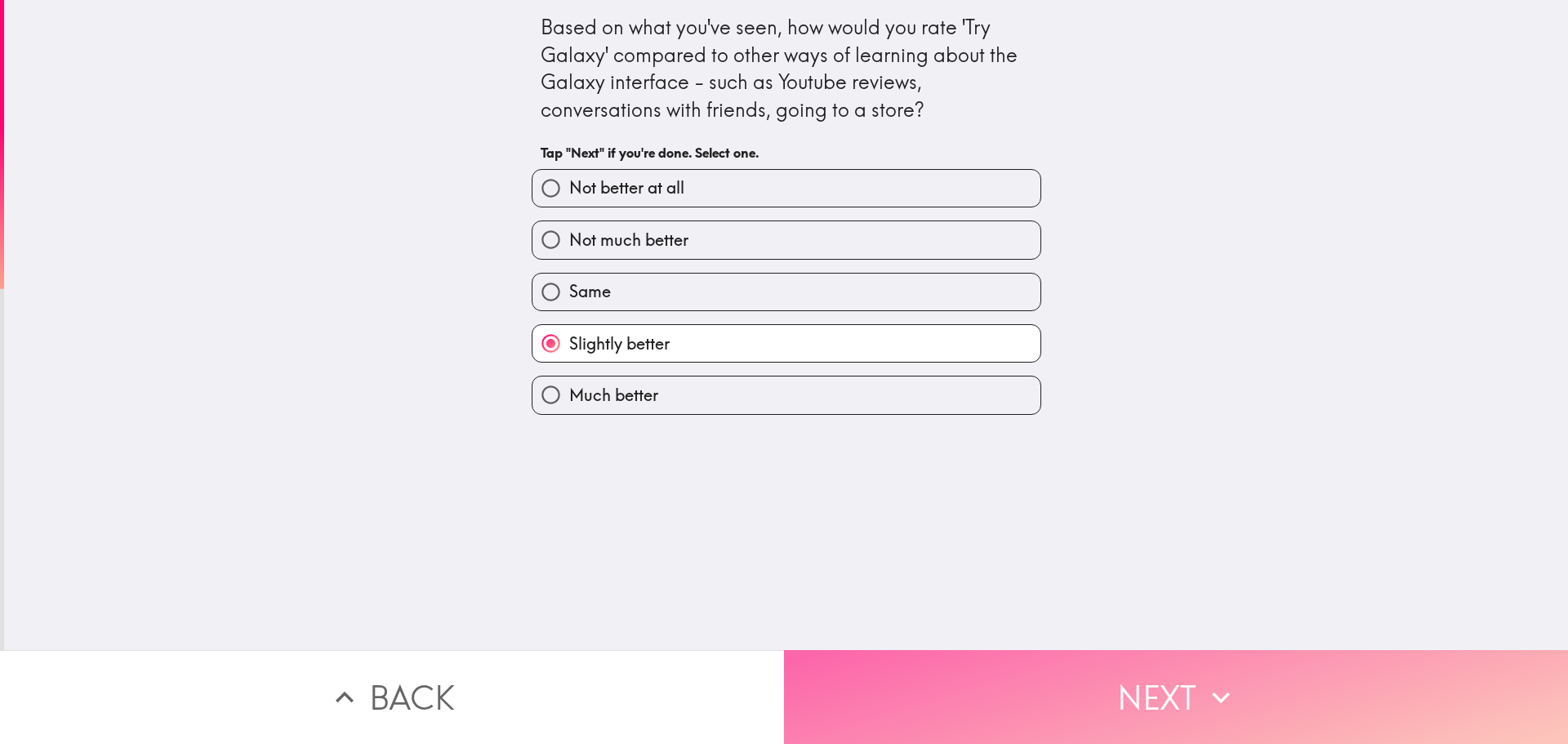
click at [1176, 678] on button "Next" at bounding box center [1176, 696] width 784 height 94
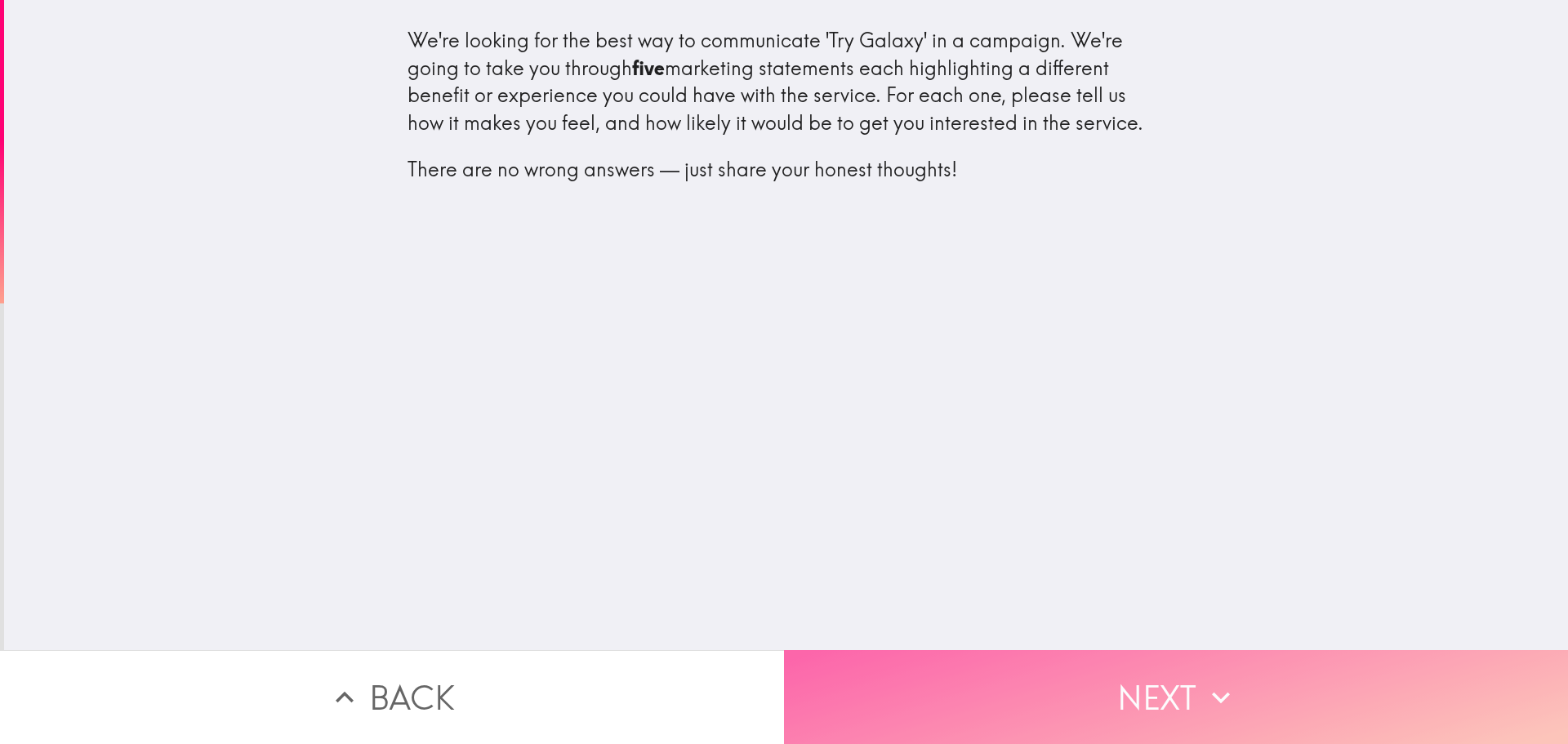
click at [1178, 669] on button "Next" at bounding box center [1176, 696] width 784 height 94
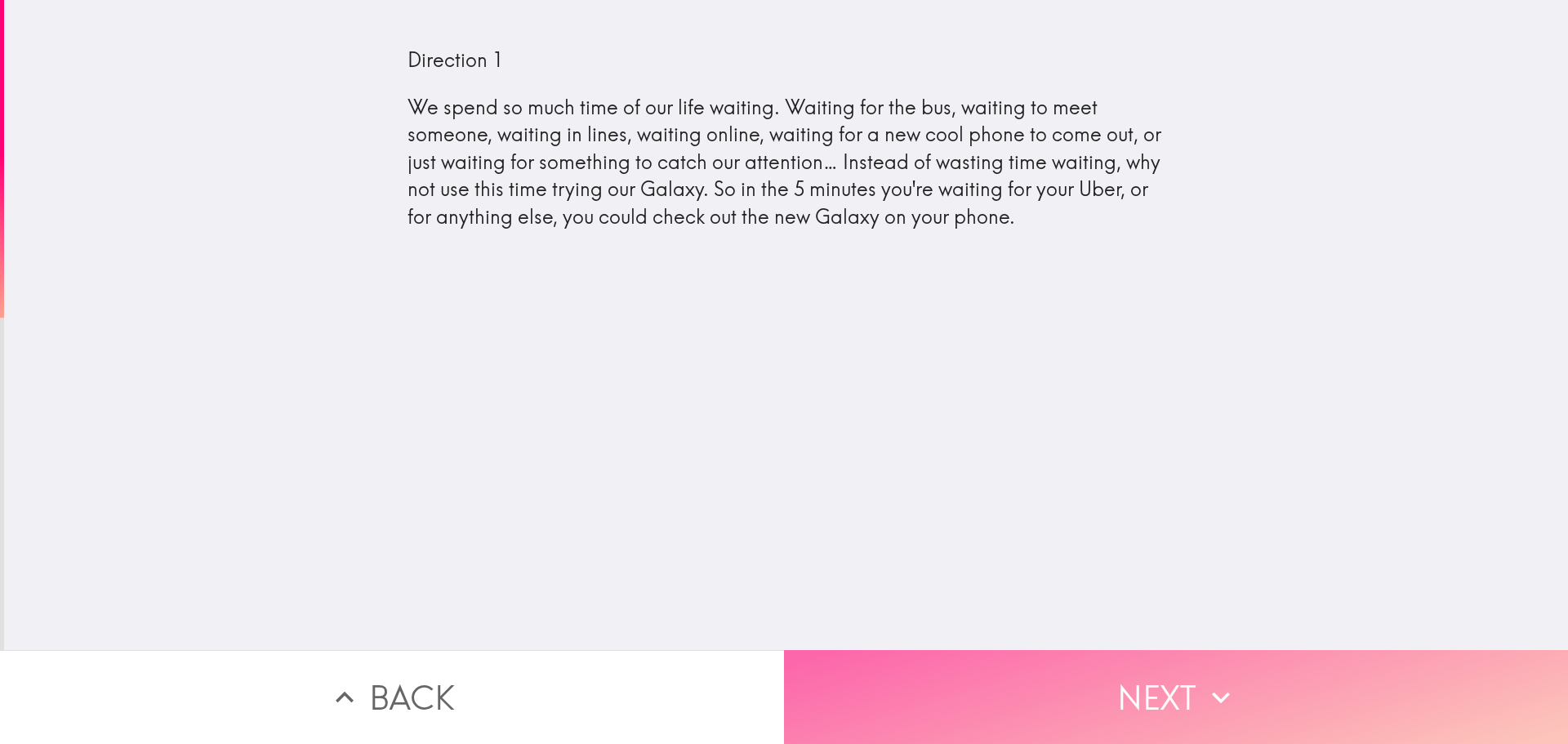
click at [1185, 678] on button "Next" at bounding box center [1176, 696] width 784 height 94
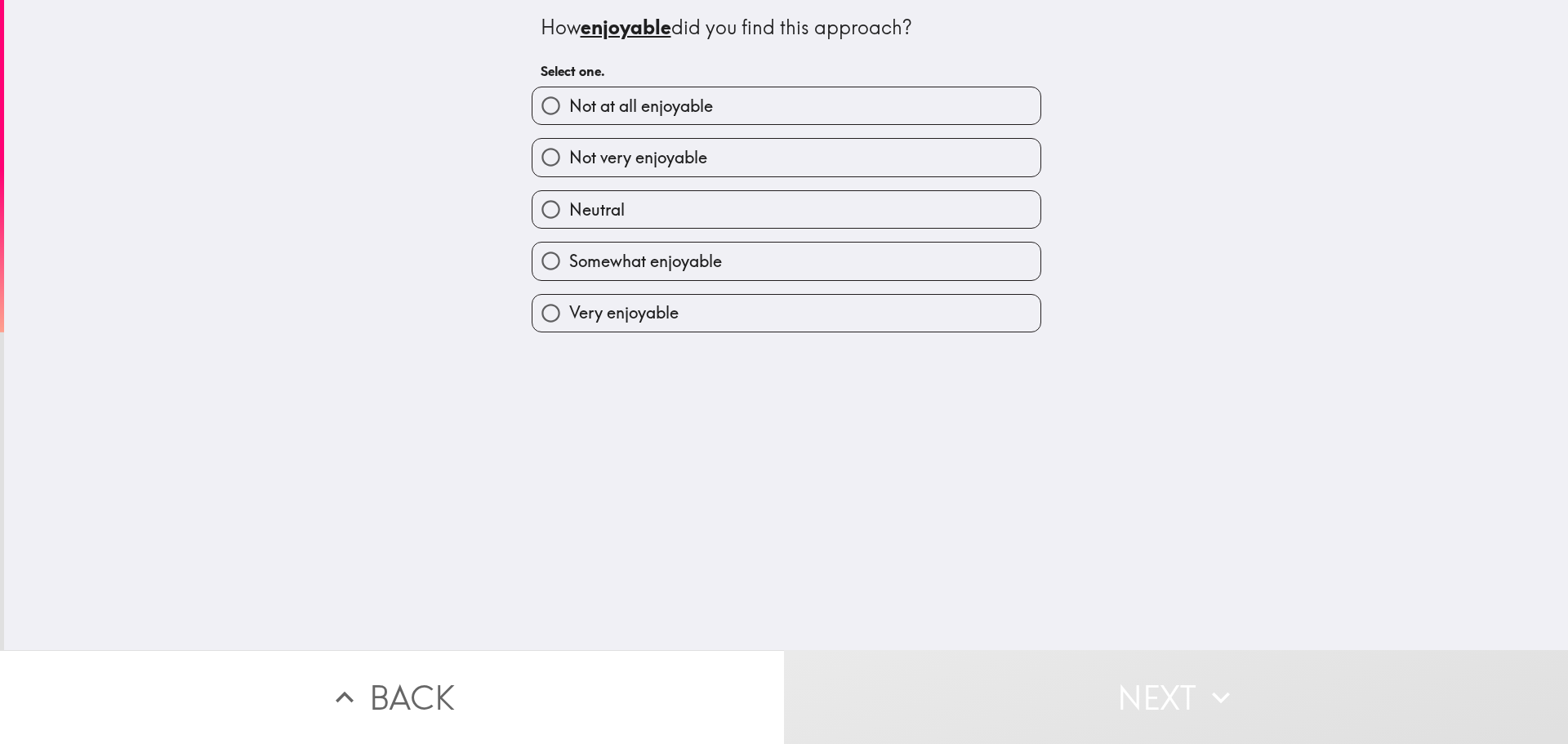
click at [825, 154] on label "Not very enjoyable" at bounding box center [786, 157] width 508 height 37
click at [569, 154] on input "Not very enjoyable" at bounding box center [551, 157] width 37 height 37
radio input "true"
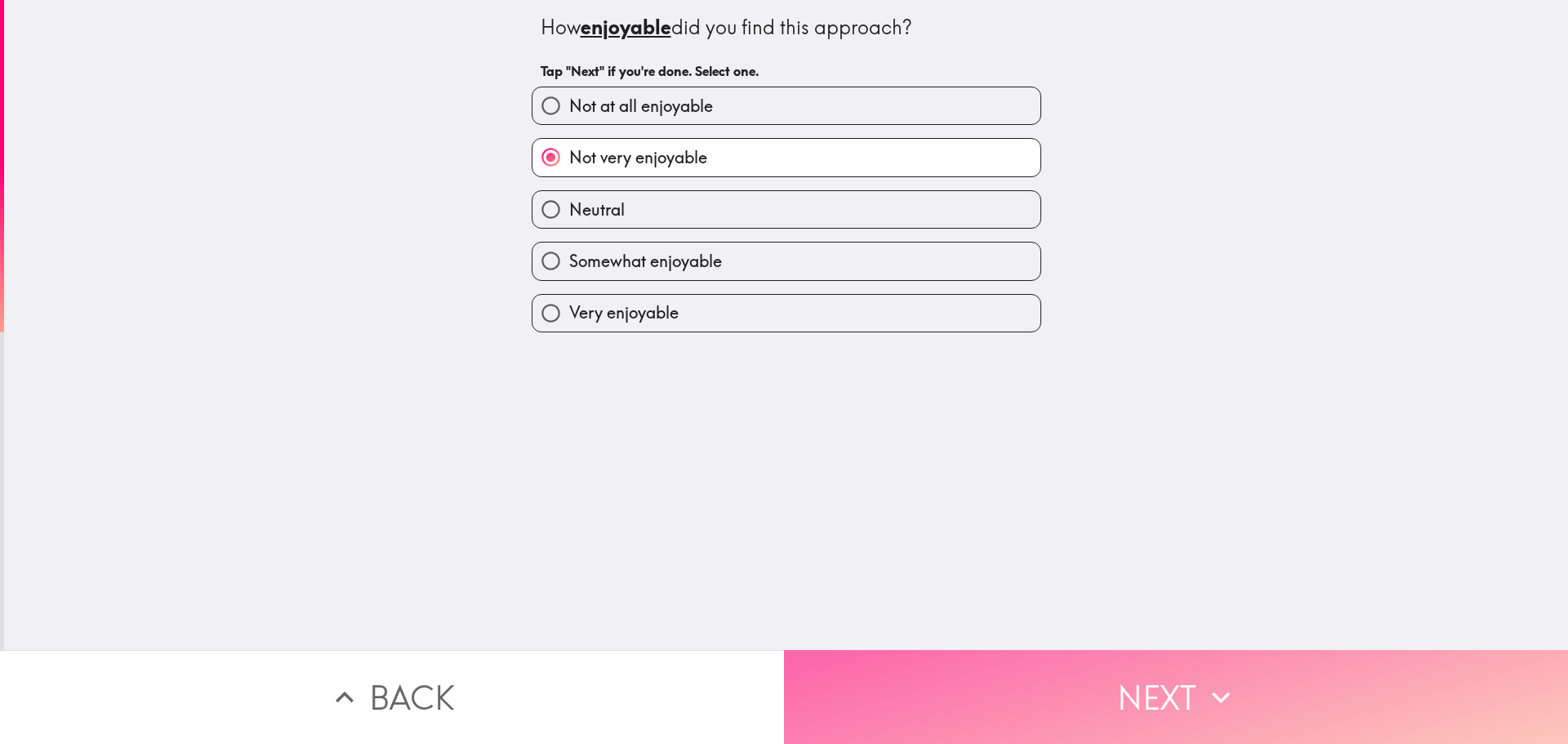
click at [1161, 671] on button "Next" at bounding box center [1176, 696] width 784 height 94
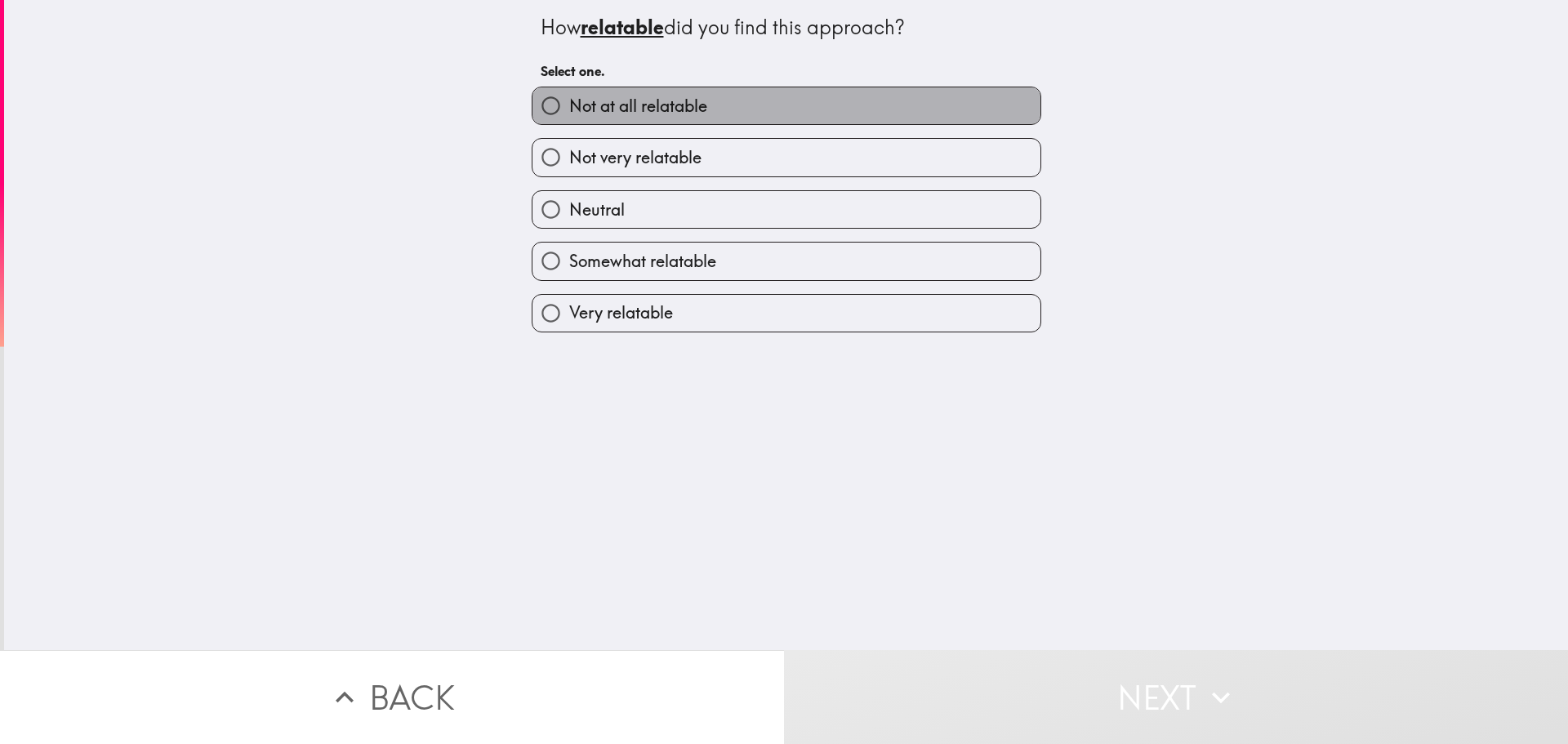
click at [725, 101] on label "Not at all relatable" at bounding box center [786, 105] width 508 height 37
click at [569, 101] on input "Not at all relatable" at bounding box center [551, 105] width 37 height 37
radio input "true"
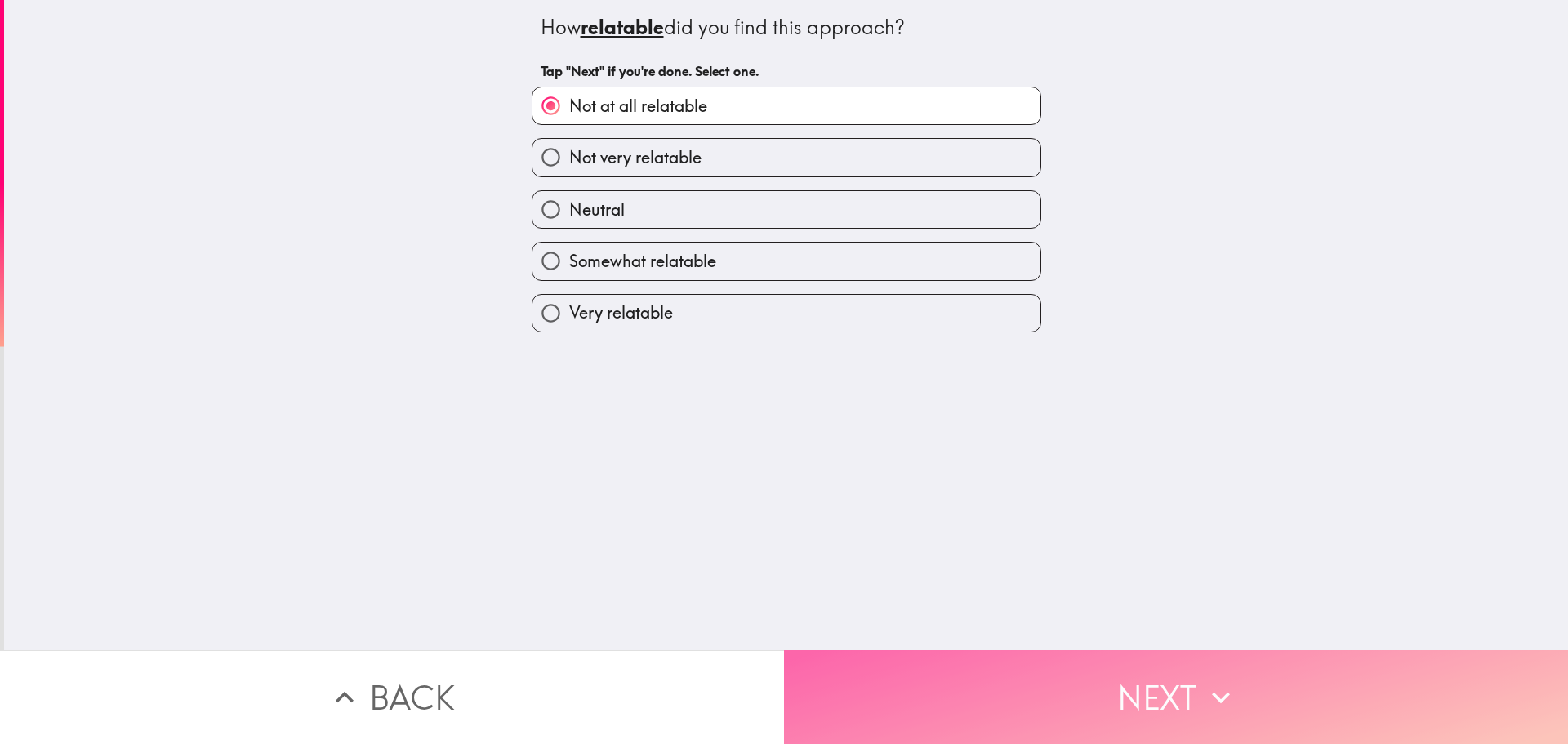
click at [1180, 683] on button "Next" at bounding box center [1176, 696] width 784 height 94
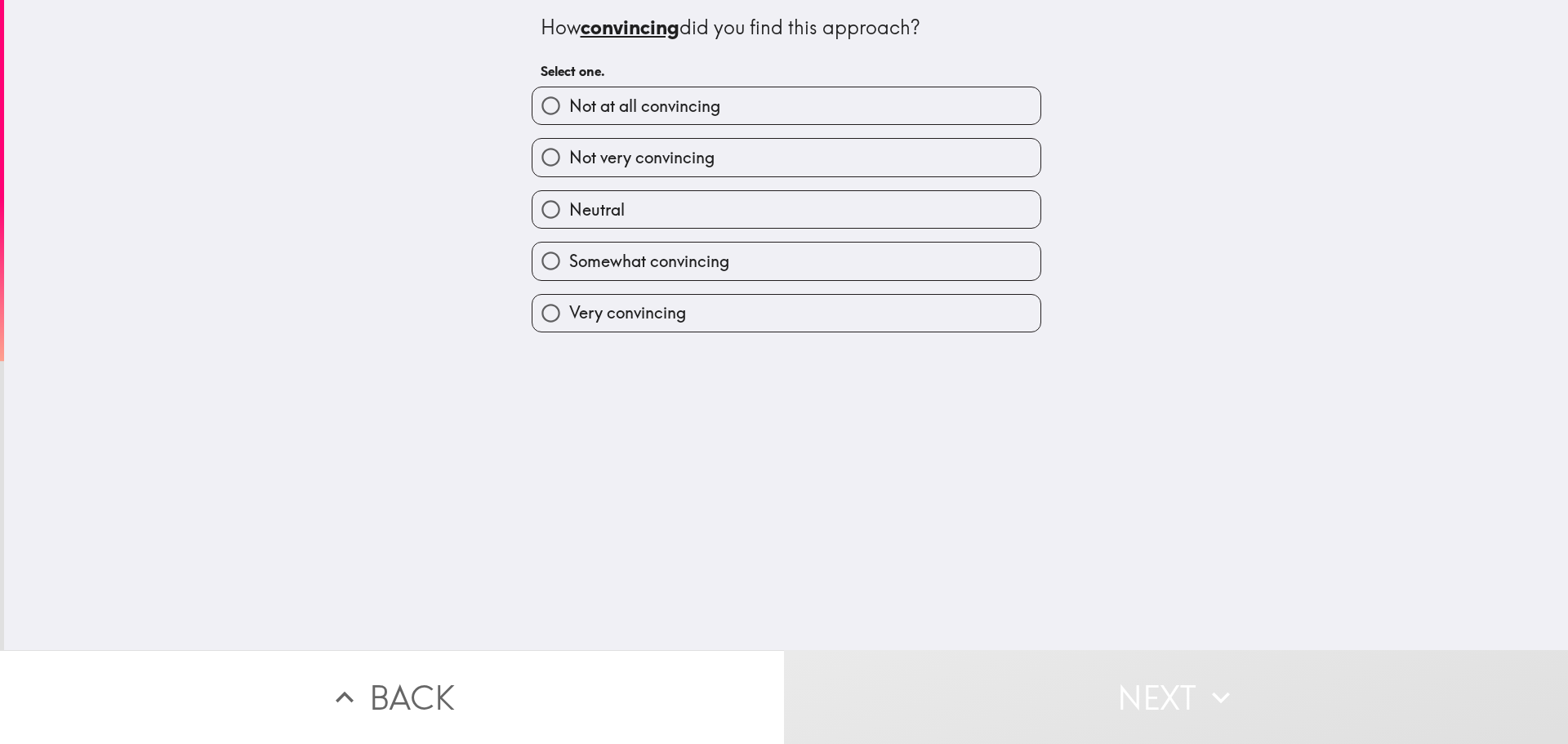
click at [544, 205] on input "Neutral" at bounding box center [551, 210] width 37 height 37
radio input "true"
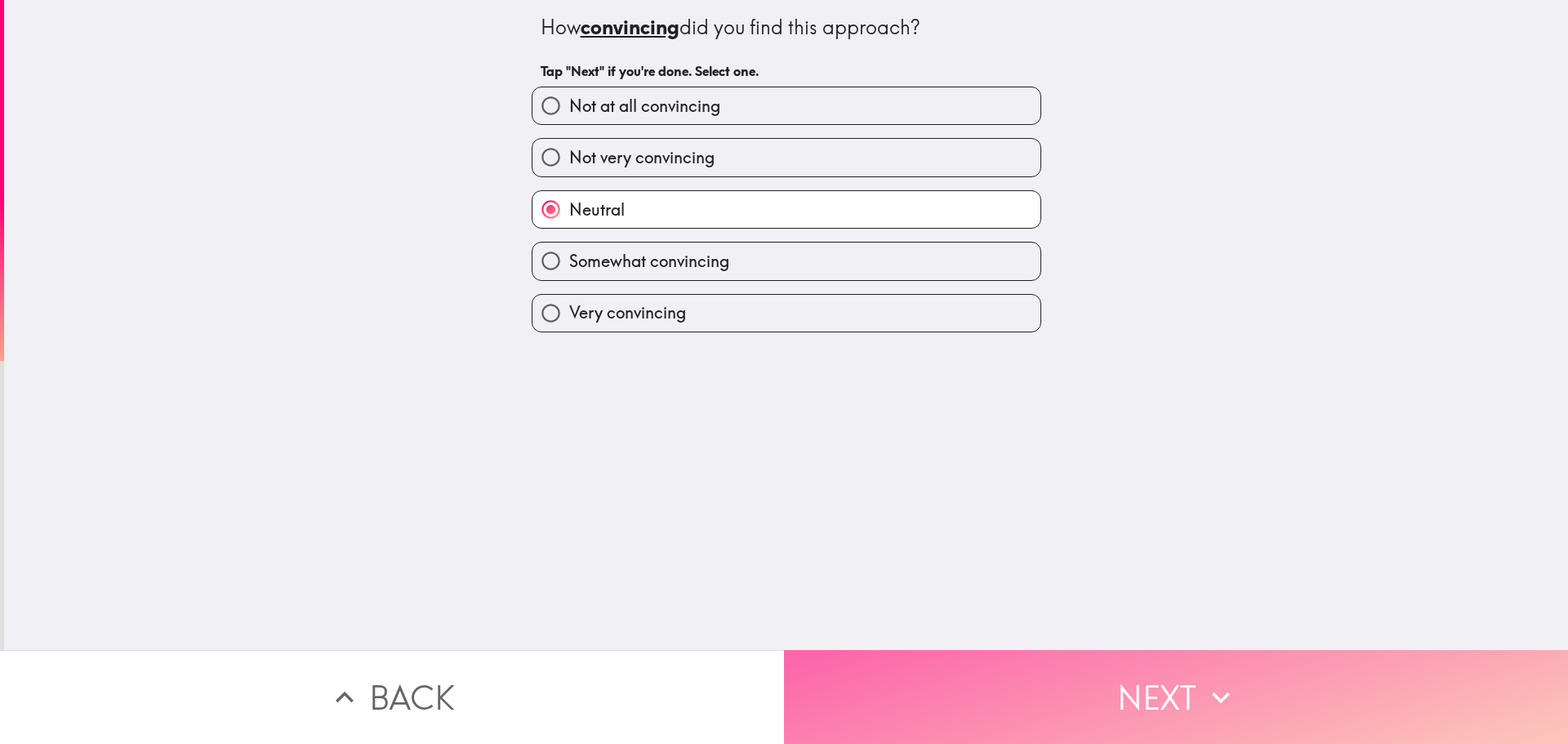
drag, startPoint x: 1175, startPoint y: 678, endPoint x: 1171, endPoint y: 669, distance: 9.8
click at [1175, 677] on button "Next" at bounding box center [1176, 696] width 784 height 94
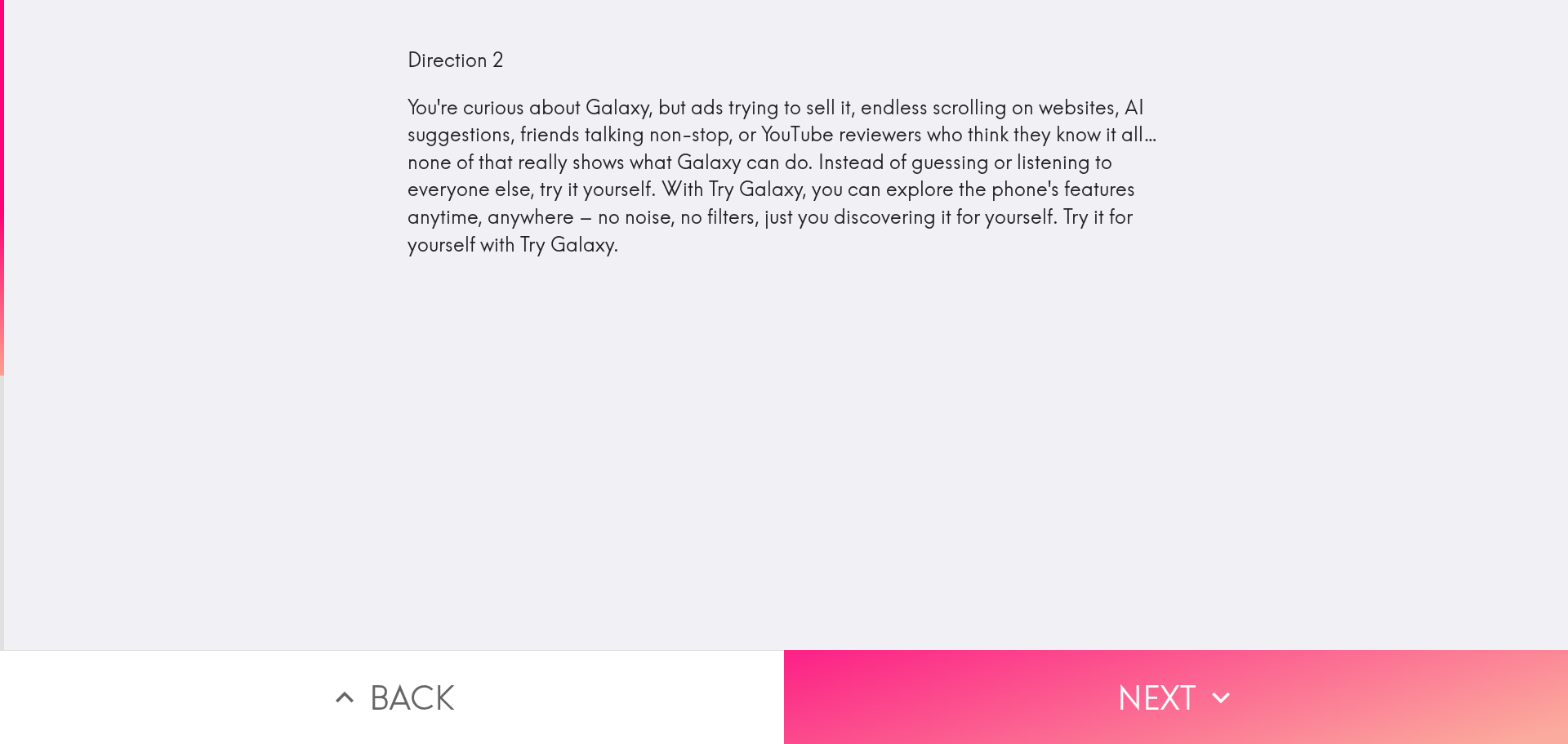
click at [1190, 673] on button "Next" at bounding box center [1176, 696] width 784 height 94
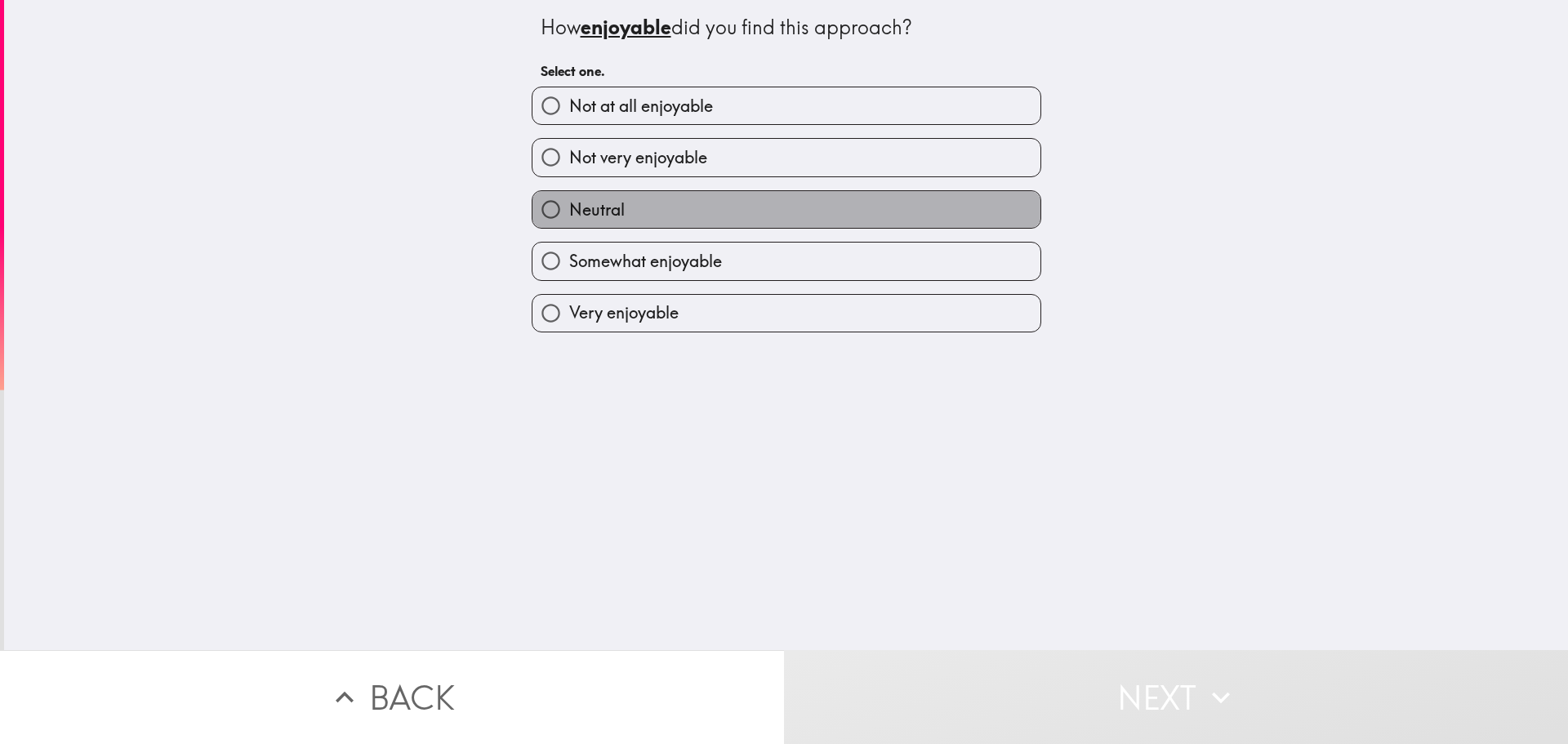
click at [702, 203] on label "Neutral" at bounding box center [786, 210] width 508 height 37
click at [569, 203] on input "Neutral" at bounding box center [551, 210] width 37 height 37
radio input "true"
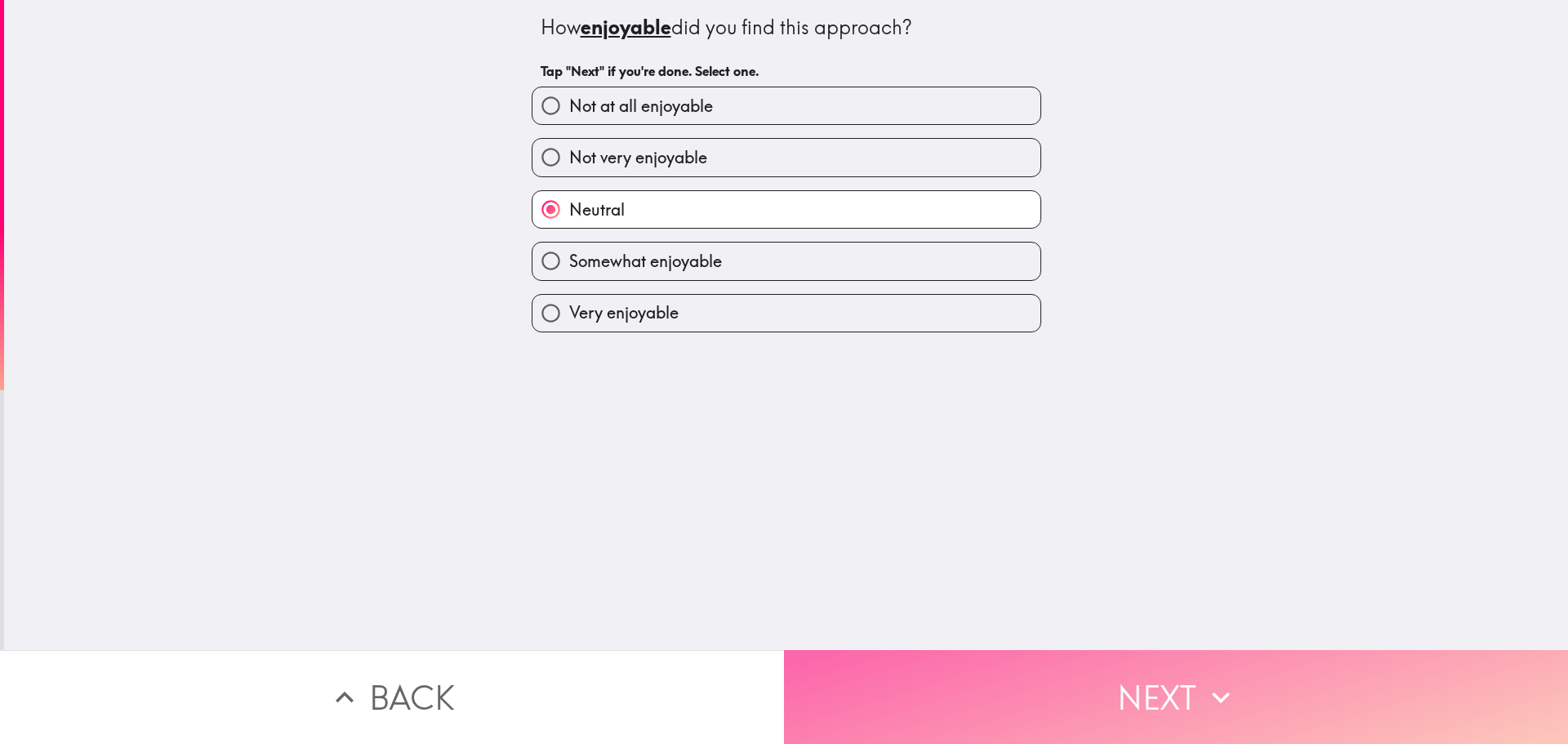
click at [1178, 671] on button "Next" at bounding box center [1176, 696] width 784 height 94
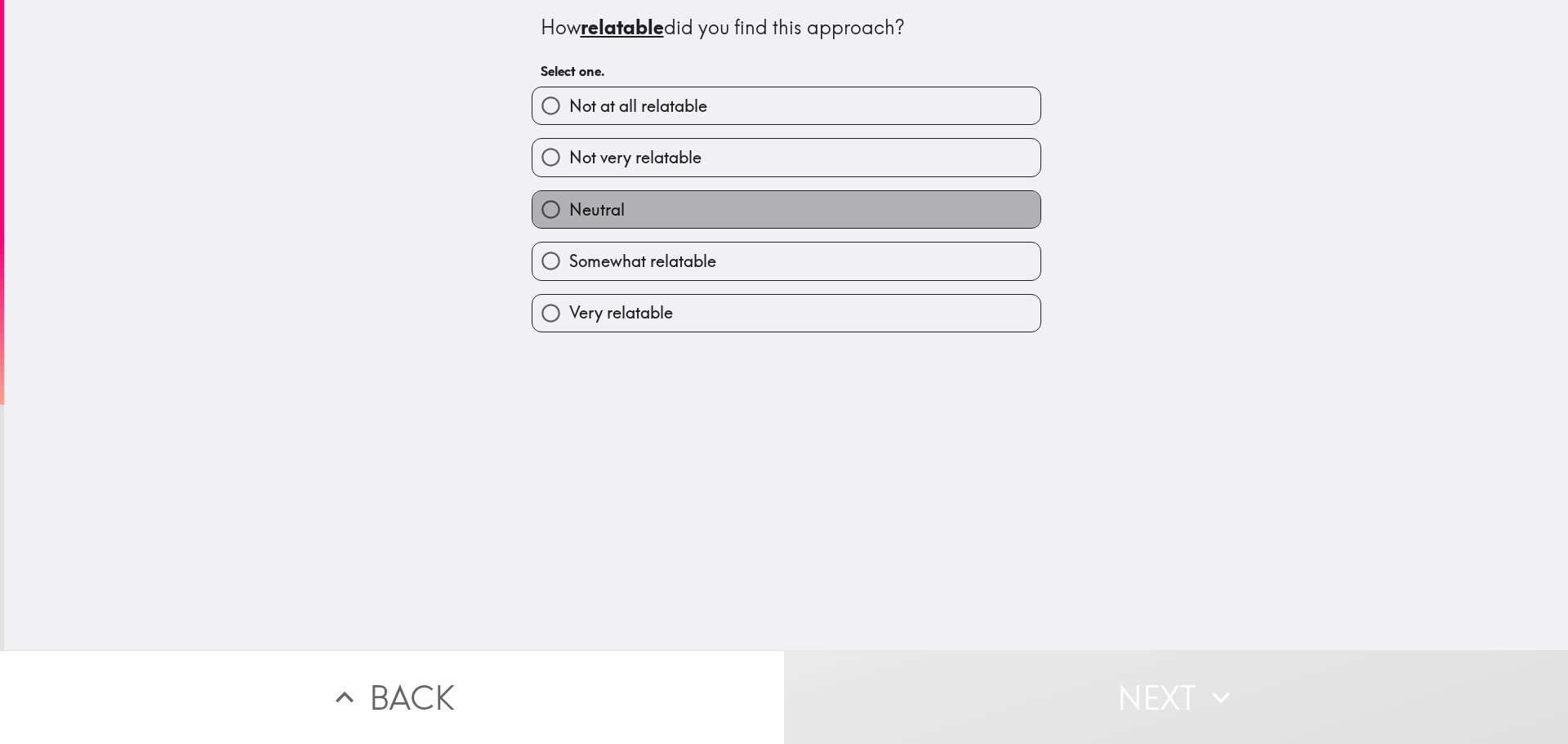
click at [665, 211] on label "Neutral" at bounding box center [786, 210] width 508 height 37
click at [569, 211] on input "Neutral" at bounding box center [551, 210] width 37 height 37
radio input "true"
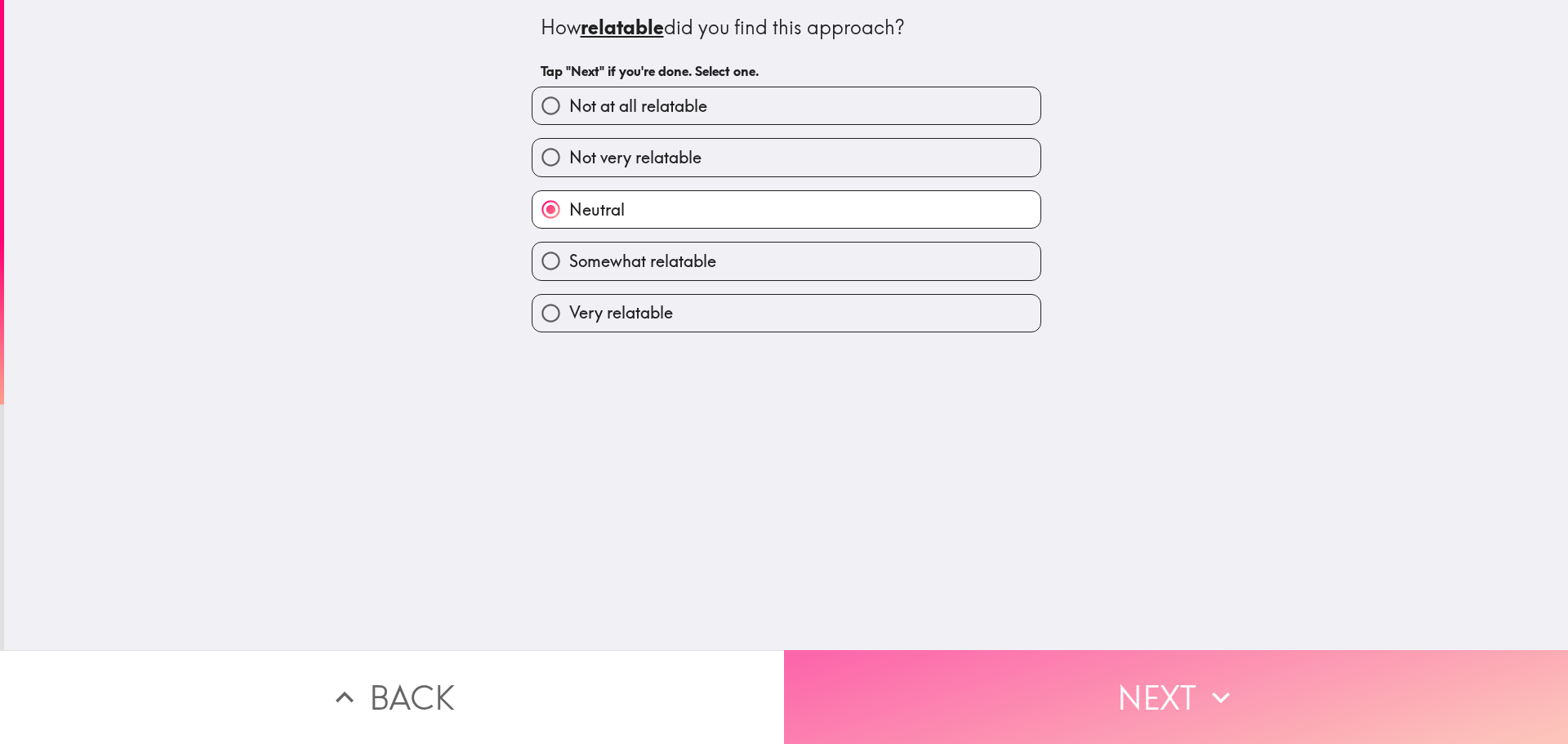
click at [1173, 678] on button "Next" at bounding box center [1176, 696] width 784 height 94
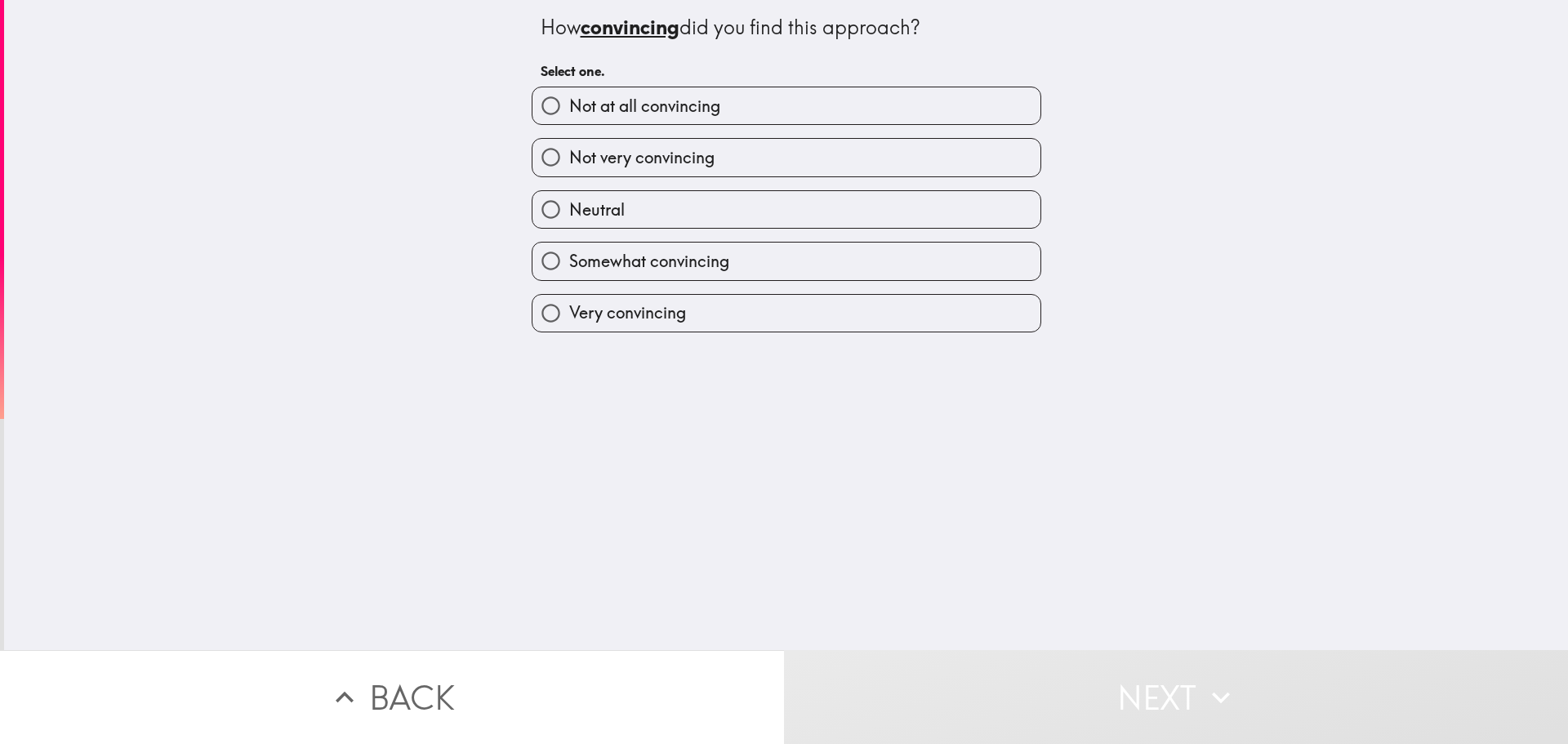
click at [671, 262] on span "Somewhat convincing" at bounding box center [649, 261] width 160 height 23
click at [569, 262] on input "Somewhat convincing" at bounding box center [551, 261] width 37 height 37
radio input "true"
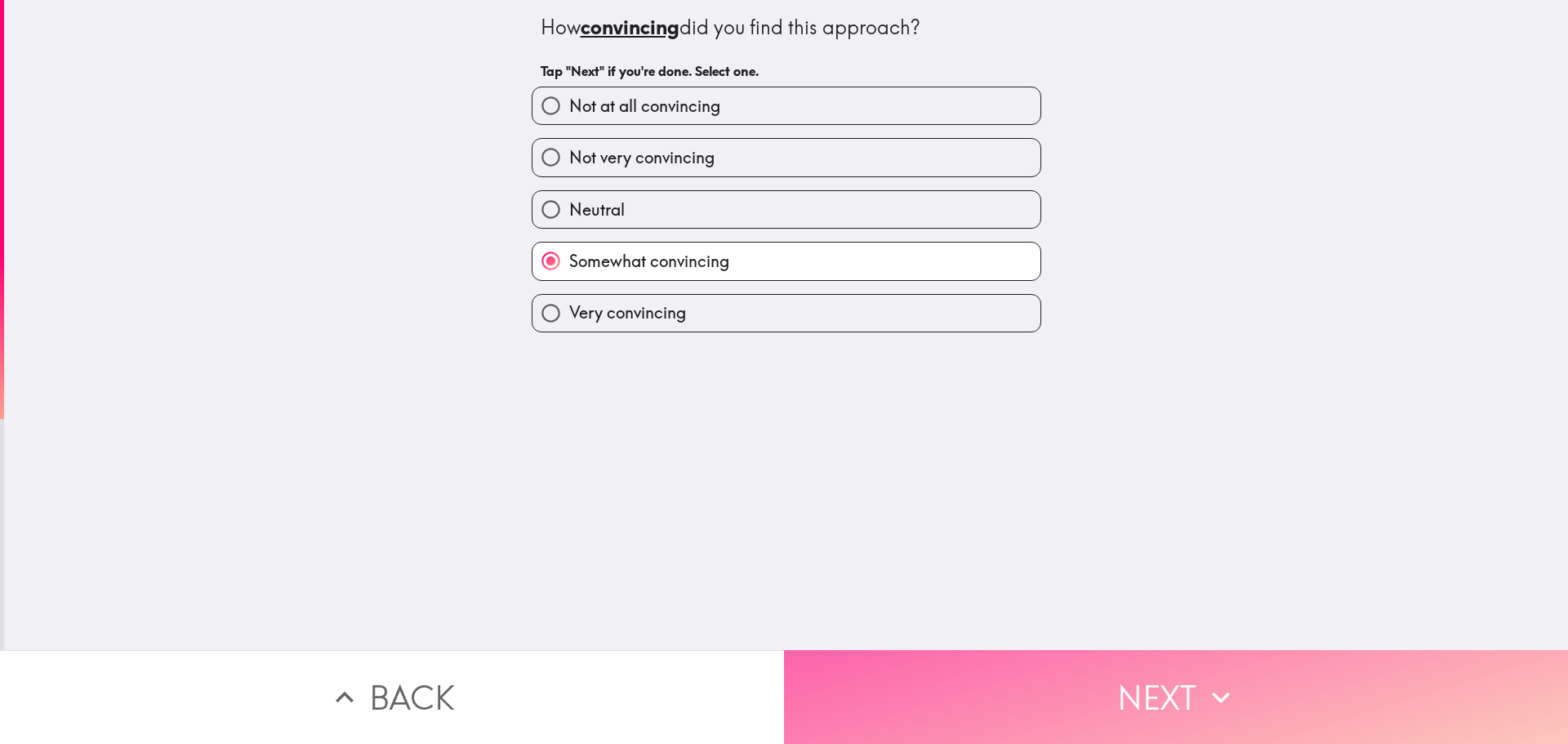
click at [1135, 685] on button "Next" at bounding box center [1176, 696] width 784 height 94
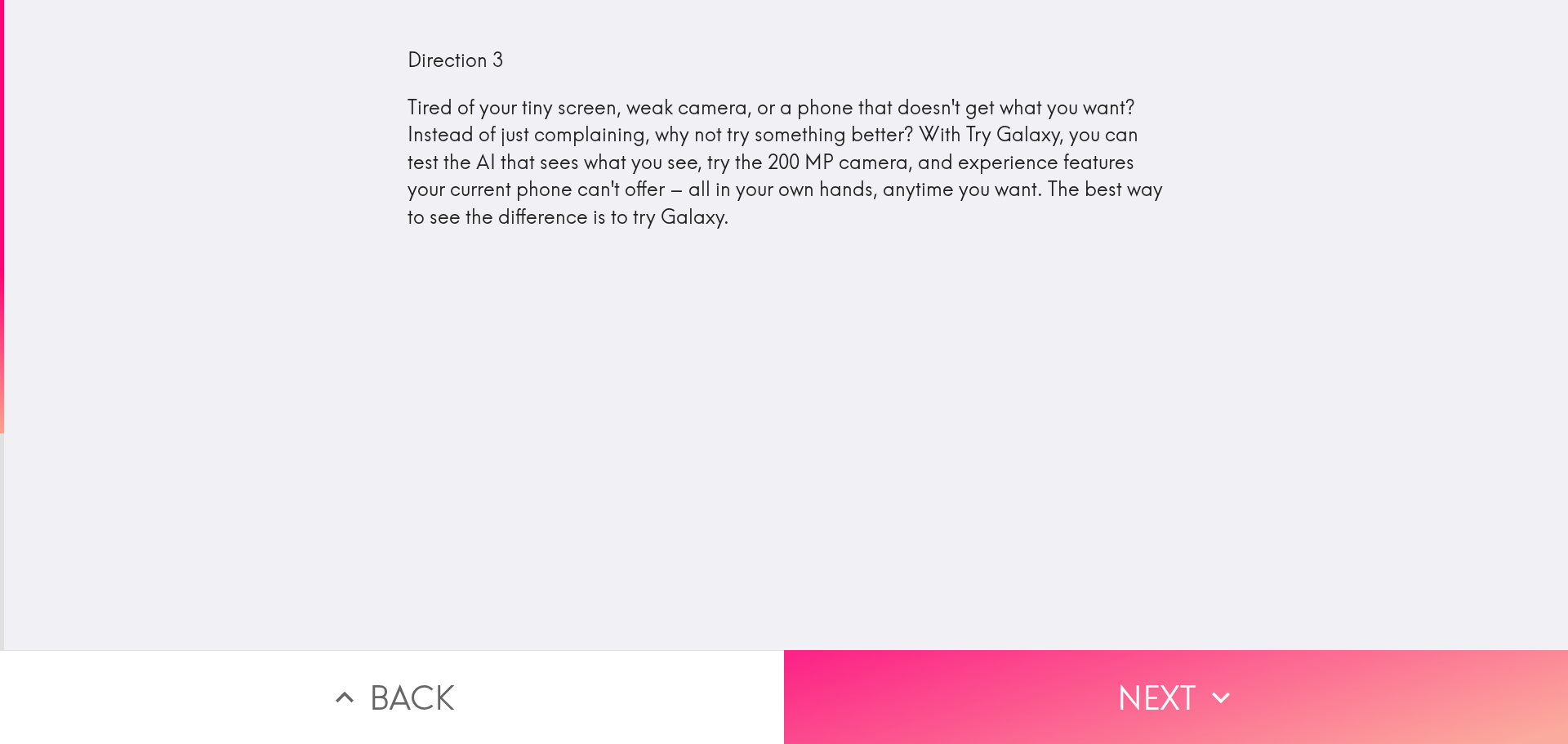
click at [1184, 676] on button "Next" at bounding box center [1176, 696] width 784 height 94
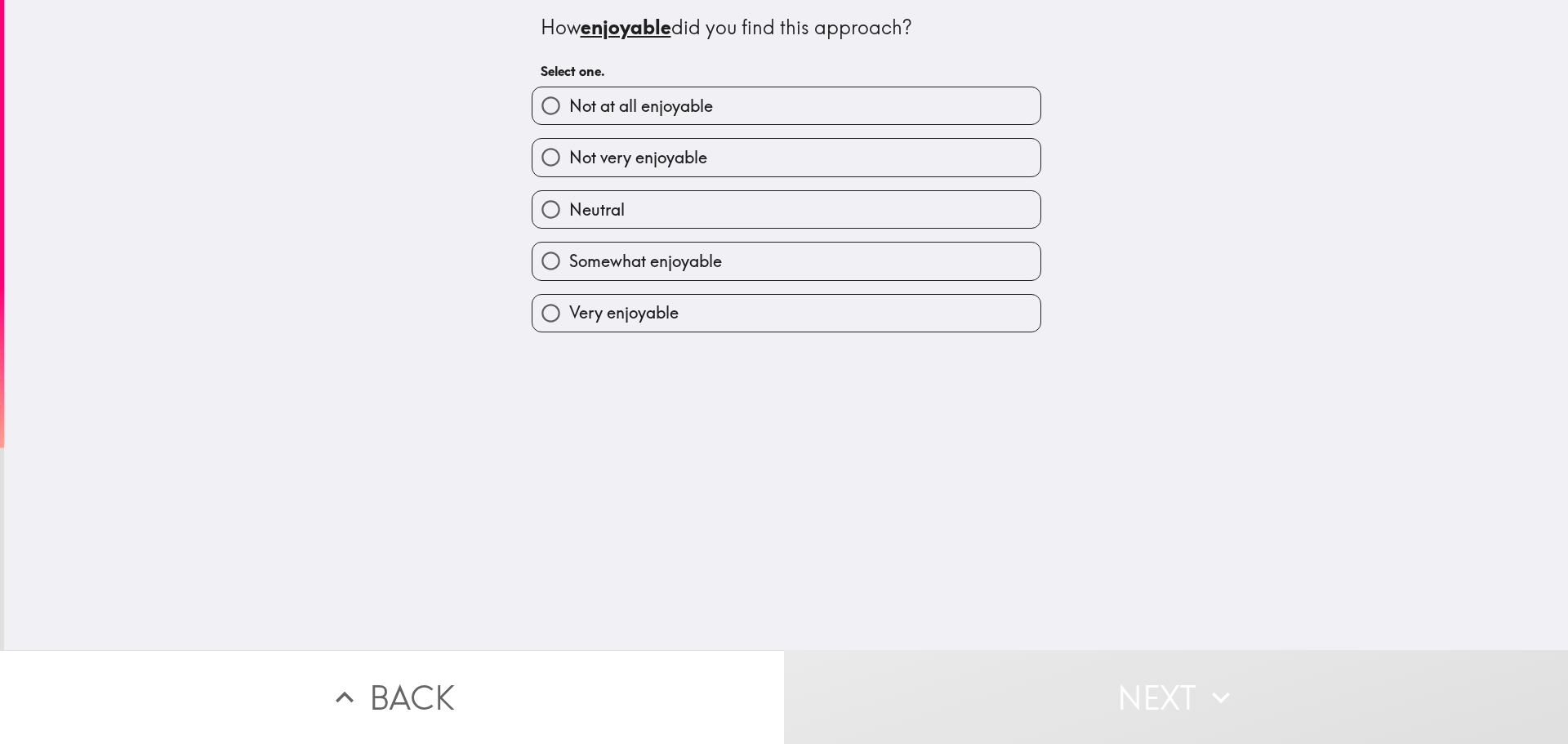
click at [724, 113] on label "Not at all enjoyable" at bounding box center [786, 105] width 508 height 37
click at [569, 113] on input "Not at all enjoyable" at bounding box center [551, 105] width 37 height 37
radio input "true"
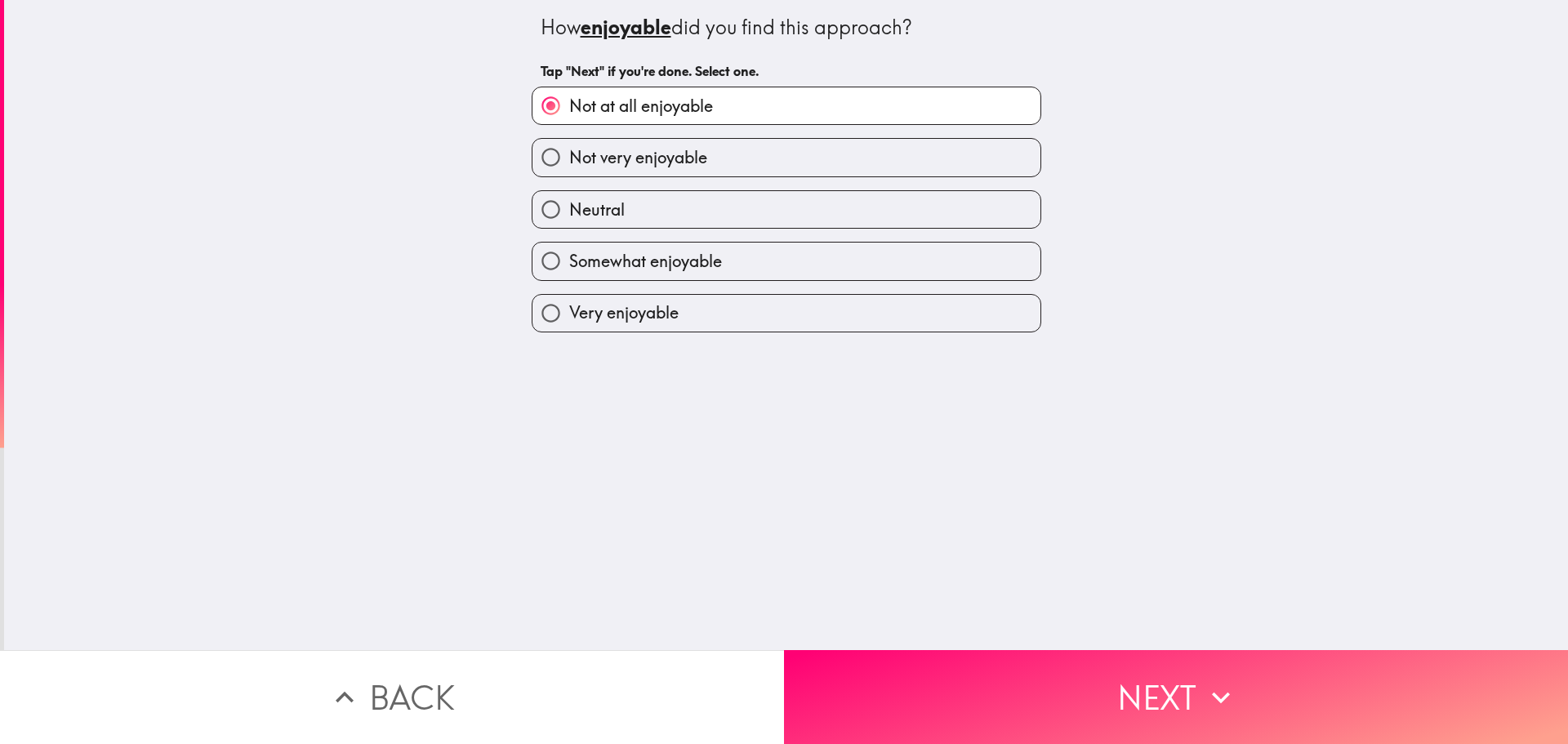
click at [714, 156] on label "Not very enjoyable" at bounding box center [786, 157] width 508 height 37
click at [569, 156] on input "Not very enjoyable" at bounding box center [551, 157] width 37 height 37
radio input "true"
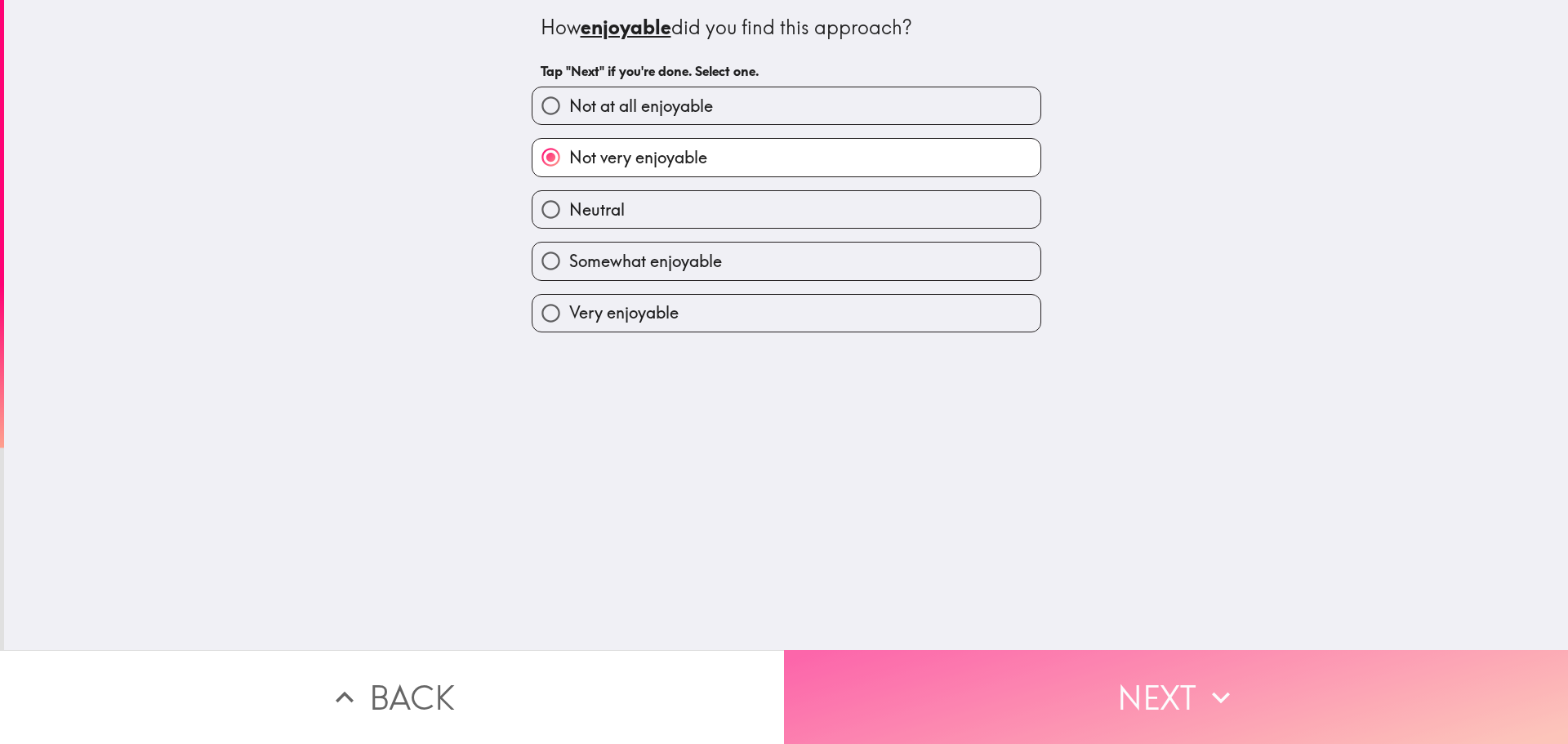
click at [1147, 670] on button "Next" at bounding box center [1176, 696] width 784 height 94
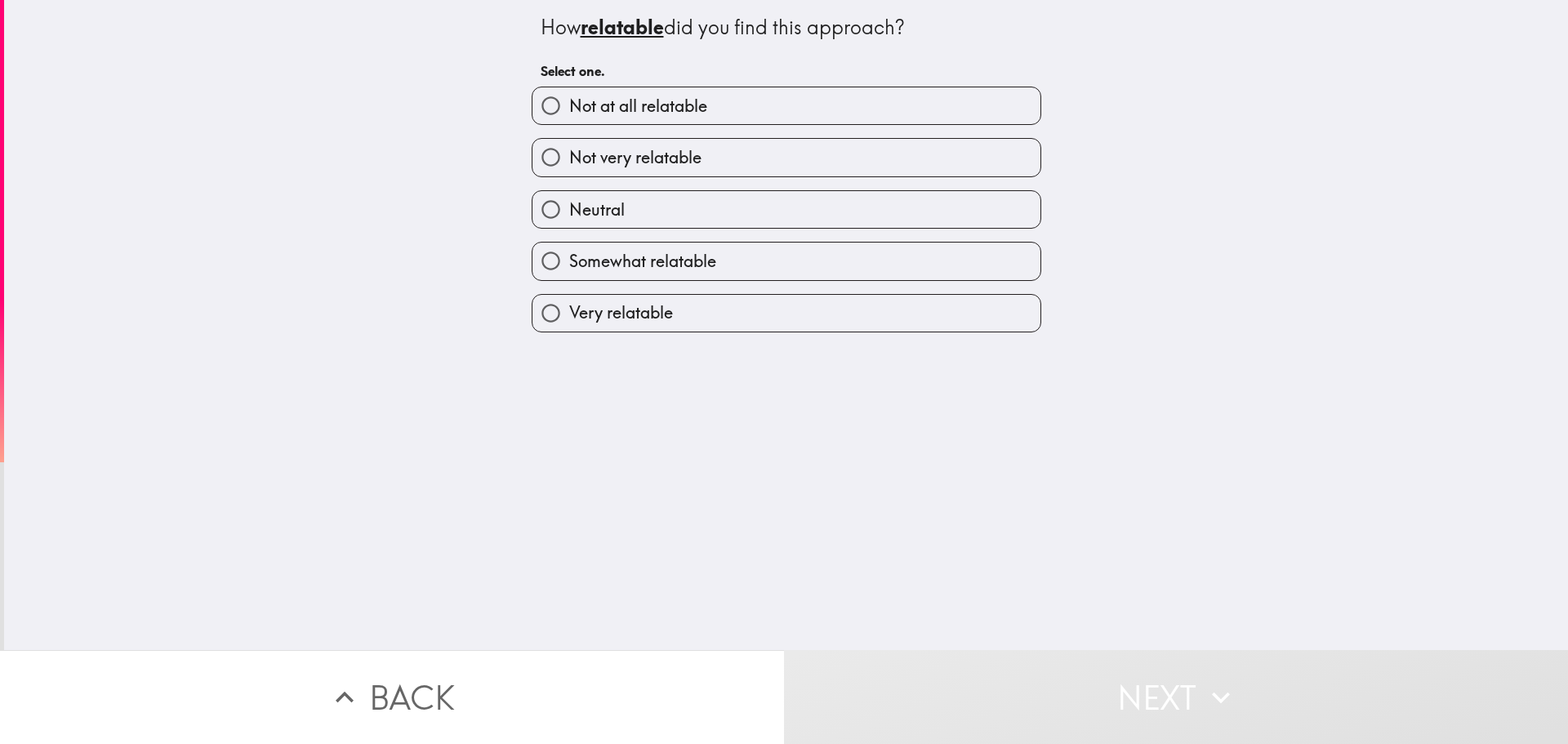
click at [689, 99] on span "Not at all relatable" at bounding box center [638, 105] width 138 height 23
click at [569, 99] on input "Not at all relatable" at bounding box center [551, 105] width 37 height 37
radio input "true"
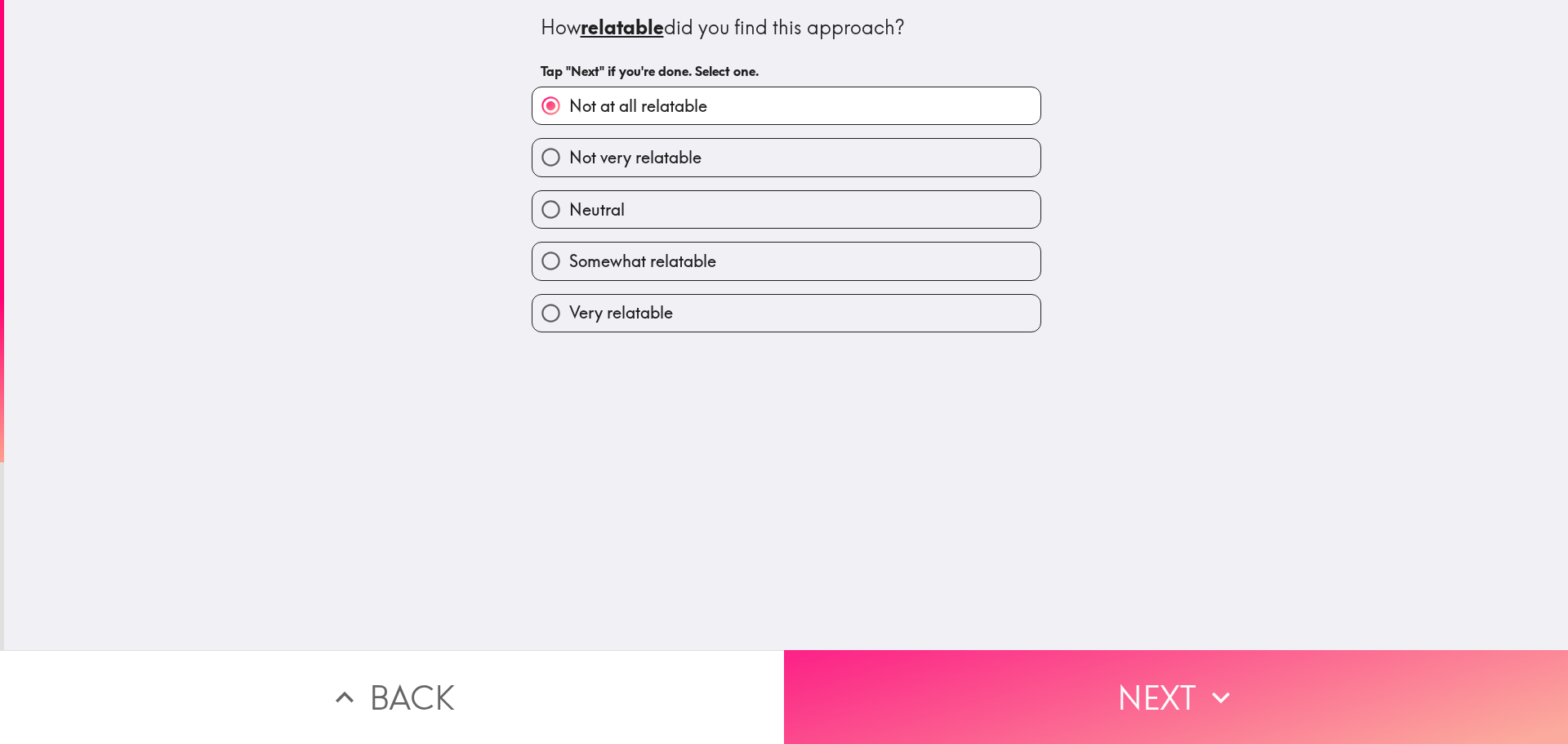
click at [1182, 690] on button "Next" at bounding box center [1176, 696] width 784 height 94
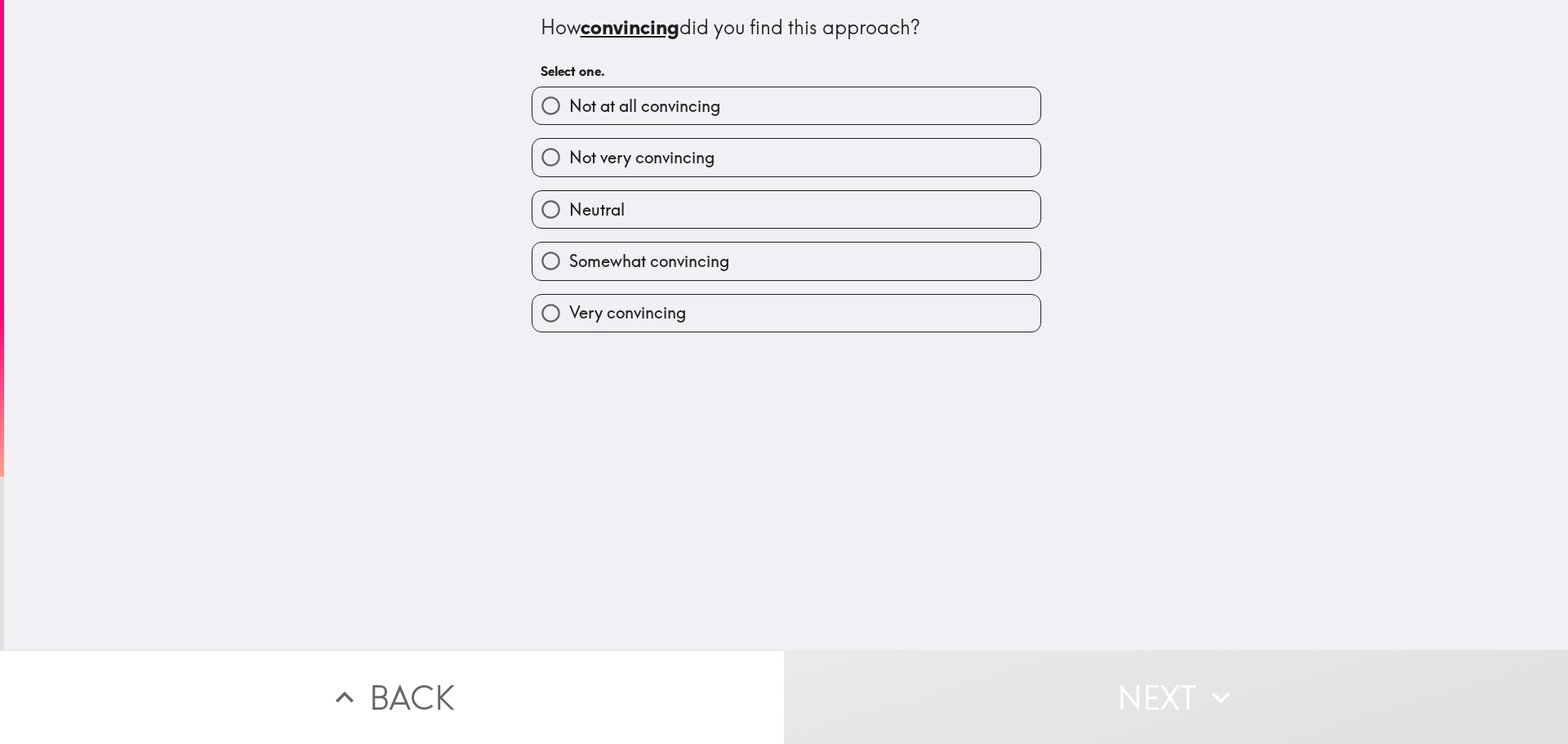
click at [643, 210] on label "Neutral" at bounding box center [786, 210] width 508 height 37
click at [569, 210] on input "Neutral" at bounding box center [551, 210] width 37 height 37
radio input "true"
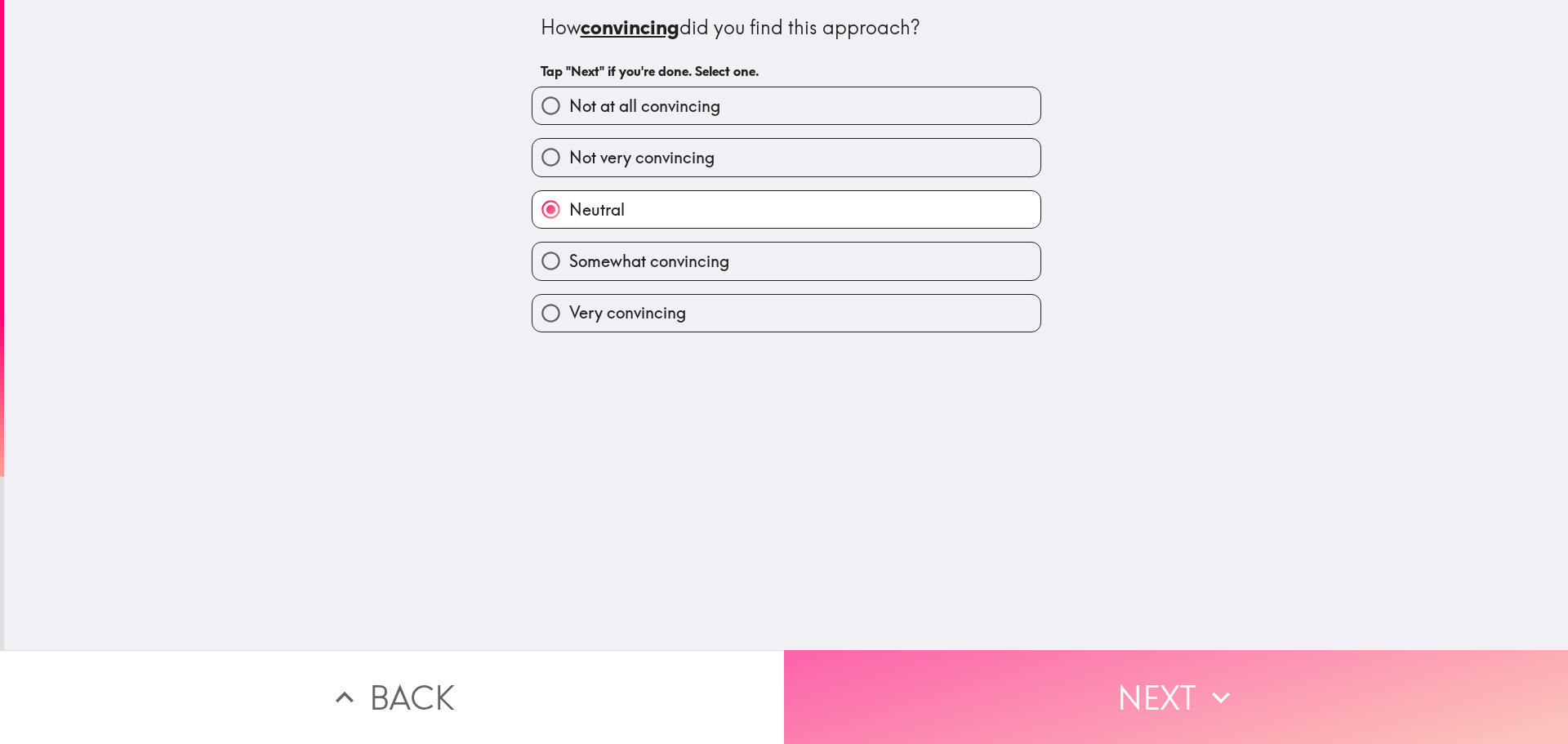
click at [1166, 676] on button "Next" at bounding box center [1176, 696] width 784 height 94
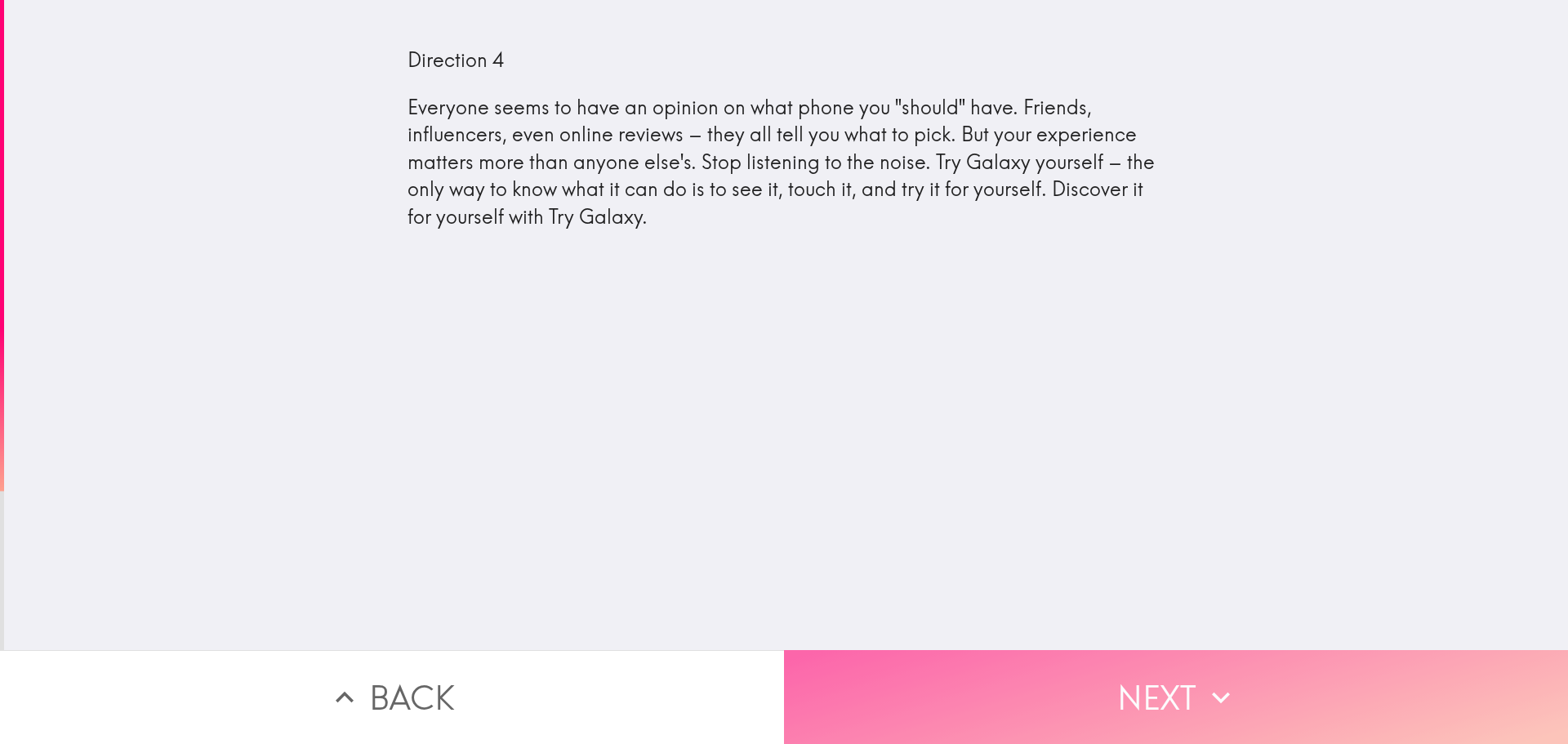
drag, startPoint x: 1160, startPoint y: 672, endPoint x: 1153, endPoint y: 659, distance: 14.8
click at [1158, 671] on button "Next" at bounding box center [1176, 696] width 784 height 94
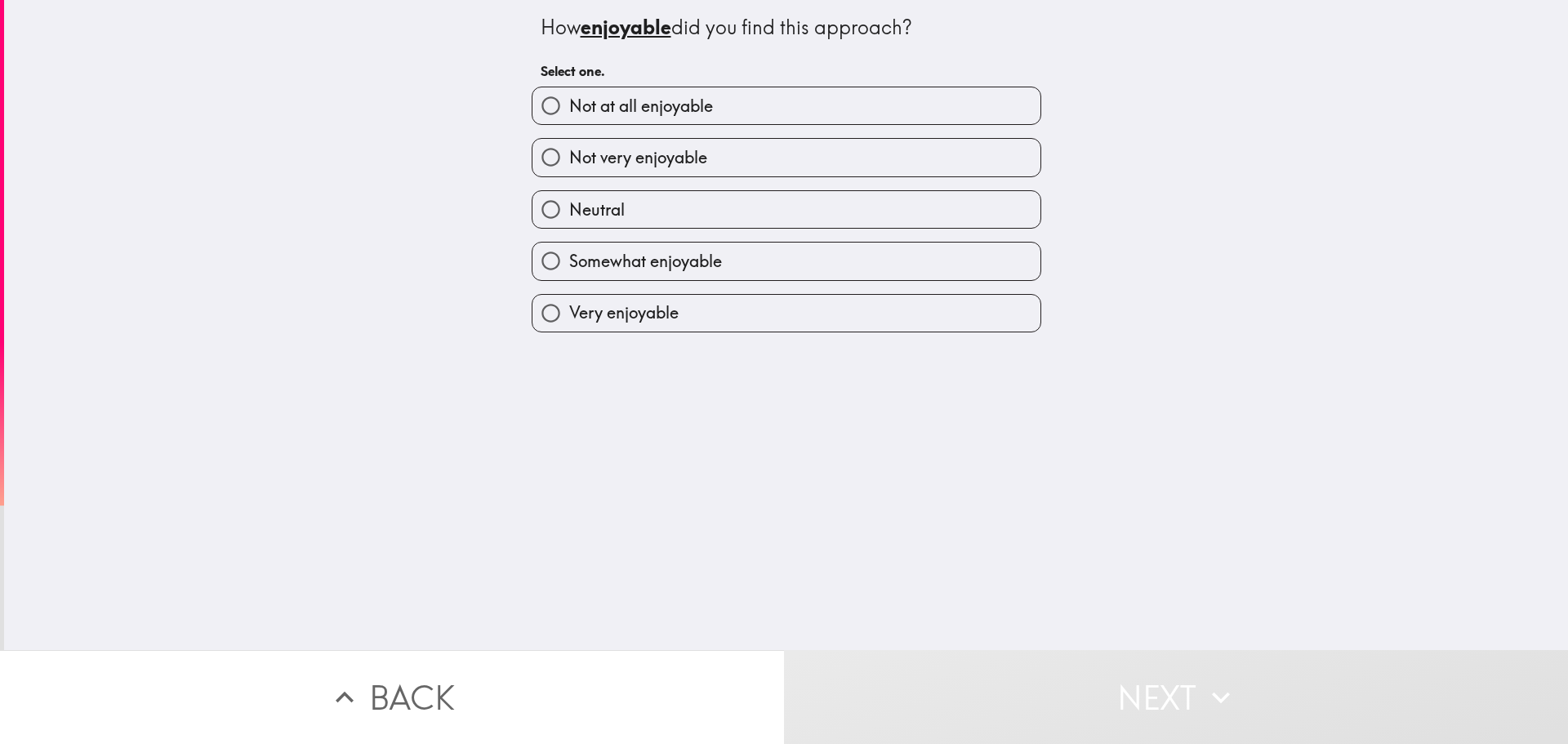
click at [626, 253] on span "Somewhat enjoyable" at bounding box center [645, 261] width 153 height 23
click at [569, 253] on input "Somewhat enjoyable" at bounding box center [551, 261] width 37 height 37
radio input "true"
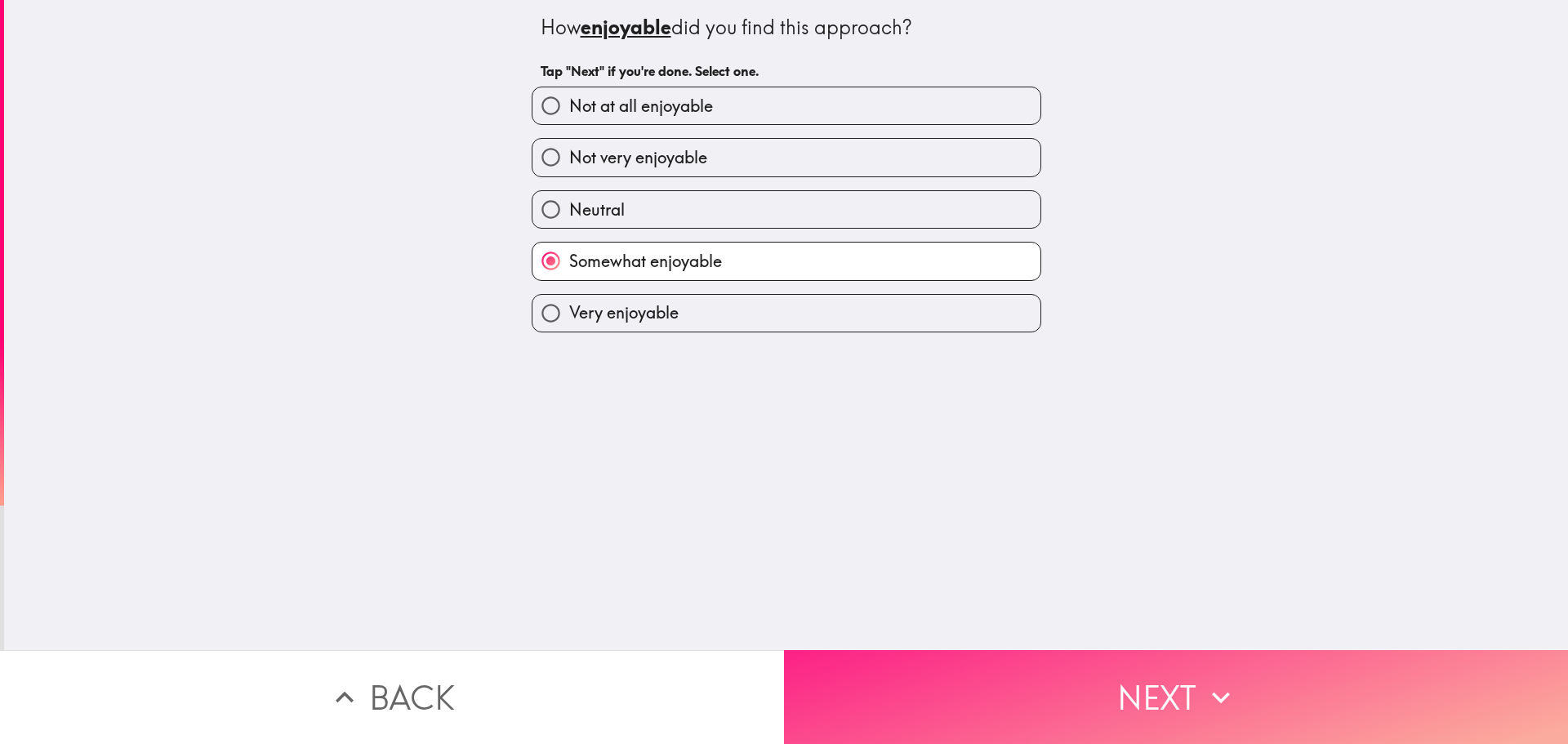
click at [1139, 671] on button "Next" at bounding box center [1176, 696] width 784 height 94
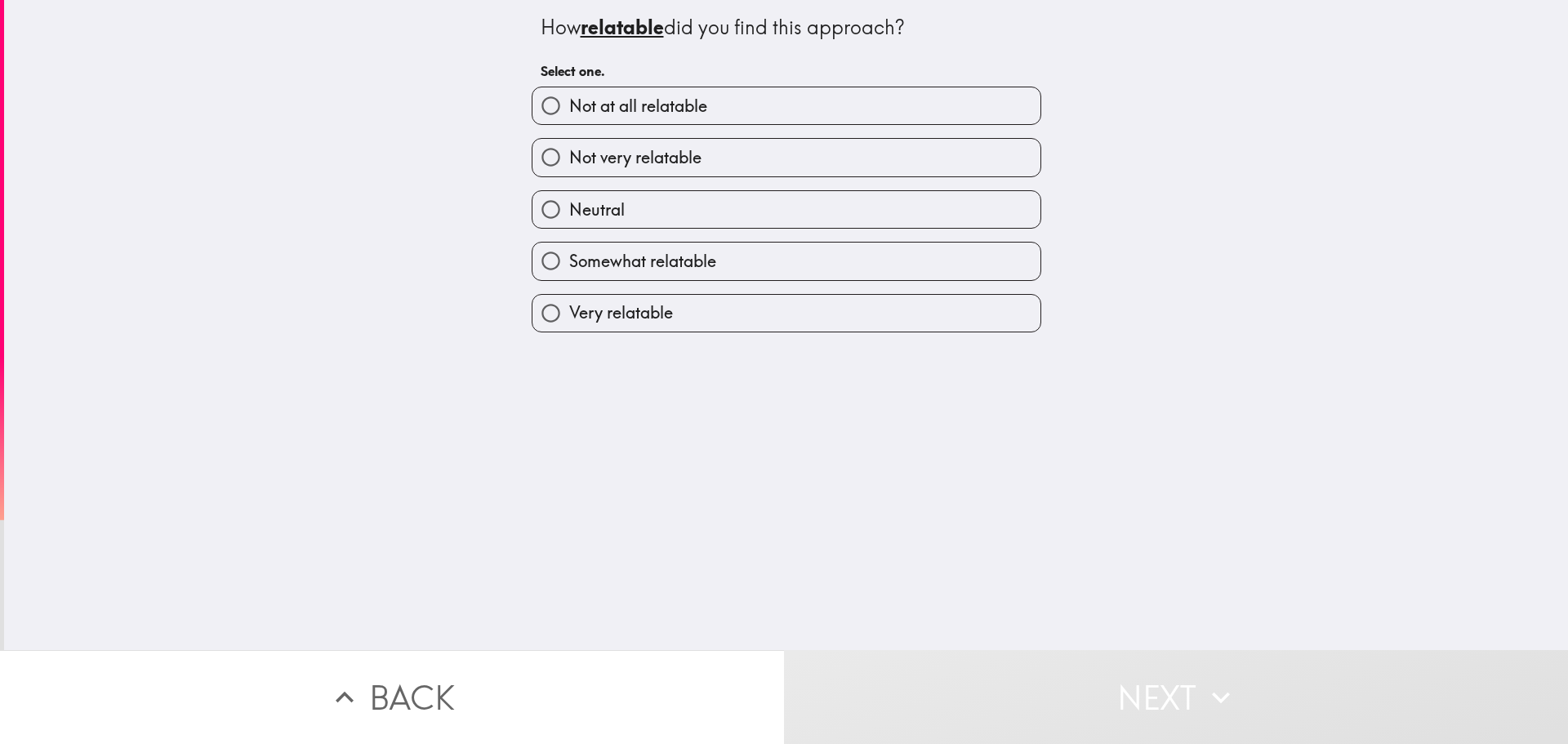
click at [619, 152] on span "Not very relatable" at bounding box center [635, 157] width 133 height 23
click at [569, 152] on input "Not very relatable" at bounding box center [551, 157] width 37 height 37
radio input "true"
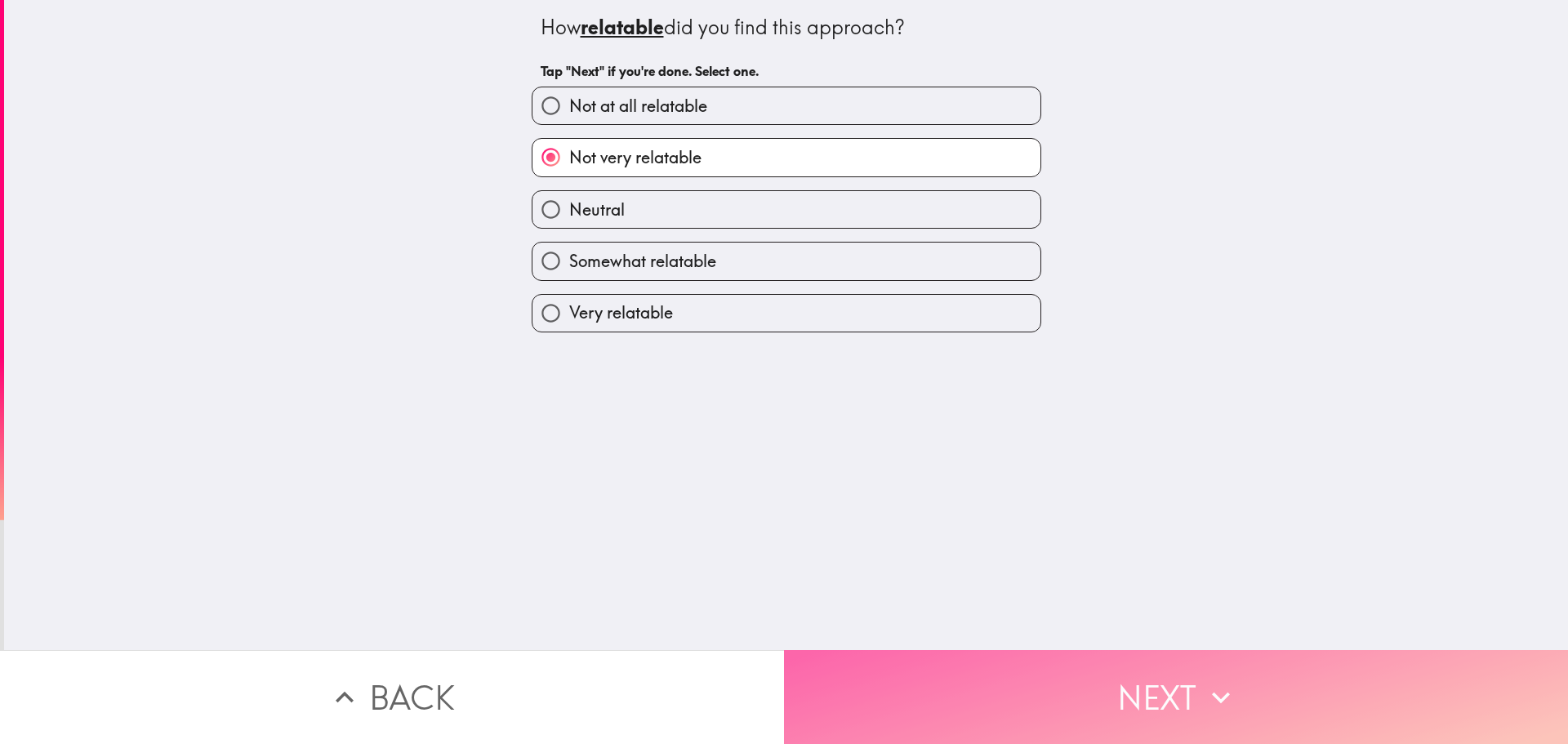
click at [1182, 685] on button "Next" at bounding box center [1176, 696] width 784 height 94
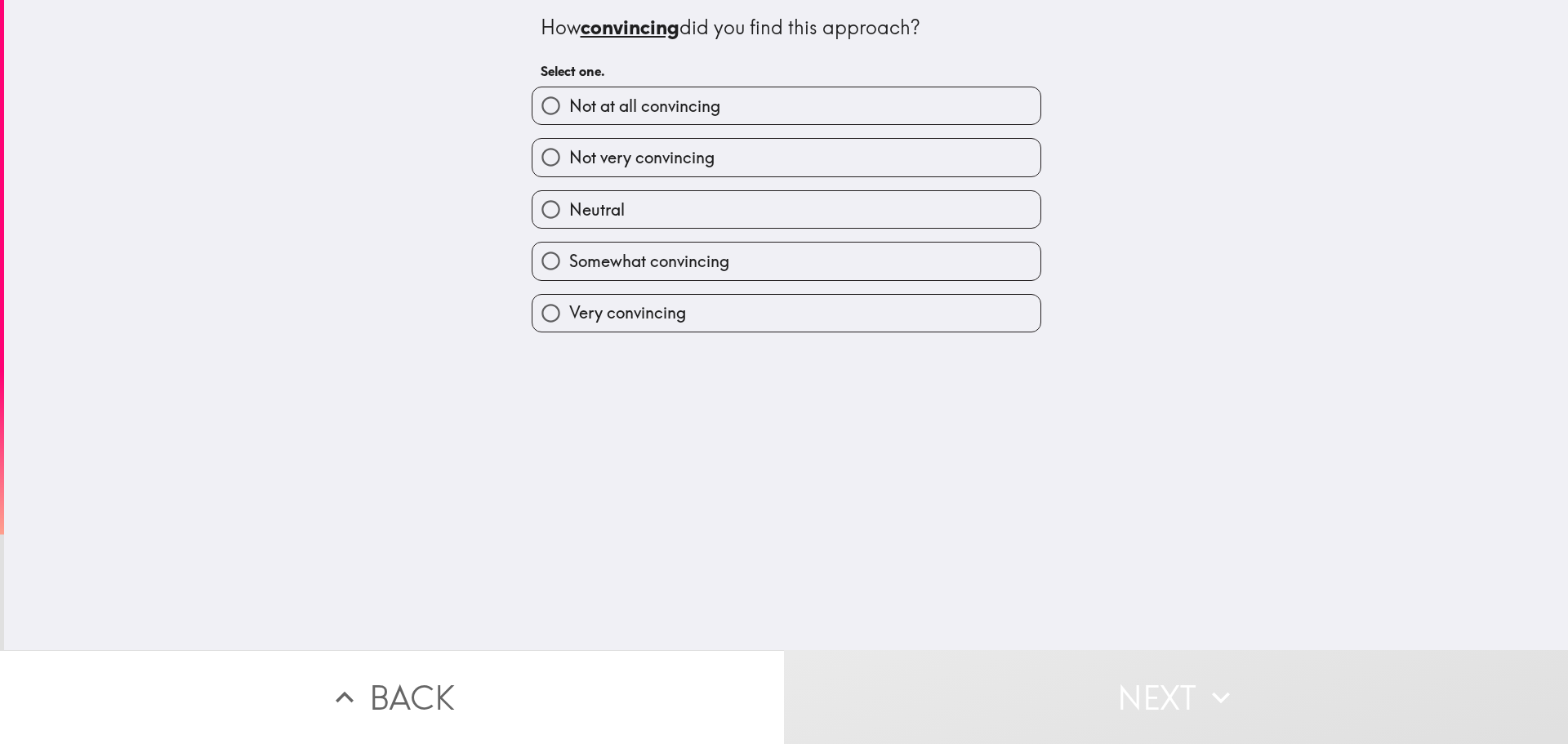
click at [614, 253] on span "Somewhat convincing" at bounding box center [649, 261] width 160 height 23
click at [569, 253] on input "Somewhat convincing" at bounding box center [551, 261] width 37 height 37
radio input "true"
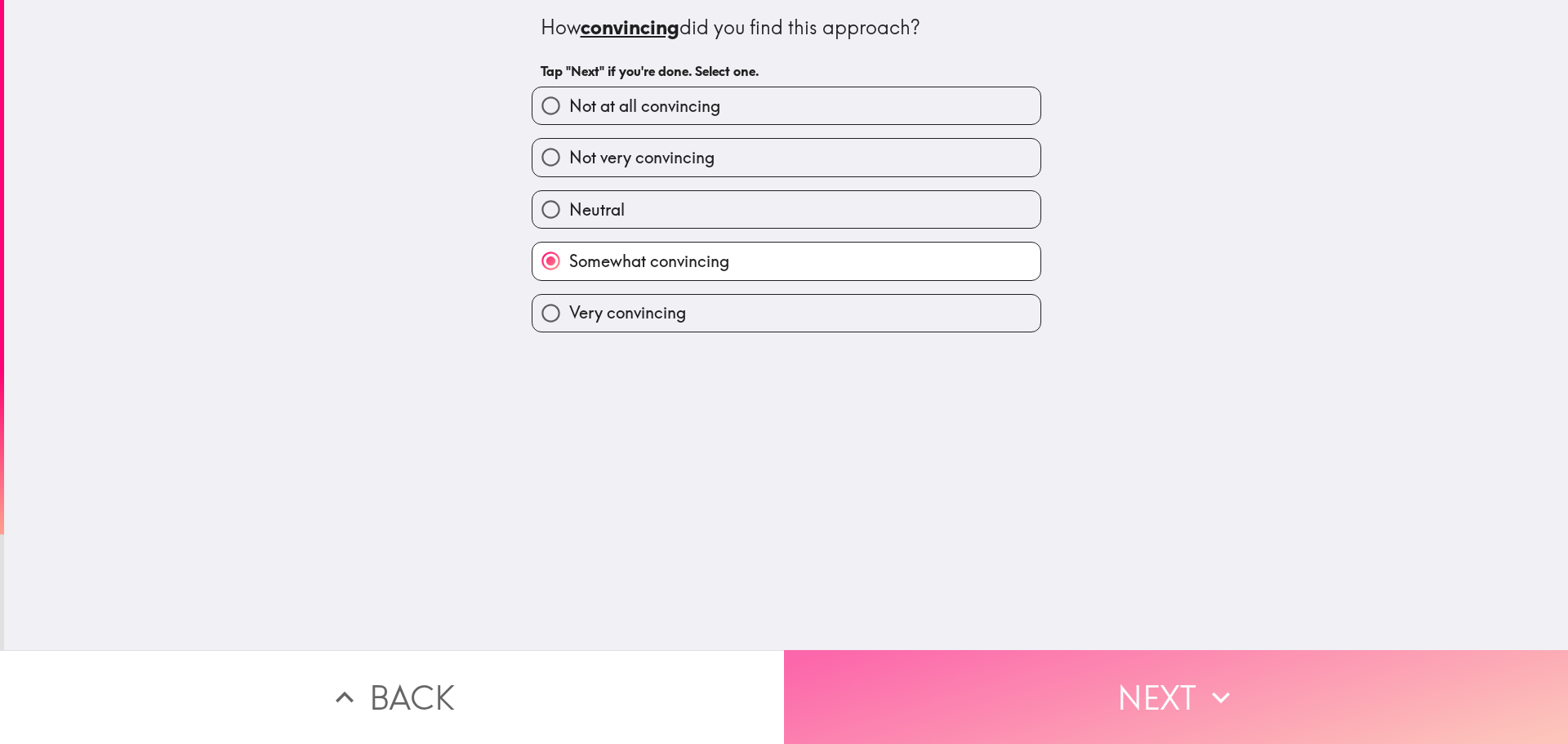
click at [1172, 691] on button "Next" at bounding box center [1176, 696] width 784 height 94
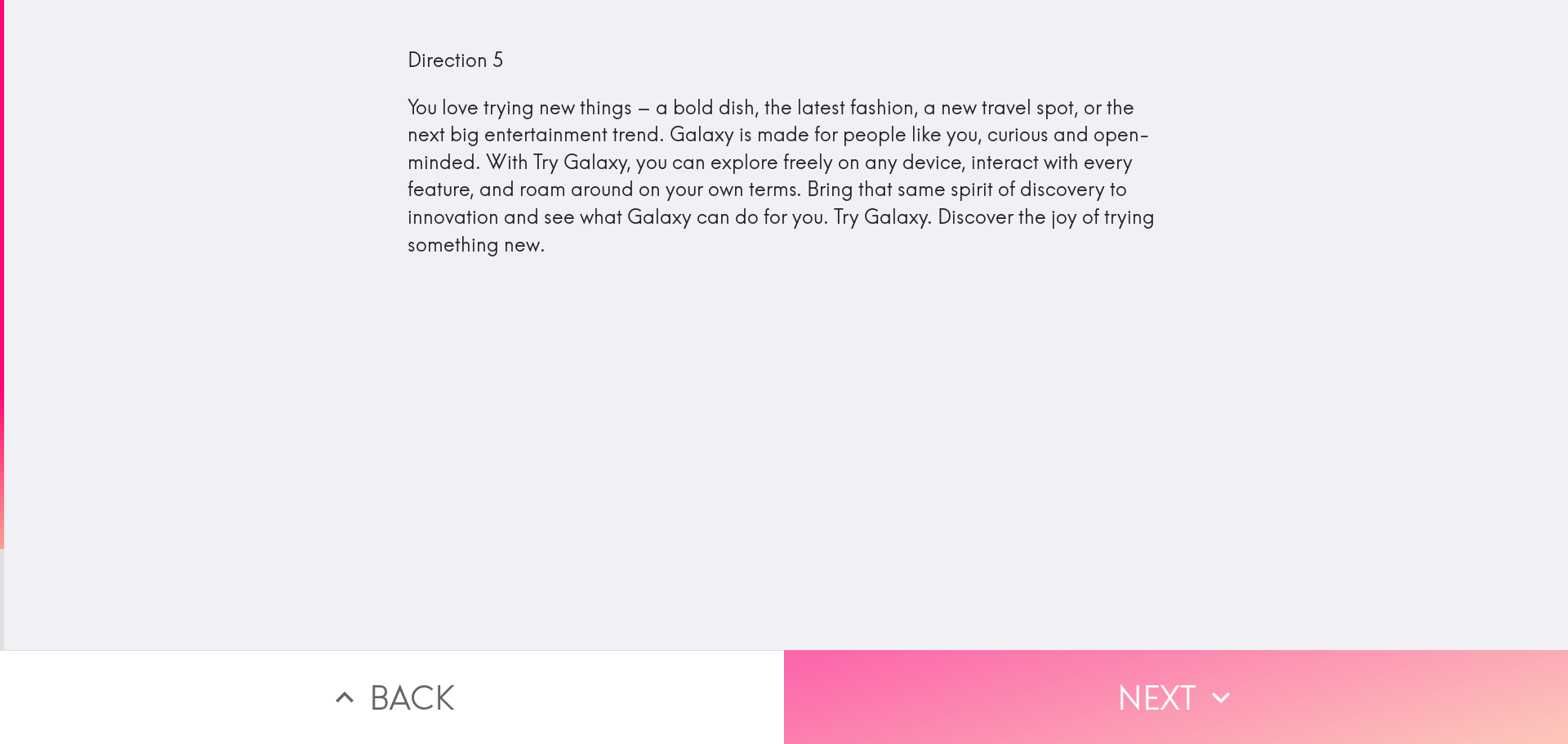
click at [1165, 684] on button "Next" at bounding box center [1176, 696] width 784 height 94
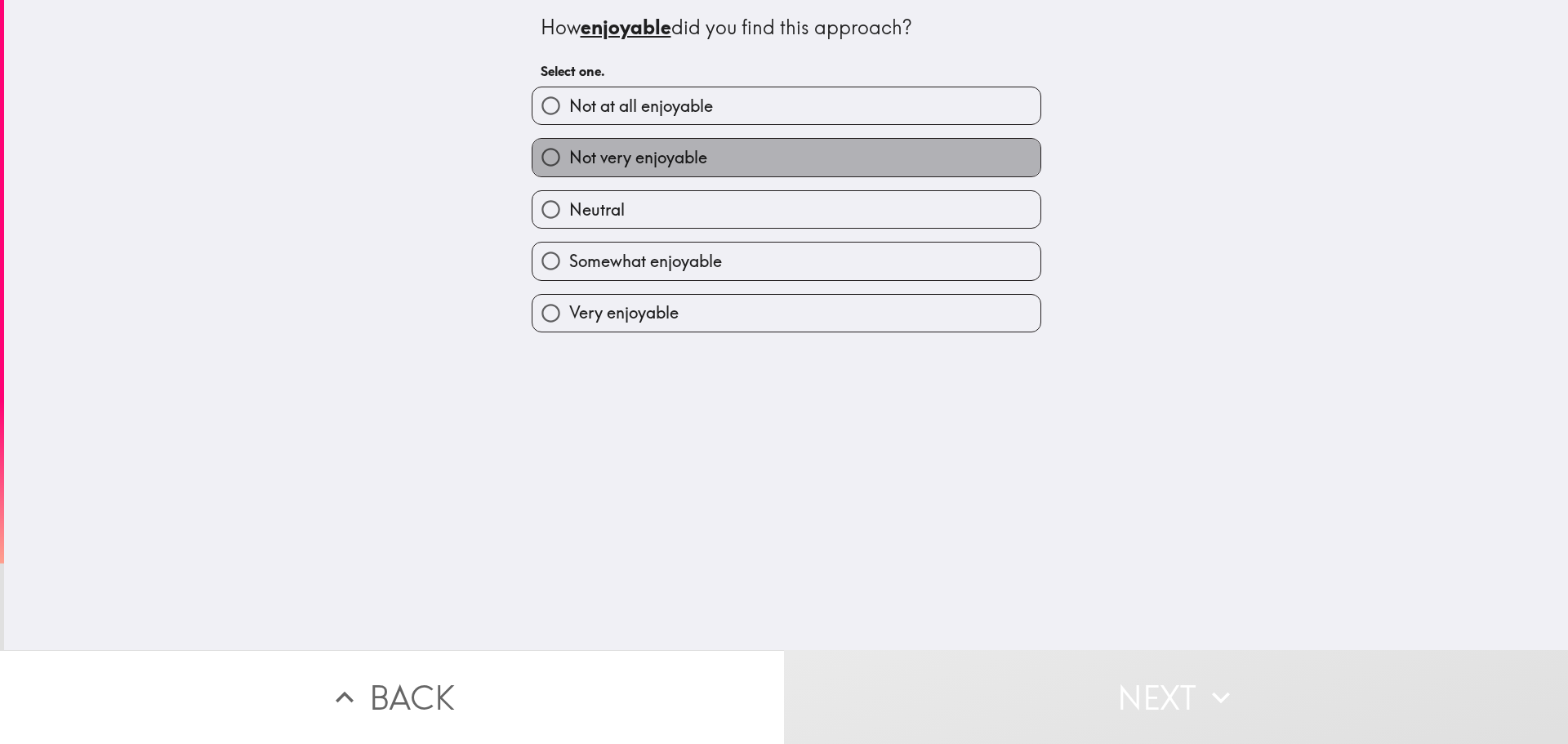
click at [701, 157] on label "Not very enjoyable" at bounding box center [786, 157] width 508 height 37
click at [569, 157] on input "Not very enjoyable" at bounding box center [551, 157] width 37 height 37
radio input "true"
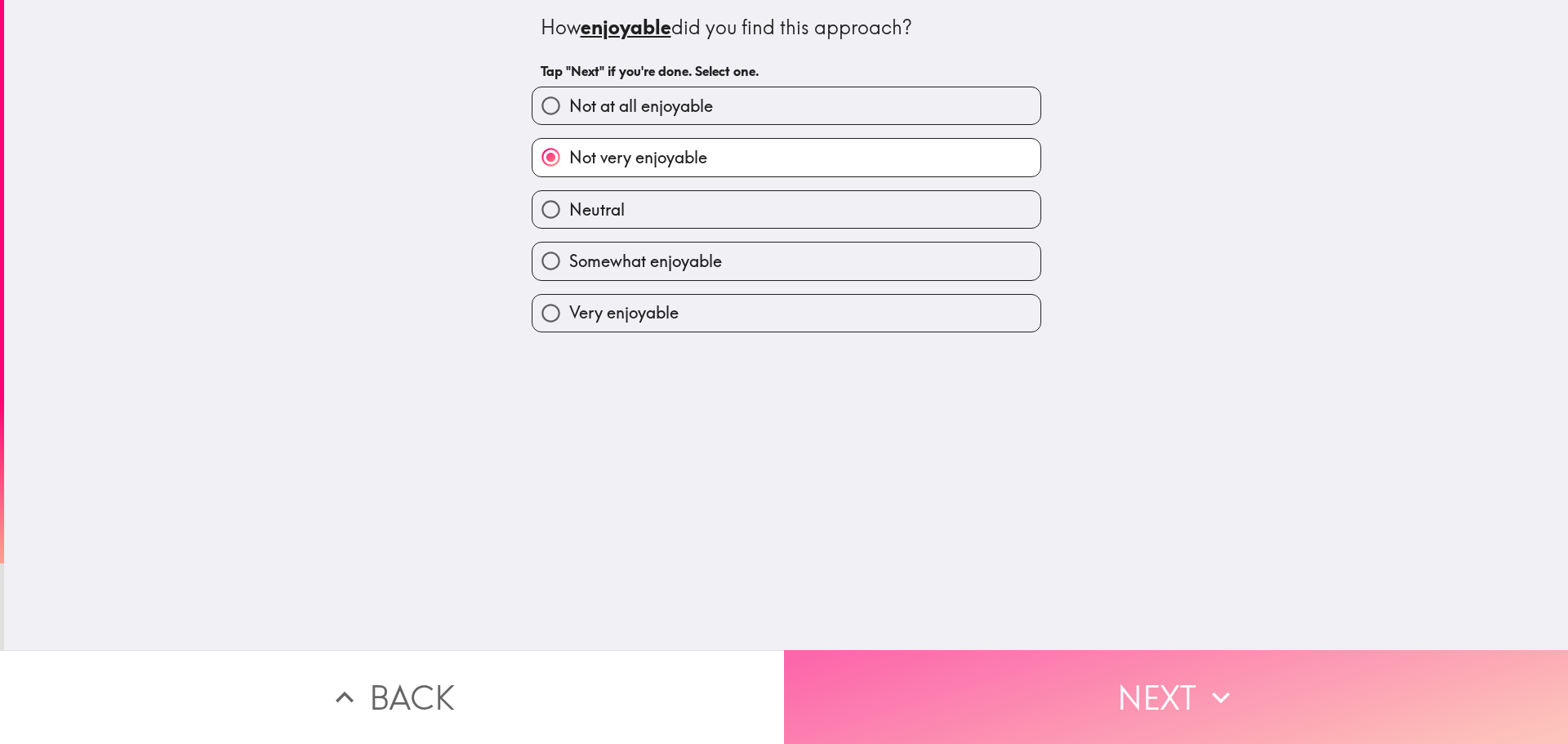
drag, startPoint x: 1076, startPoint y: 688, endPoint x: 1072, endPoint y: 678, distance: 10.8
click at [1076, 687] on button "Next" at bounding box center [1176, 696] width 784 height 94
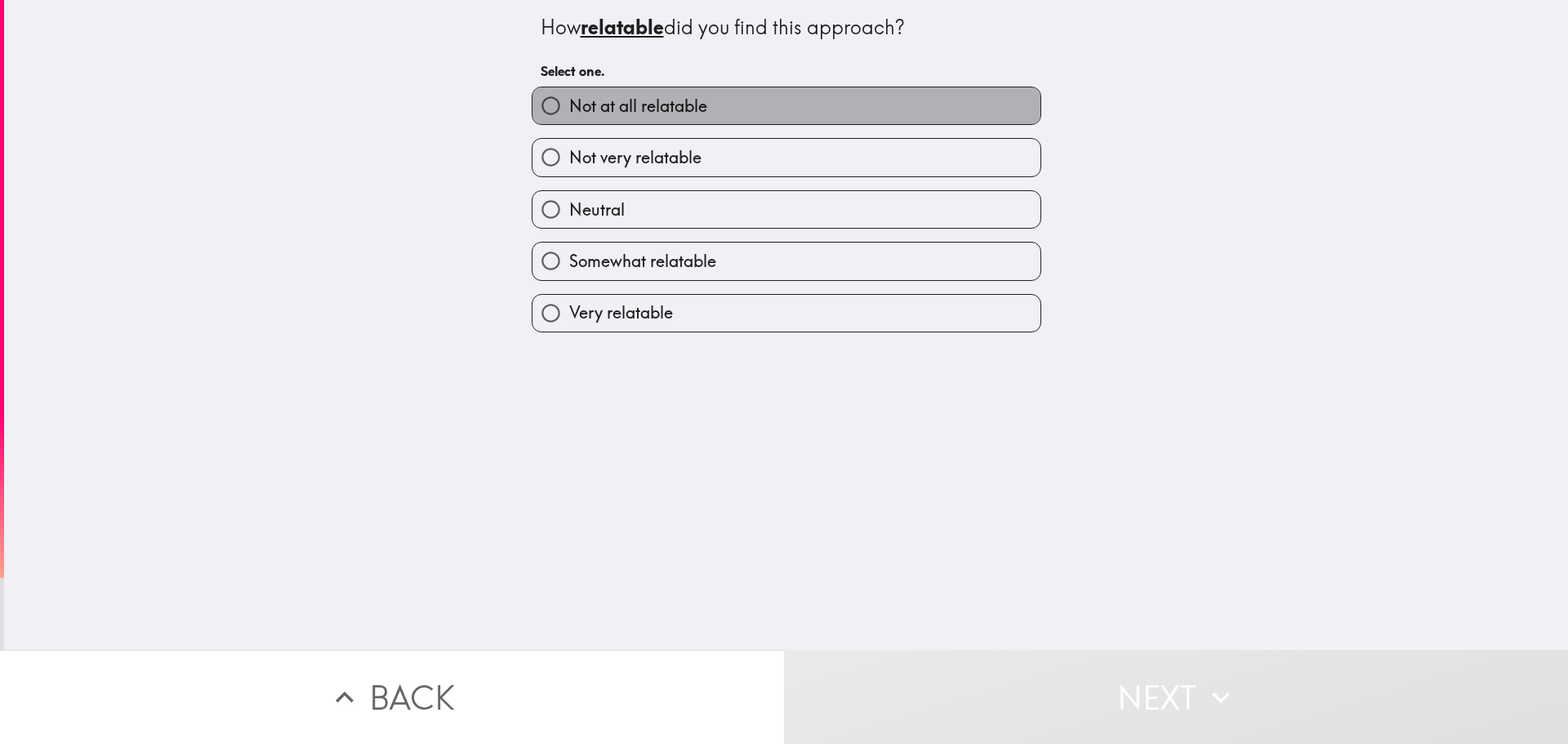
click at [692, 109] on span "Not at all relatable" at bounding box center [638, 105] width 138 height 23
click at [569, 109] on input "Not at all relatable" at bounding box center [551, 105] width 37 height 37
radio input "true"
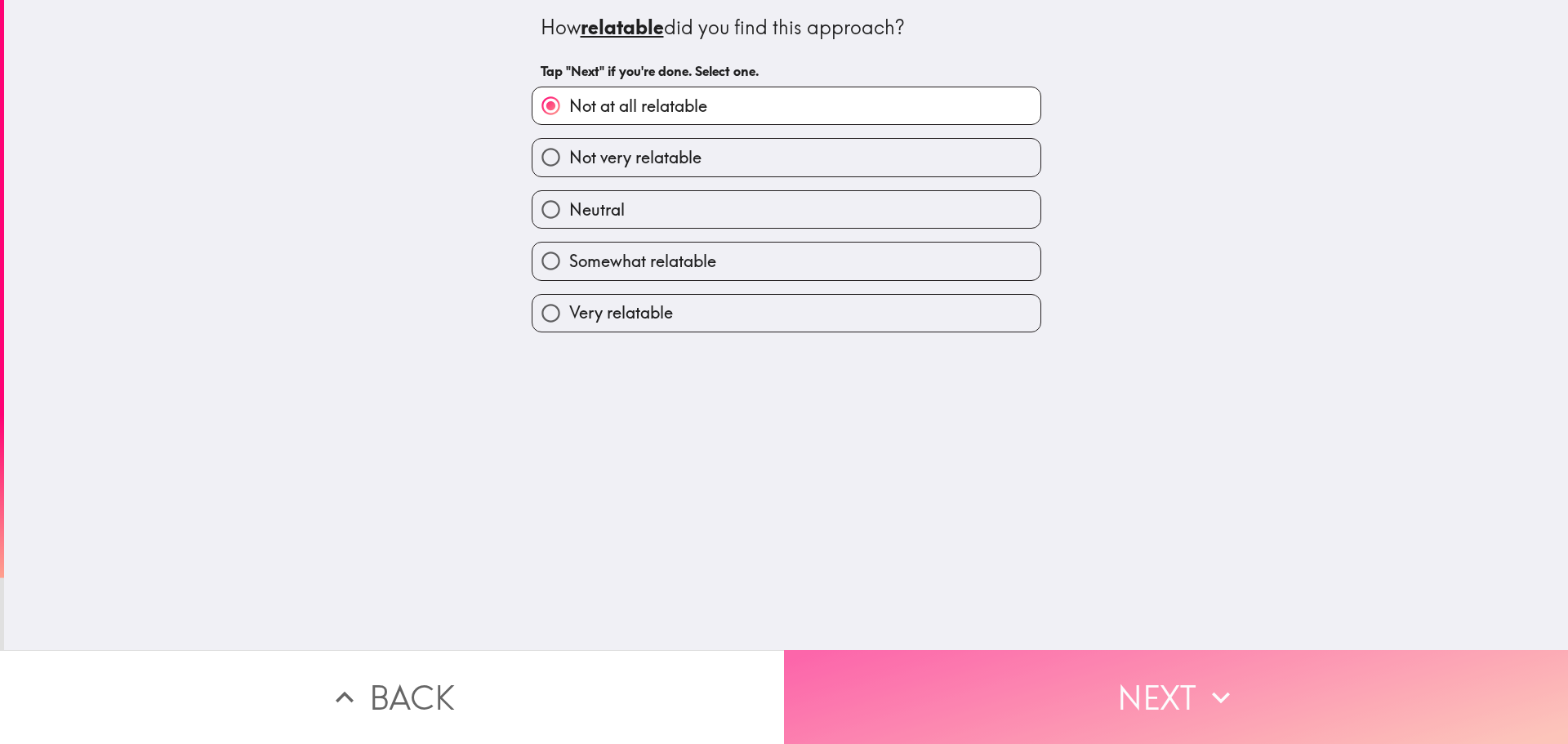
click at [1194, 679] on button "Next" at bounding box center [1176, 696] width 784 height 94
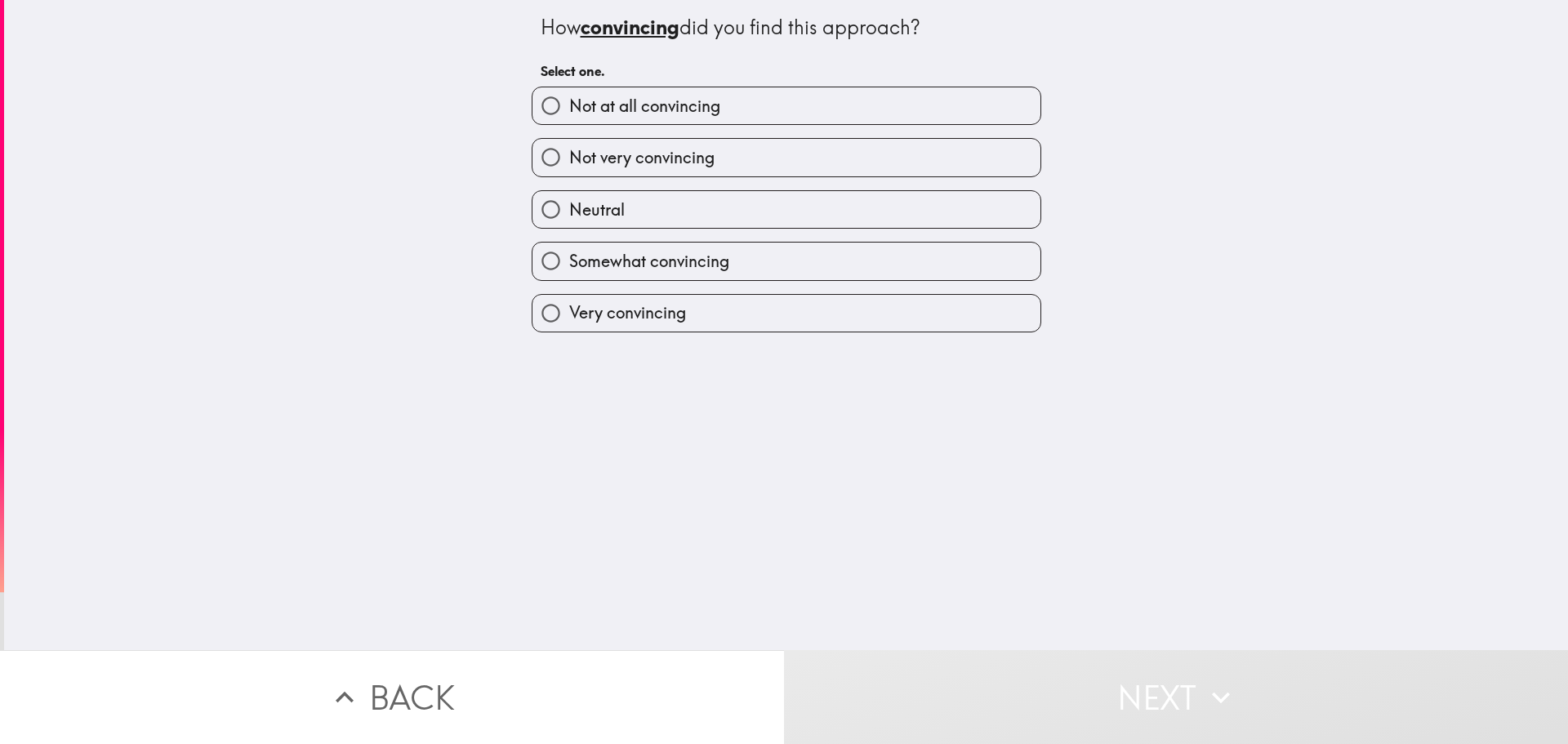
click at [662, 153] on span "Not very convincing" at bounding box center [642, 157] width 146 height 23
click at [569, 153] on input "Not very convincing" at bounding box center [551, 157] width 37 height 37
radio input "true"
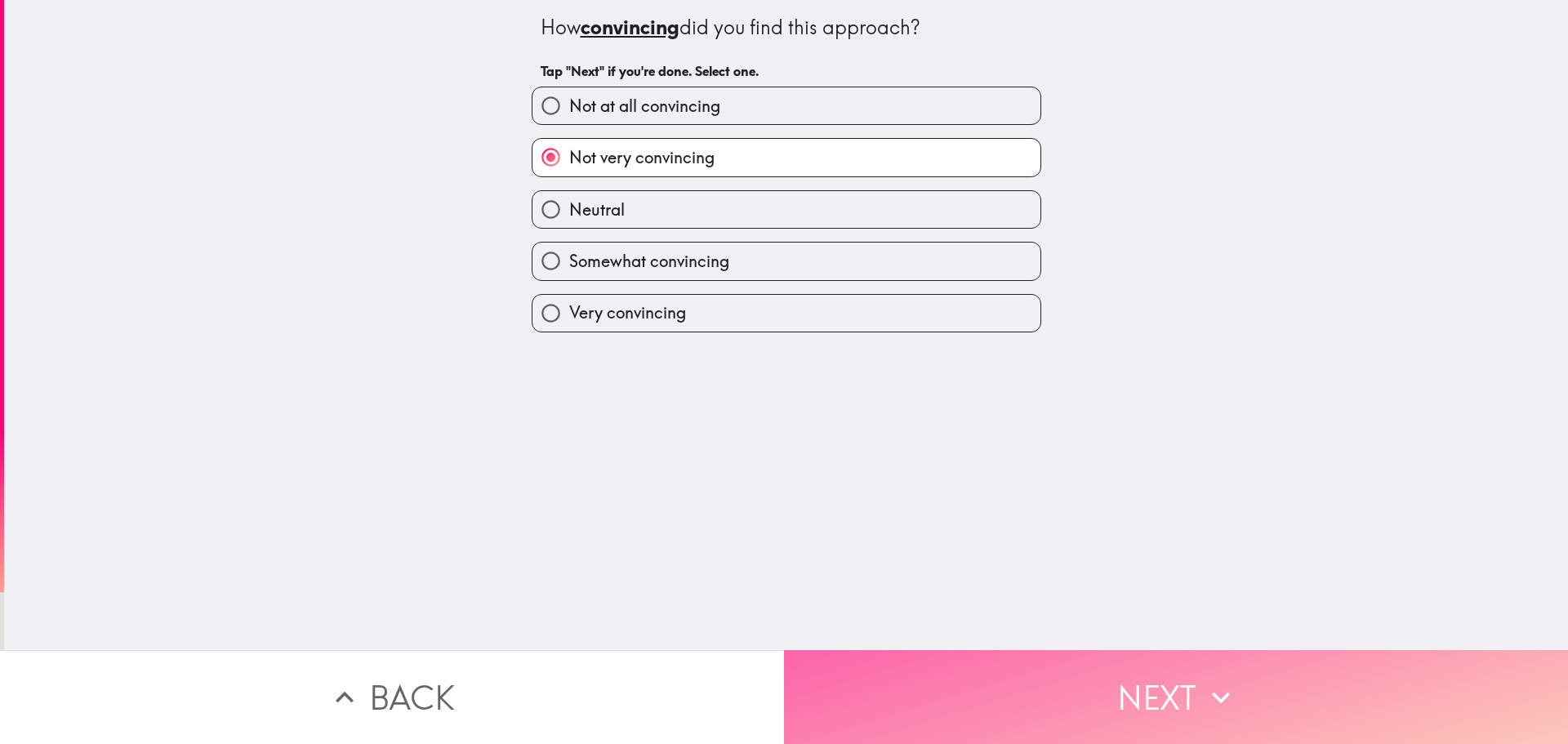
click at [1148, 681] on button "Next" at bounding box center [1176, 696] width 784 height 94
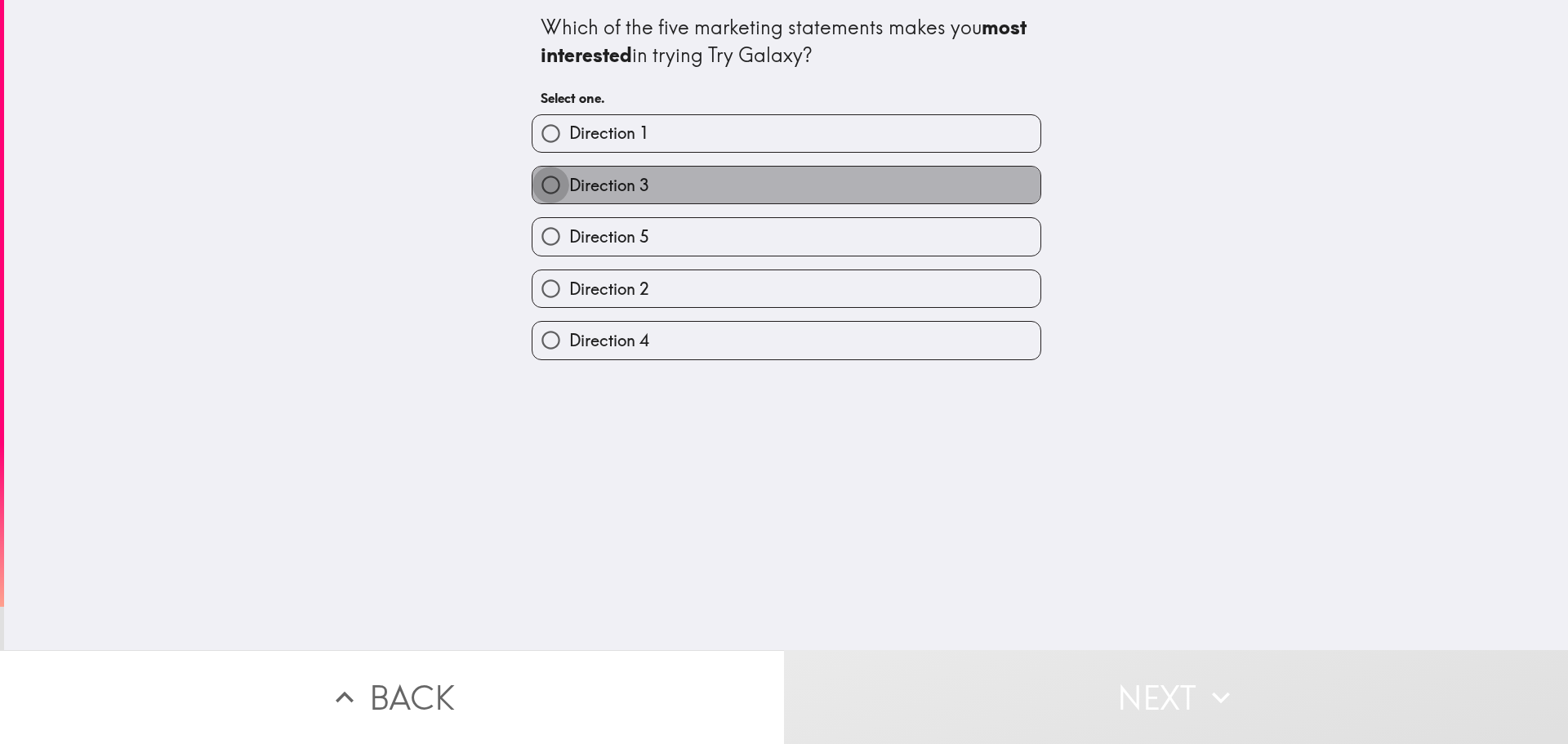
click at [552, 184] on input "Direction 3" at bounding box center [551, 185] width 37 height 37
radio input "true"
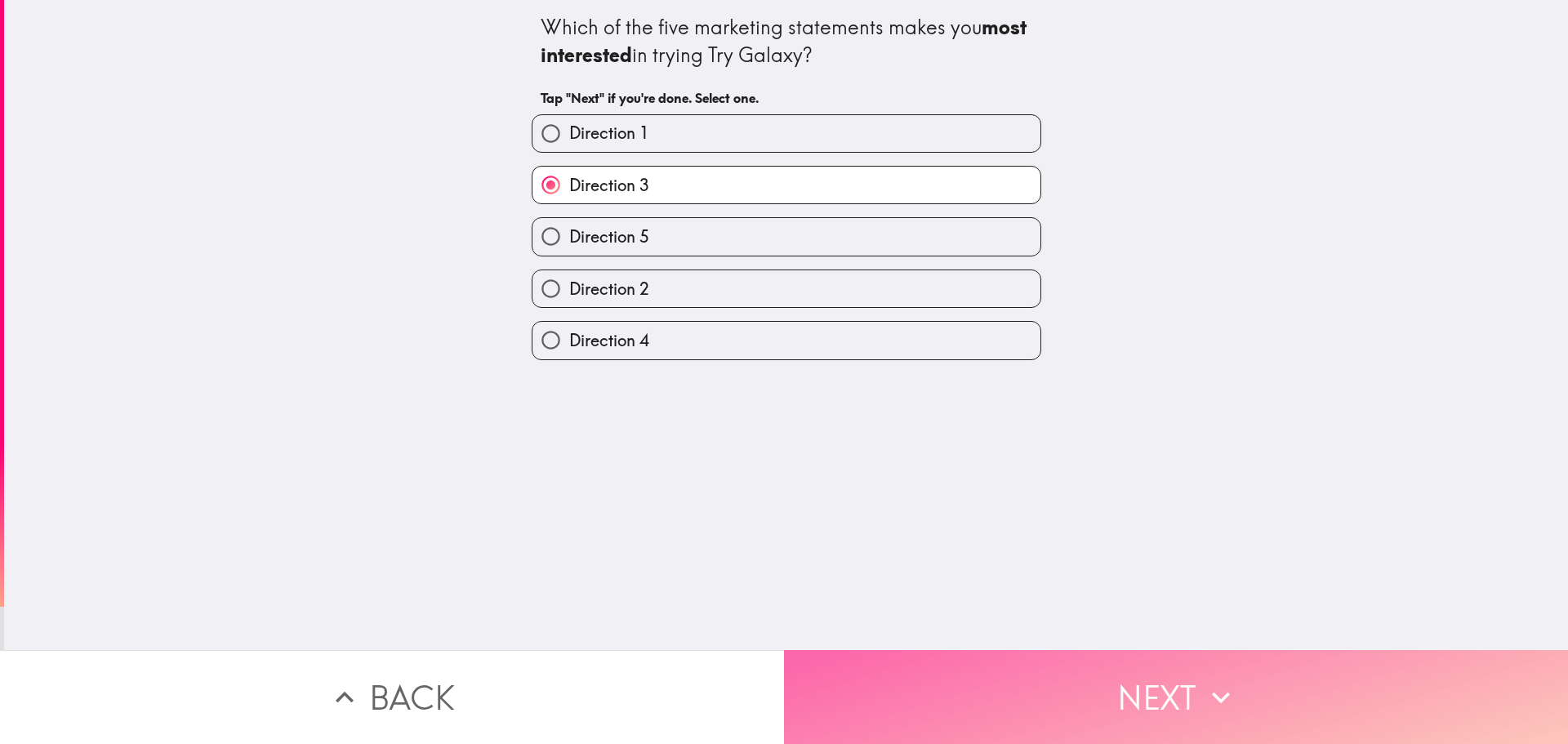
click at [1171, 676] on button "Next" at bounding box center [1176, 696] width 784 height 94
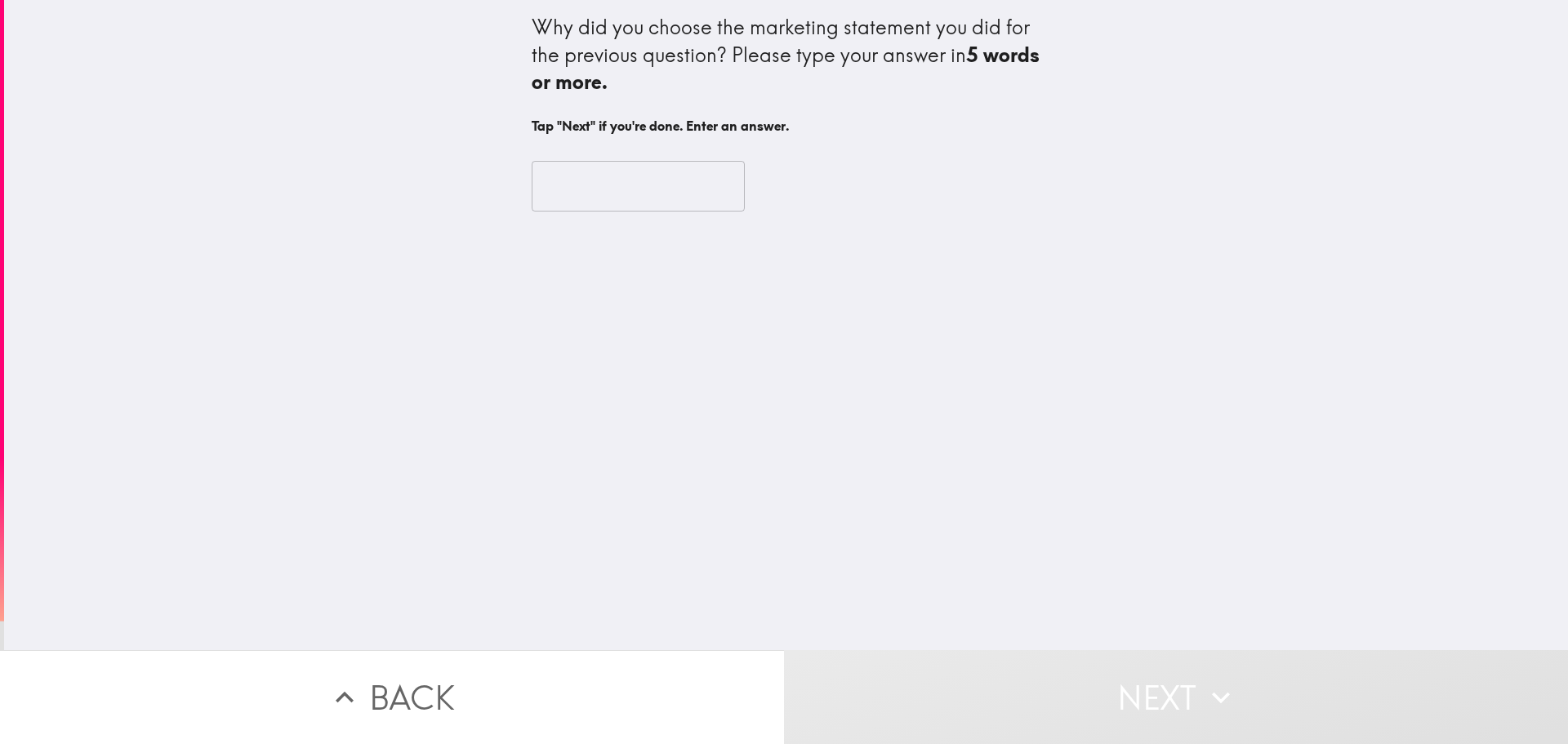
click at [608, 189] on input "text" at bounding box center [638, 186] width 213 height 50
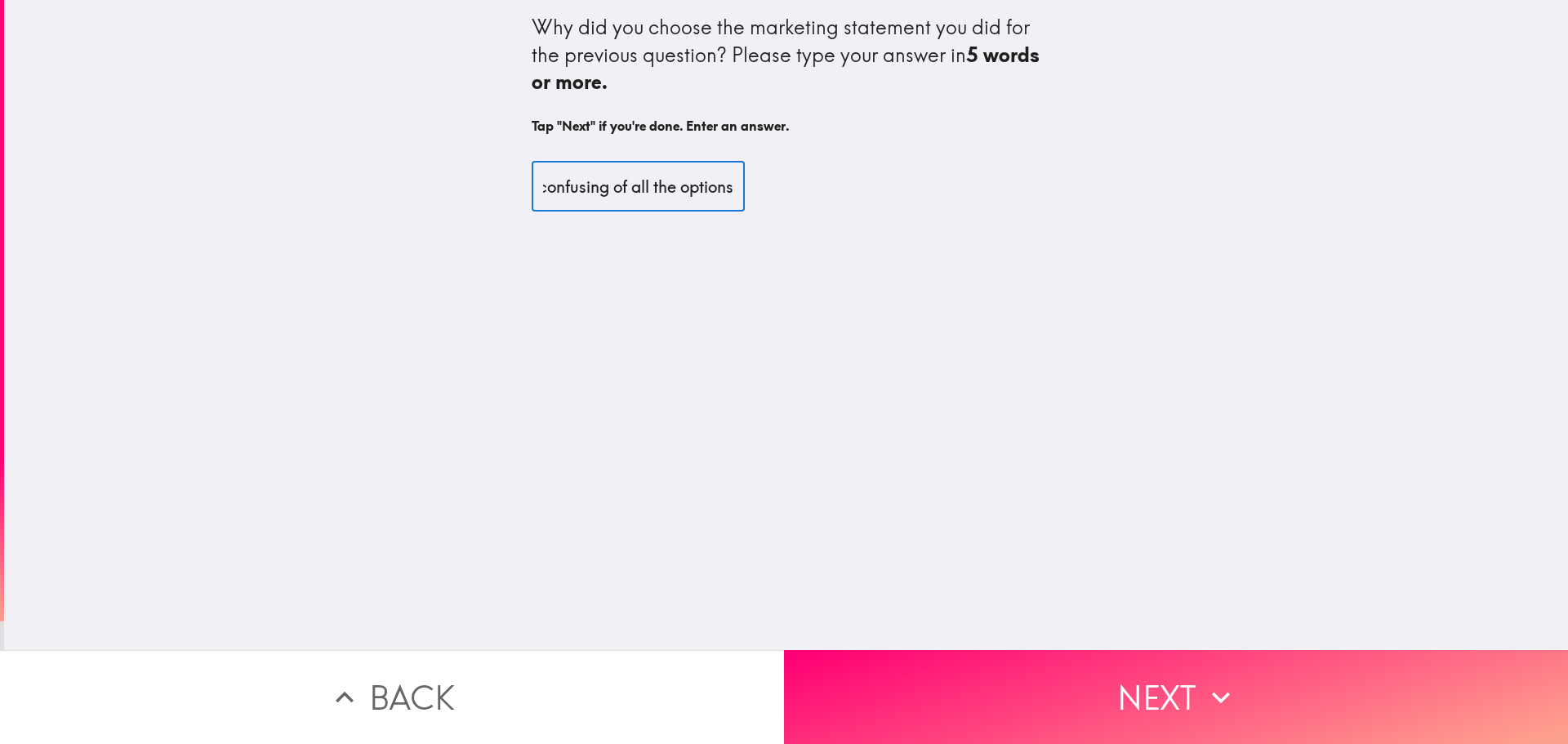
scroll to position [0, 573]
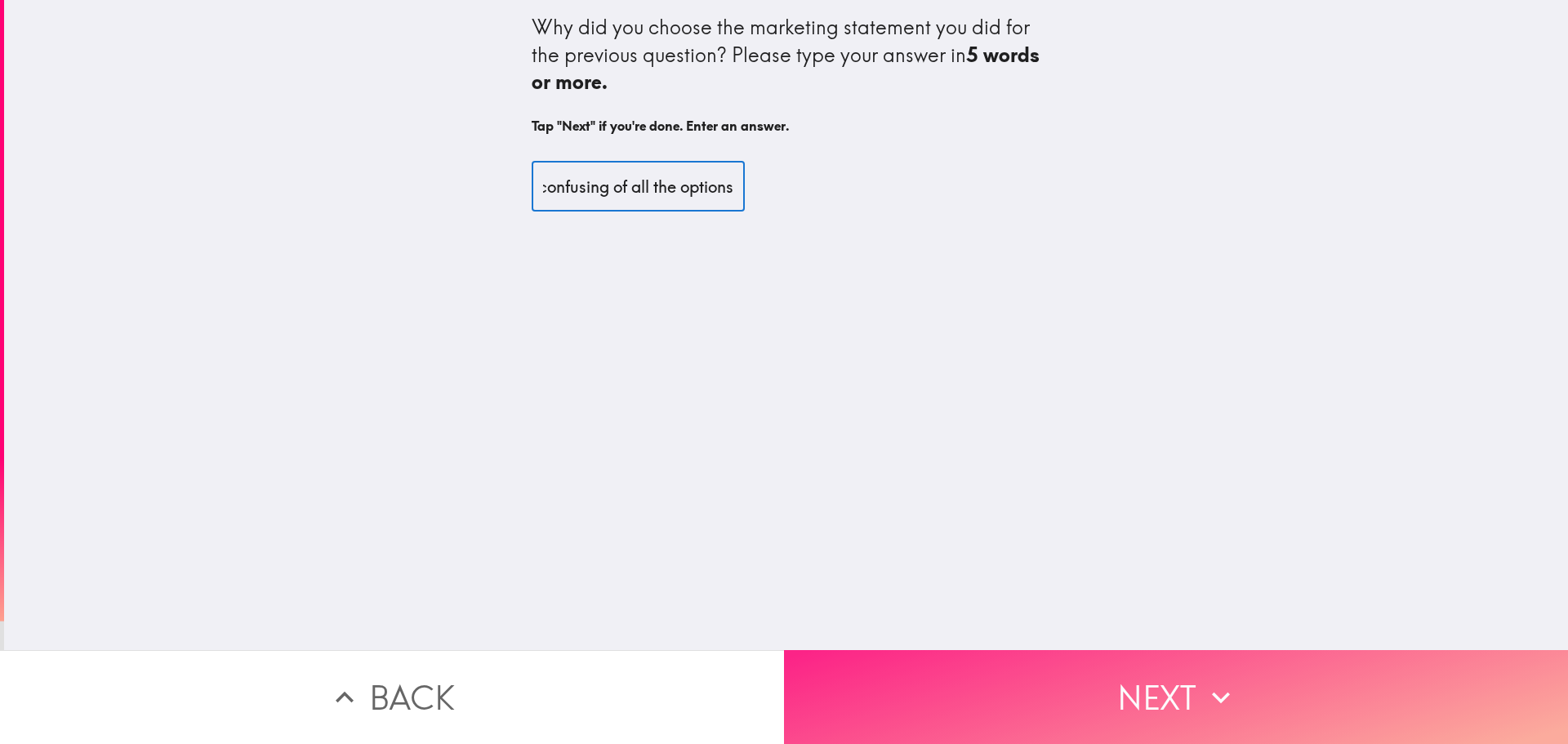
type input "If I was remembering correctly, thie direction was the most direct and non-conf…"
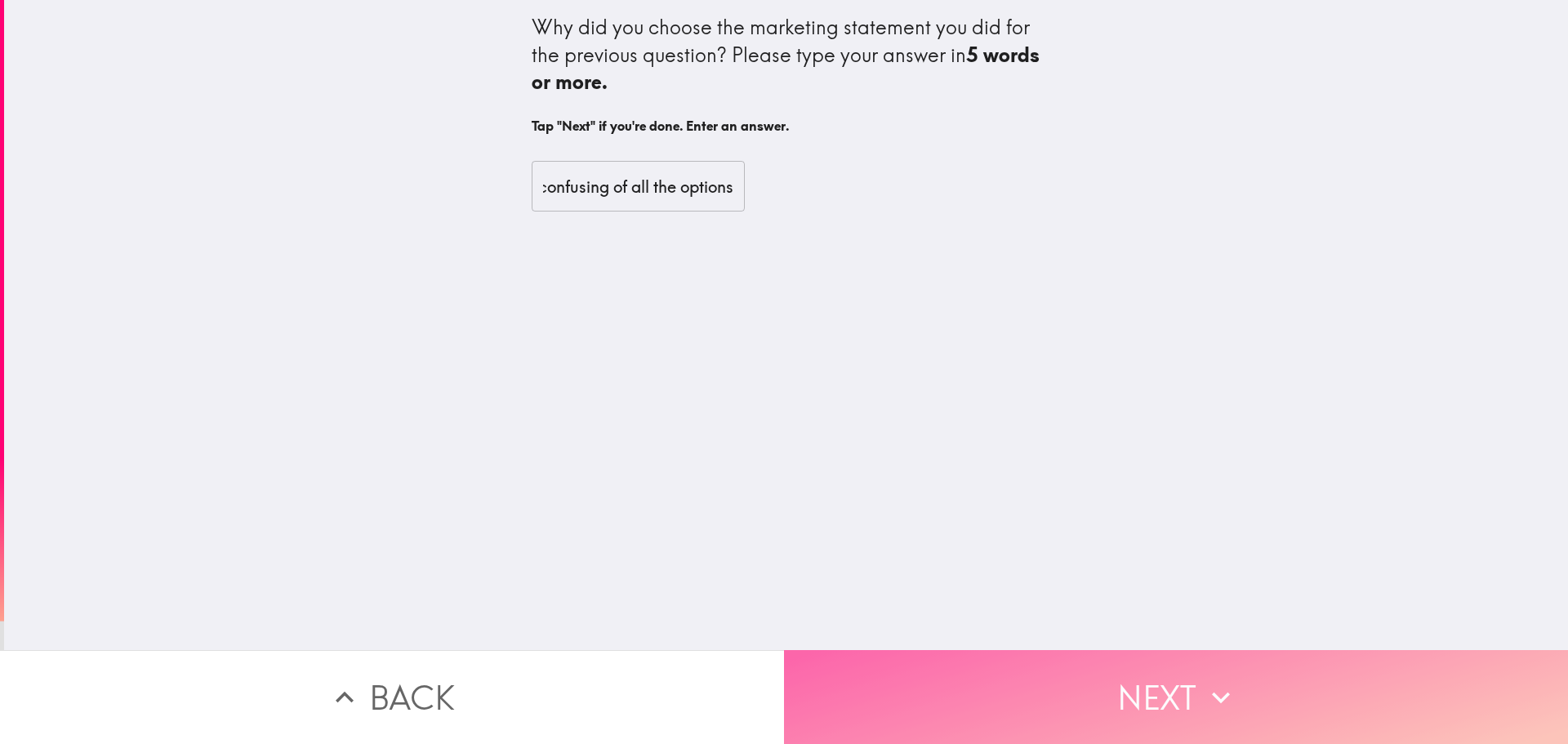
scroll to position [0, 0]
drag, startPoint x: 1169, startPoint y: 668, endPoint x: 1162, endPoint y: 659, distance: 11.4
click at [1167, 664] on button "Next" at bounding box center [1176, 696] width 784 height 94
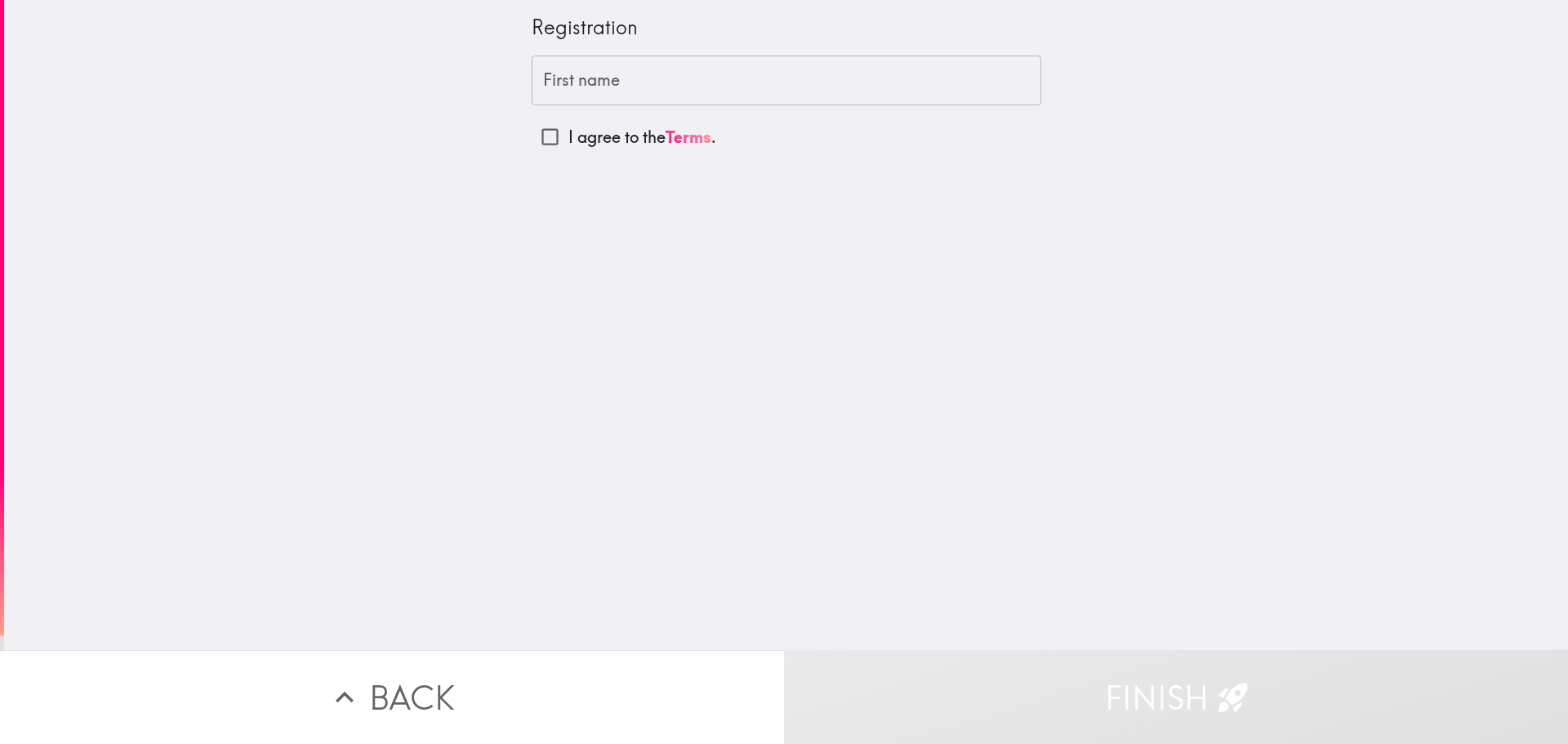
click at [767, 91] on input "First name" at bounding box center [786, 81] width 510 height 50
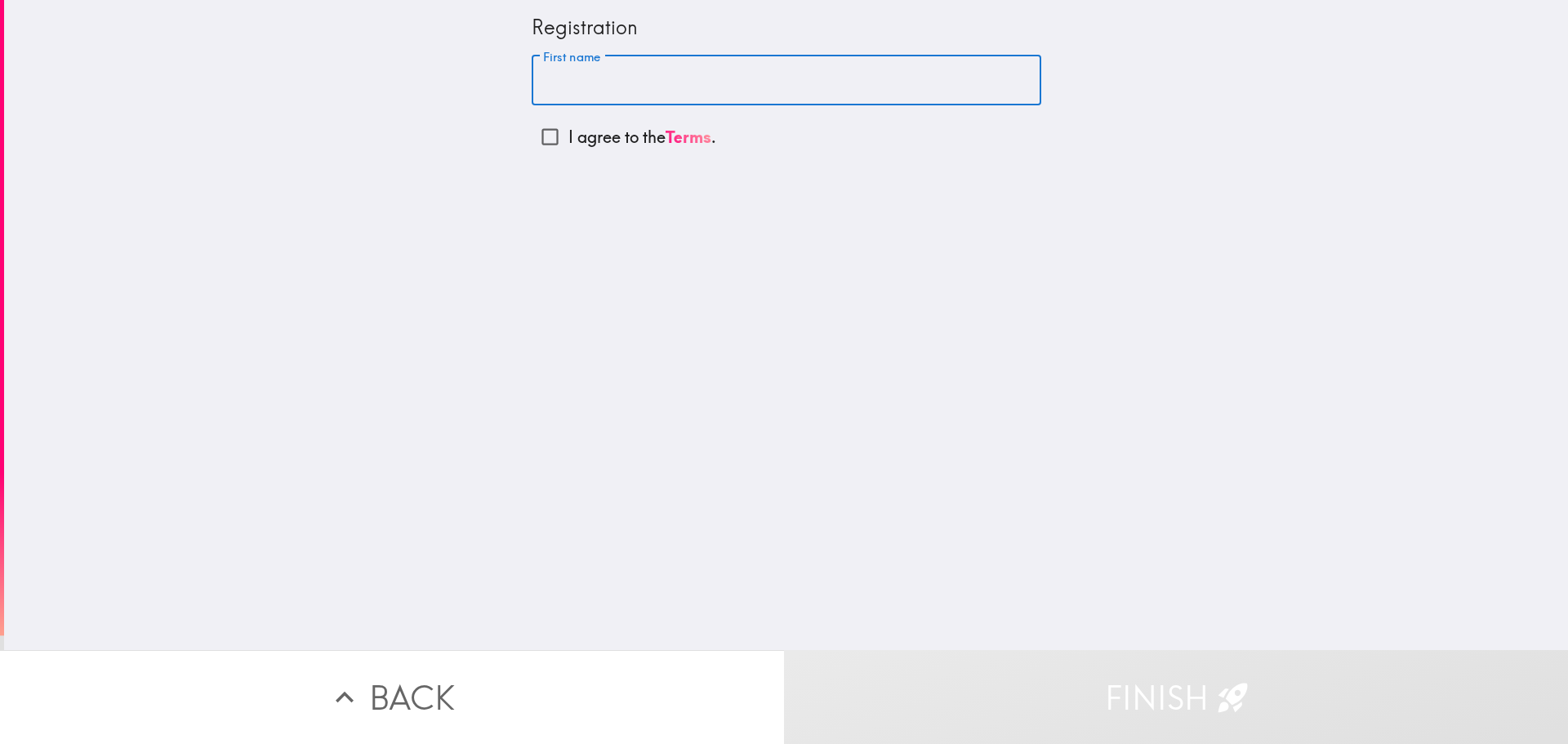
type input "C [PERSON_NAME]"
click at [542, 139] on input "I agree to the Terms ." at bounding box center [550, 136] width 37 height 37
checkbox input "true"
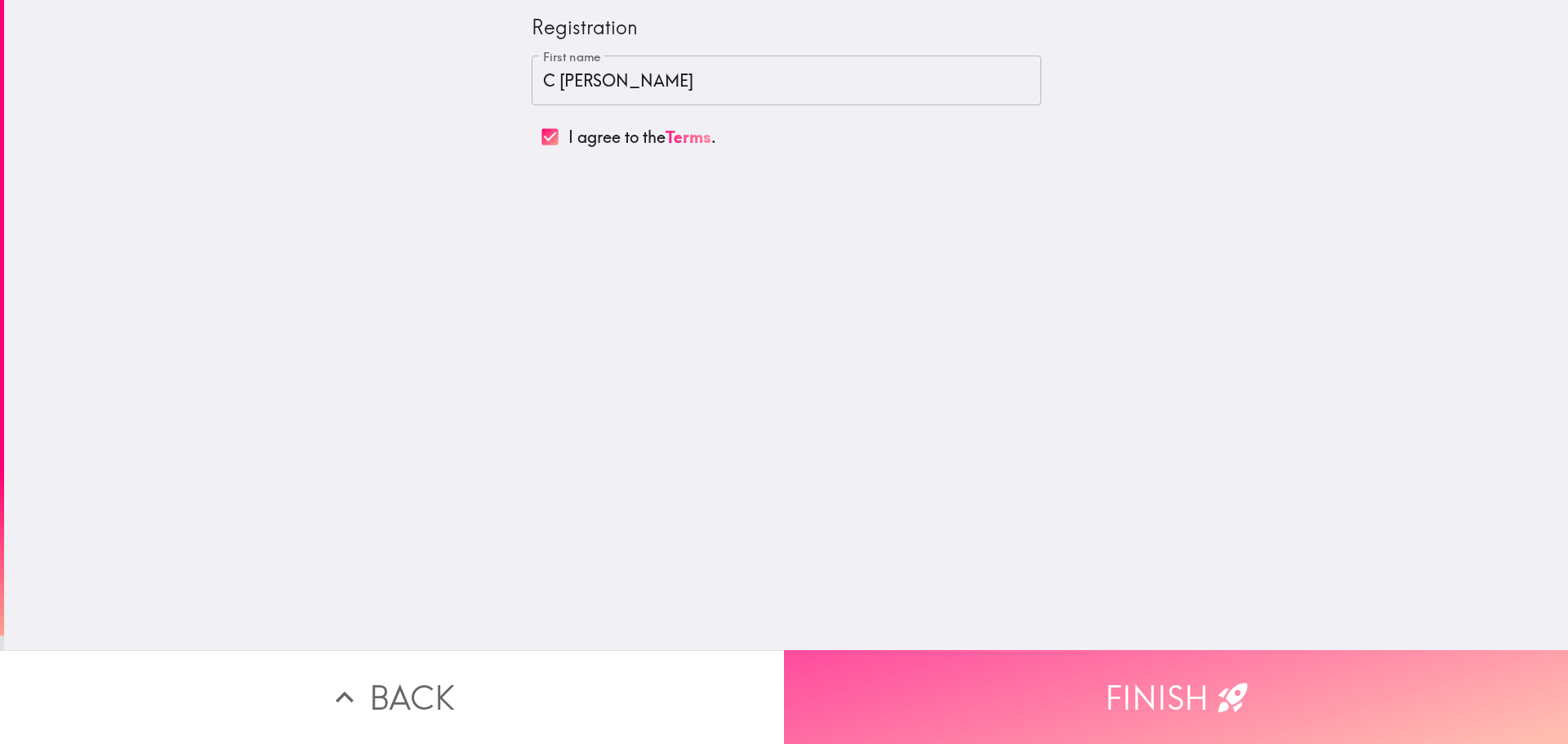
click at [1122, 672] on button "Finish" at bounding box center [1176, 696] width 784 height 94
